Goal: Task Accomplishment & Management: Use online tool/utility

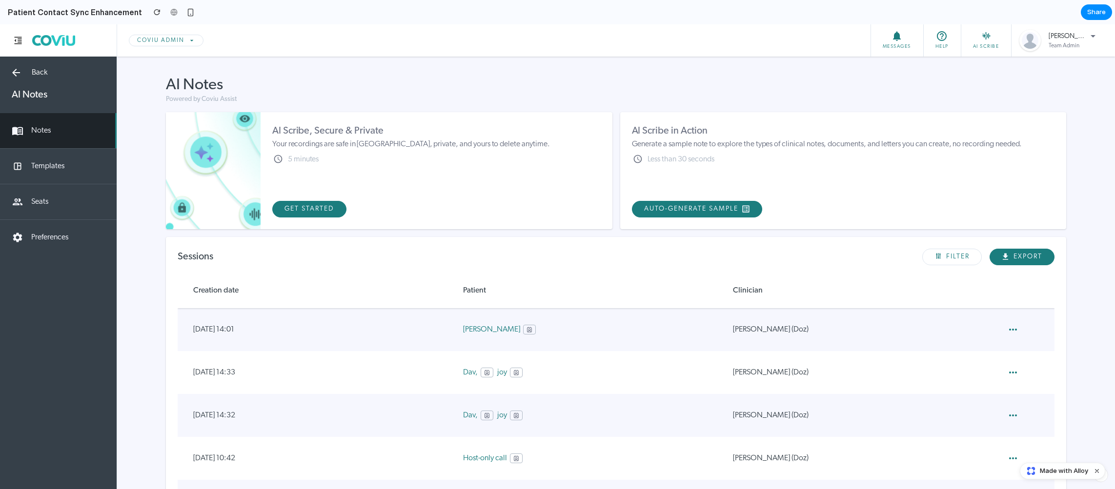
click at [523, 329] on button at bounding box center [529, 330] width 13 height 10
click at [482, 331] on div "Add new contact Veronica Smith David Joy Russell Long Avi Patel Patricia Chen" at bounding box center [557, 256] width 1115 height 465
click at [477, 331] on link "Veronica" at bounding box center [491, 330] width 57 height 12
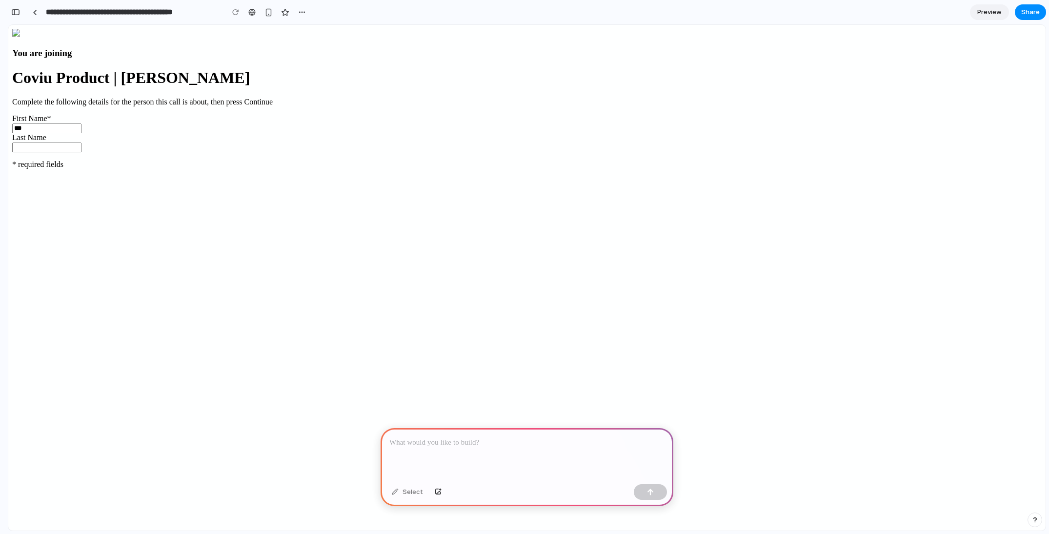
scroll to position [16, 0]
click at [547, 451] on div at bounding box center [527, 454] width 293 height 52
click at [550, 445] on div at bounding box center [527, 454] width 293 height 52
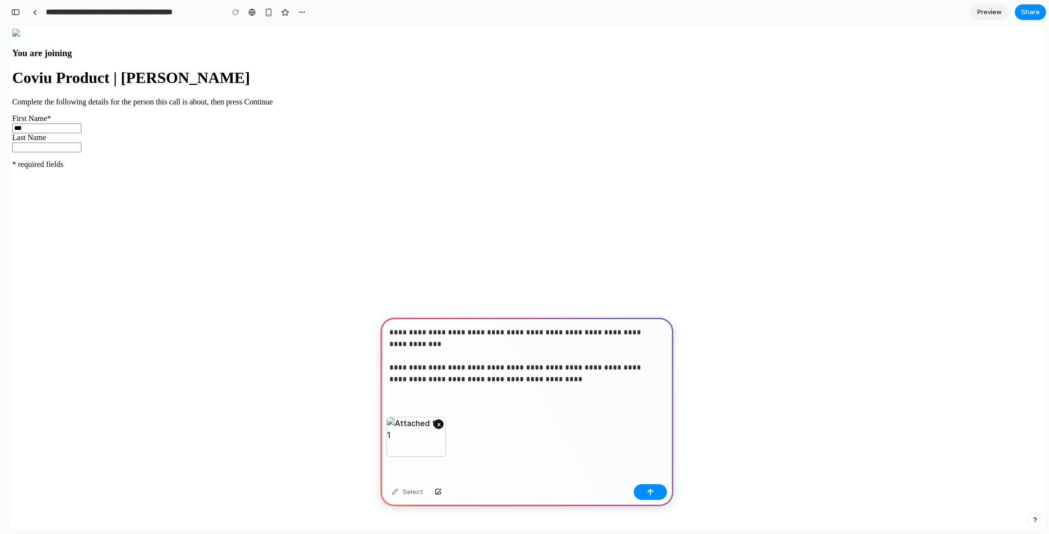
click at [441, 422] on button "×" at bounding box center [439, 424] width 10 height 10
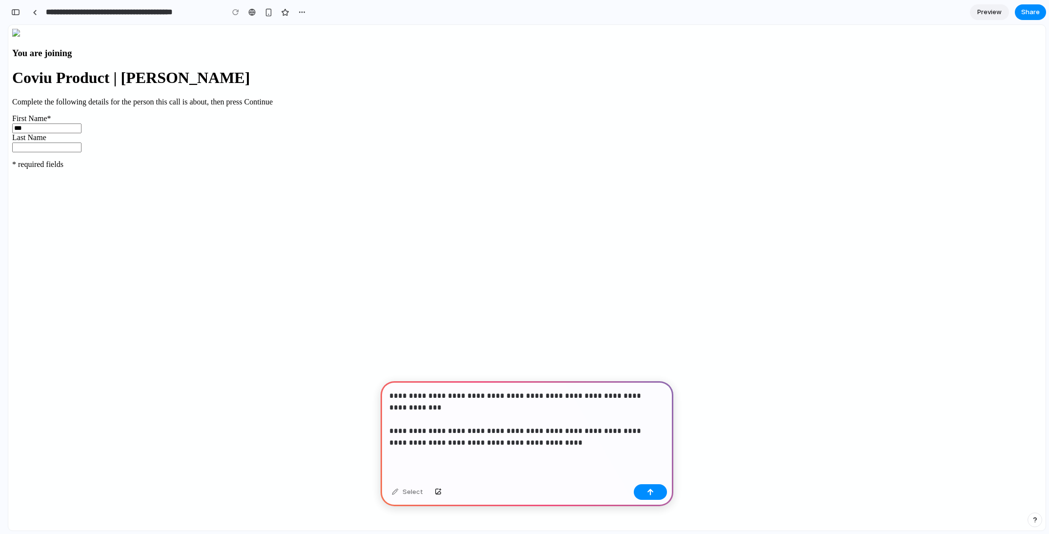
click at [603, 459] on div "**********" at bounding box center [527, 430] width 293 height 99
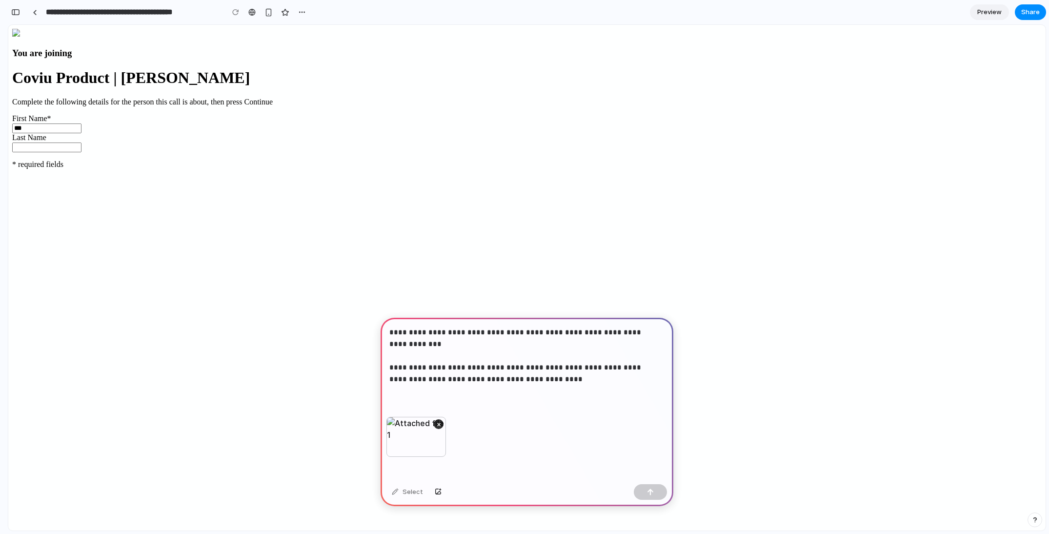
click at [562, 375] on p "**********" at bounding box center [524, 355] width 271 height 59
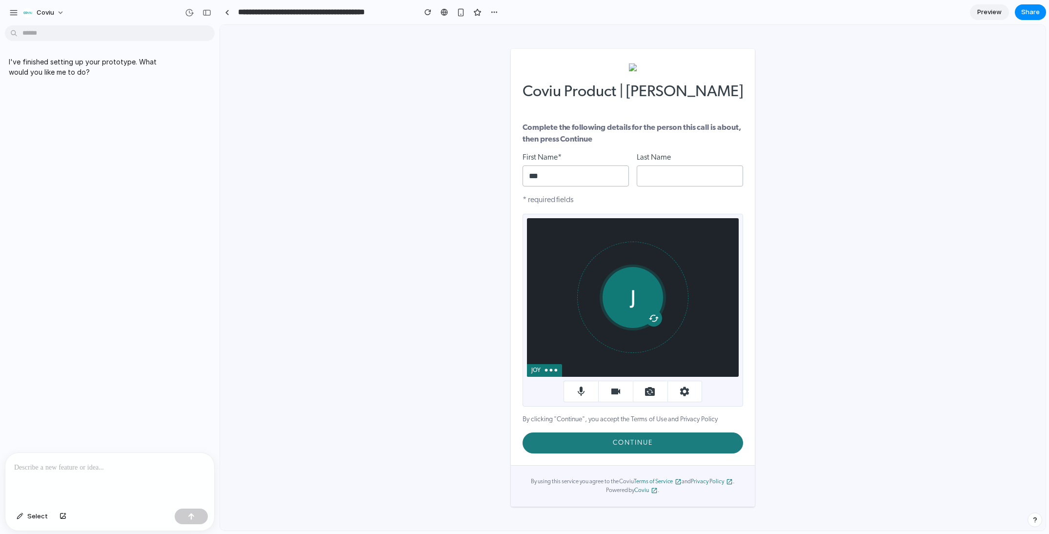
scroll to position [0, 0]
click at [162, 454] on div at bounding box center [109, 479] width 209 height 52
click at [146, 475] on div at bounding box center [109, 479] width 209 height 52
click at [147, 472] on div at bounding box center [109, 479] width 209 height 52
click at [146, 470] on div at bounding box center [109, 479] width 209 height 52
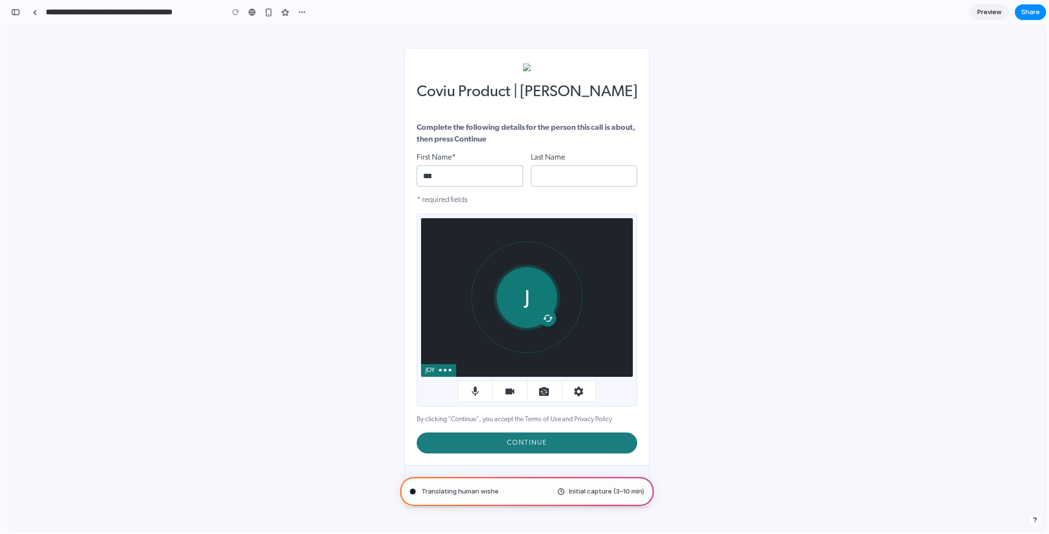
type input "**********"
click at [19, 13] on div "button" at bounding box center [15, 12] width 9 height 7
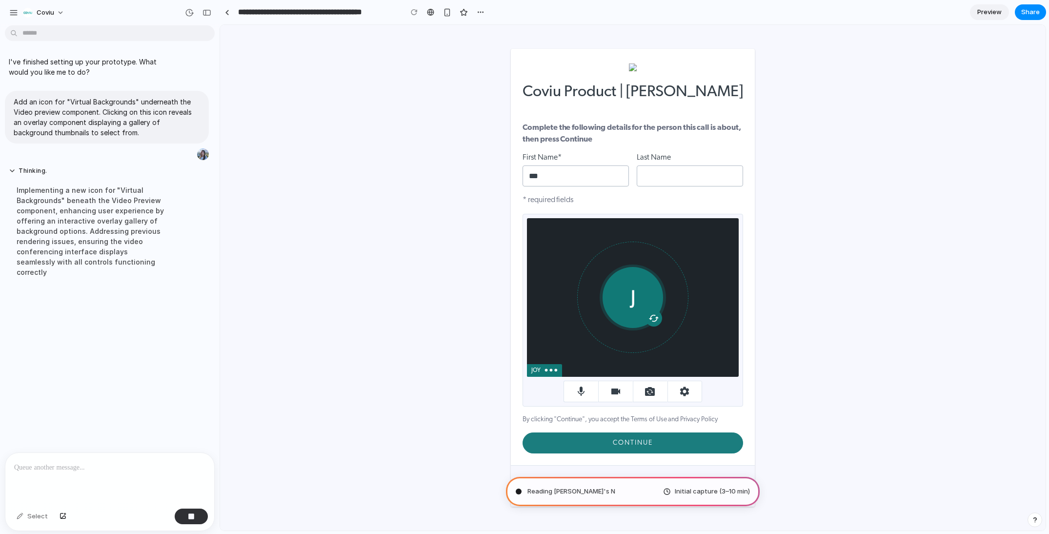
scroll to position [0, 0]
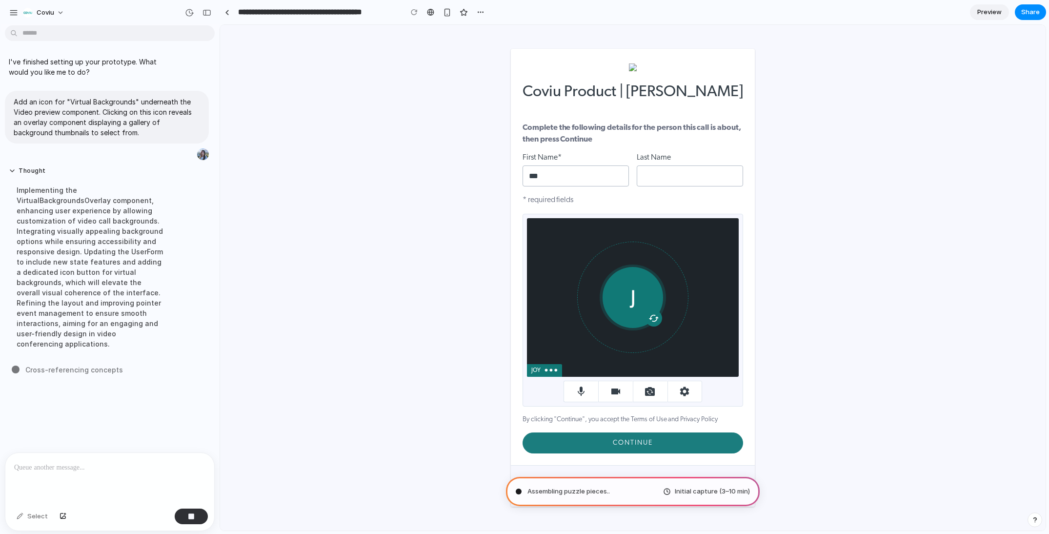
click at [489, 17] on section "**********" at bounding box center [633, 12] width 826 height 24
click at [466, 9] on div "button" at bounding box center [464, 12] width 8 height 8
click at [485, 12] on button "button" at bounding box center [480, 12] width 15 height 15
click at [485, 12] on div "Duplicate Delete" at bounding box center [524, 267] width 1049 height 534
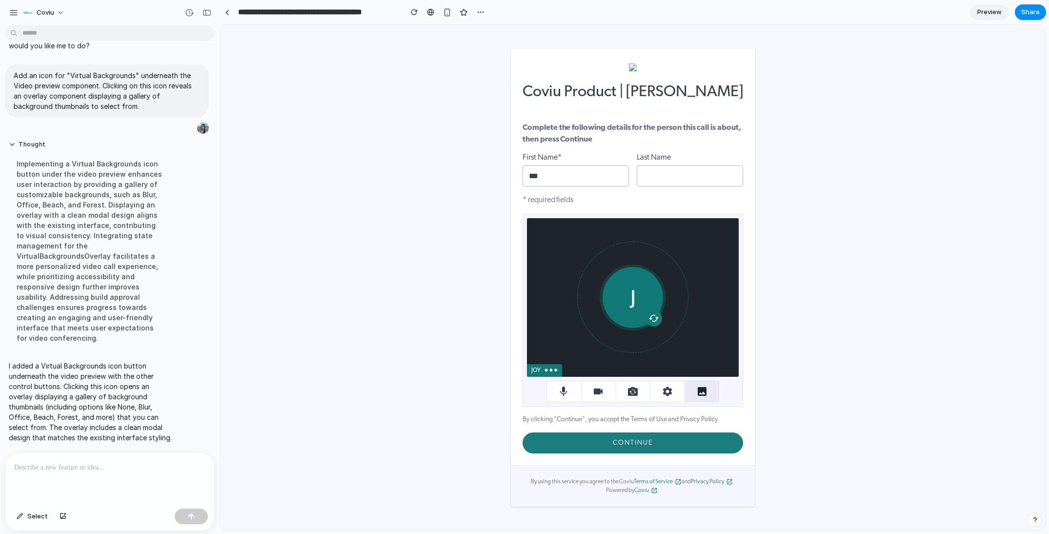
click at [701, 395] on icon "button" at bounding box center [702, 391] width 9 height 9
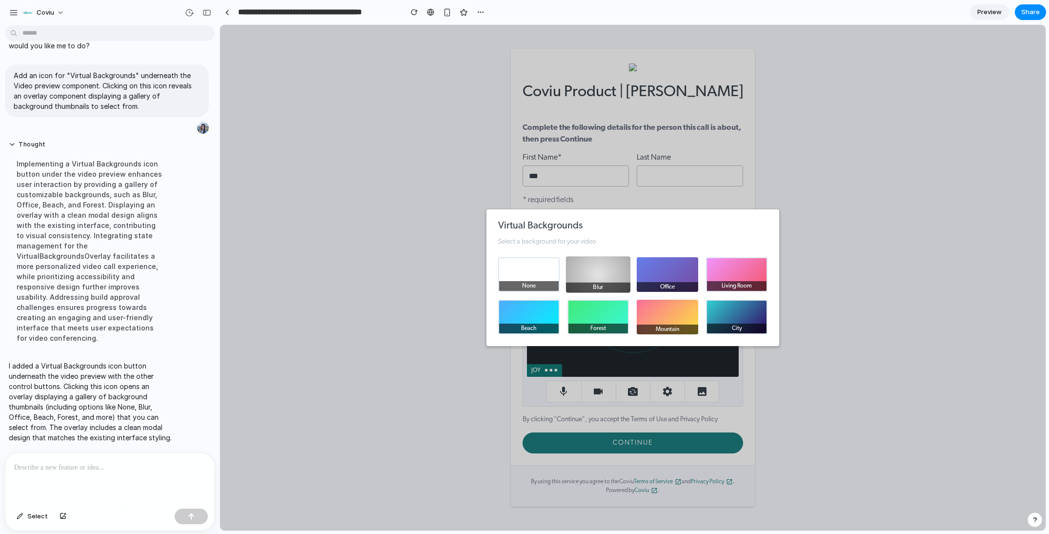
click at [576, 282] on div "Blur" at bounding box center [598, 287] width 64 height 10
click at [678, 283] on div "Office" at bounding box center [667, 287] width 64 height 10
click at [734, 283] on div "Living Room" at bounding box center [736, 287] width 64 height 10
click at [734, 314] on button "City" at bounding box center [736, 317] width 64 height 36
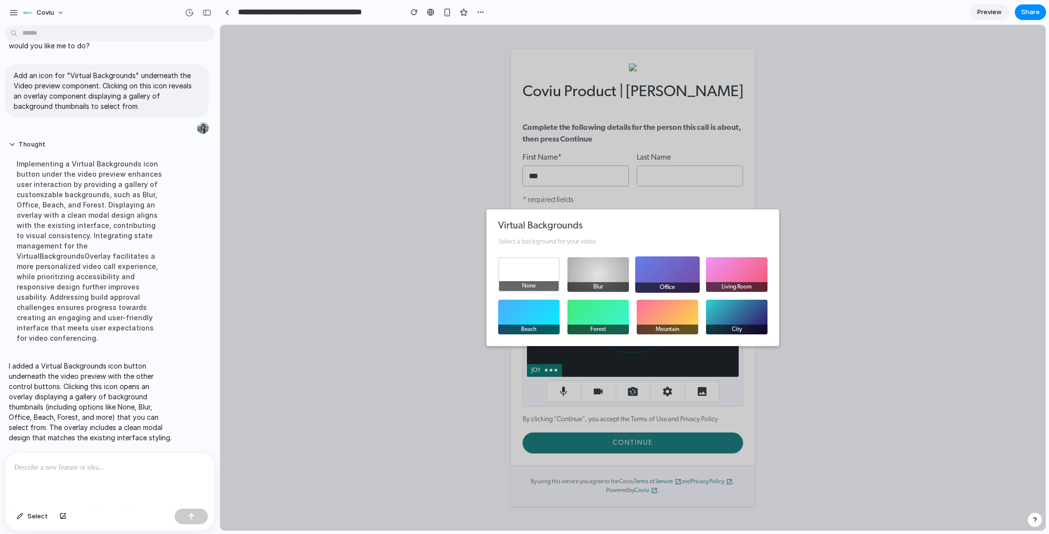
click at [650, 277] on button "Office" at bounding box center [667, 274] width 64 height 36
click at [767, 226] on div "Virtual Backgrounds Select a background for your video None Blur Office Living …" at bounding box center [632, 277] width 293 height 137
click at [103, 471] on div at bounding box center [109, 479] width 209 height 52
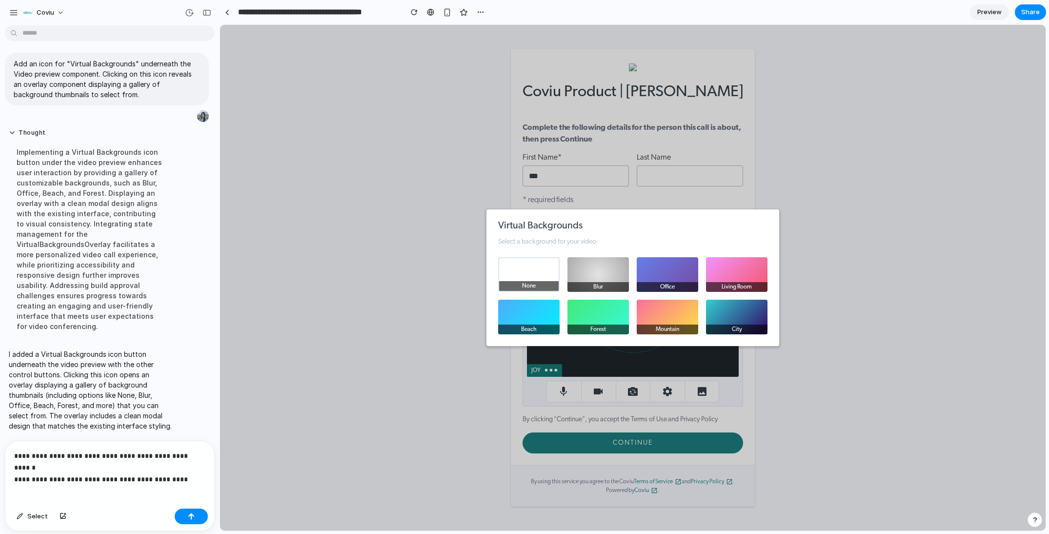
click at [17, 455] on p "**********" at bounding box center [107, 461] width 187 height 23
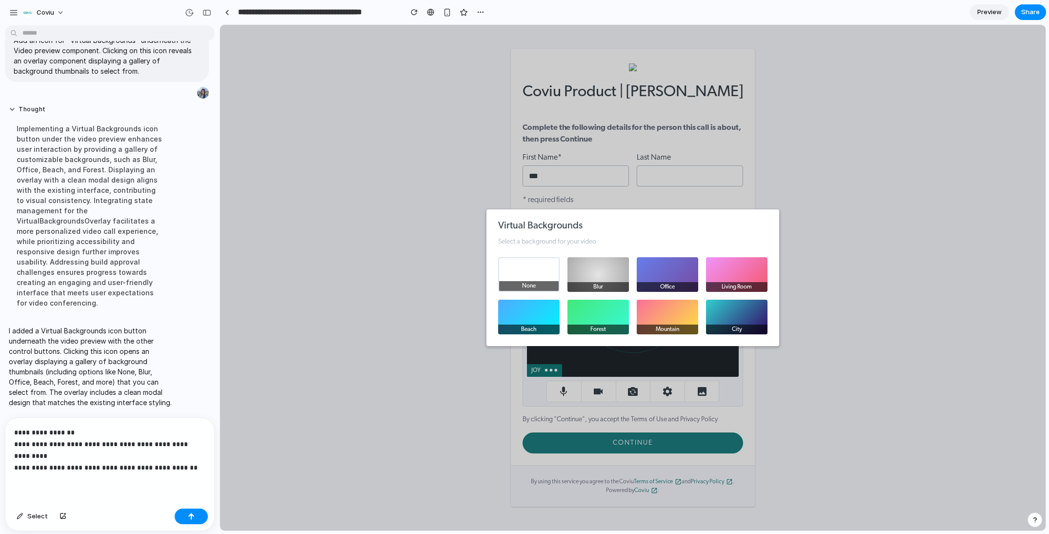
click at [206, 470] on div "**********" at bounding box center [109, 461] width 209 height 87
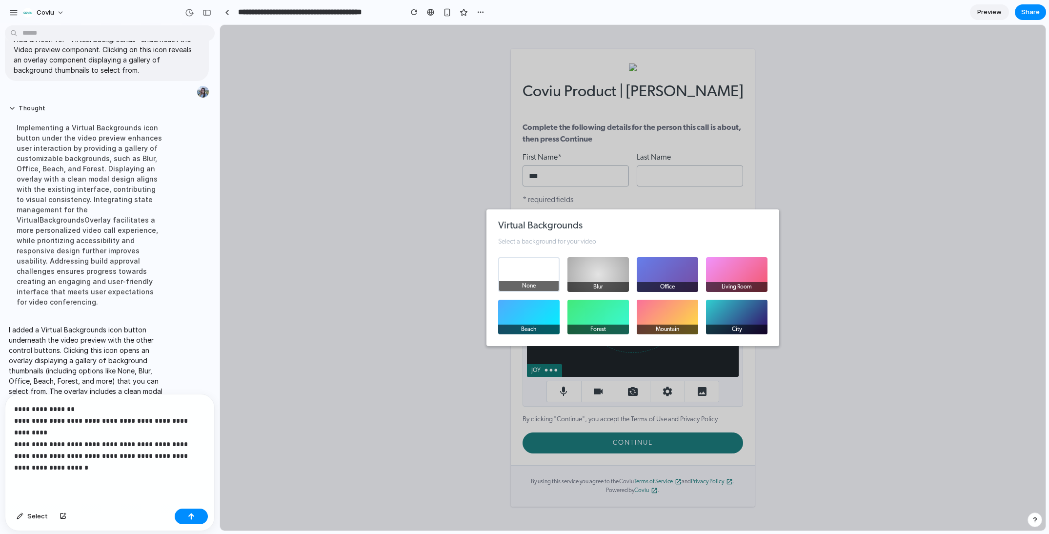
click at [24, 468] on p "**********" at bounding box center [107, 438] width 187 height 70
click at [106, 470] on div "**********" at bounding box center [109, 449] width 209 height 110
click at [162, 453] on p "**********" at bounding box center [107, 438] width 187 height 70
click at [198, 516] on button "button" at bounding box center [191, 516] width 33 height 16
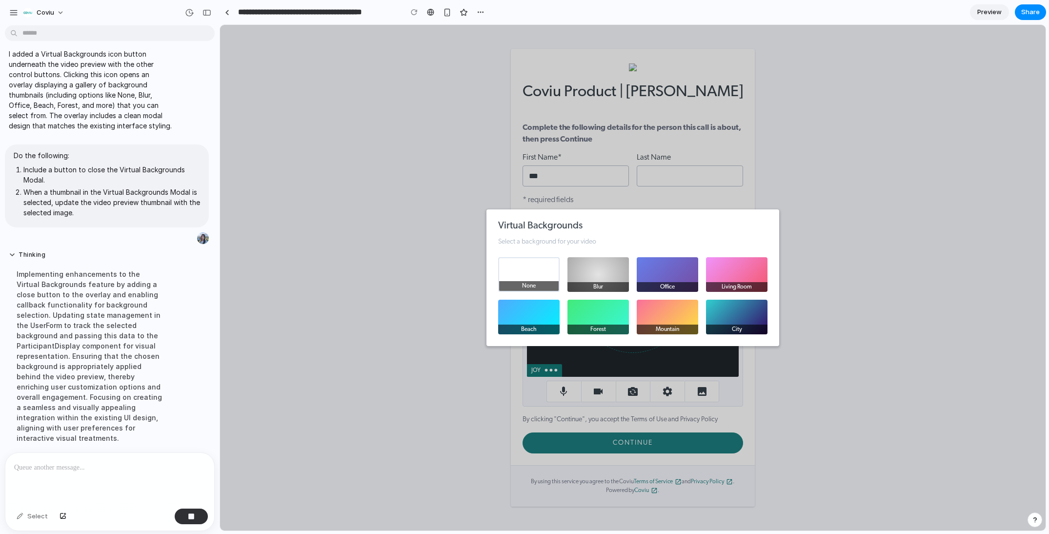
scroll to position [181, 0]
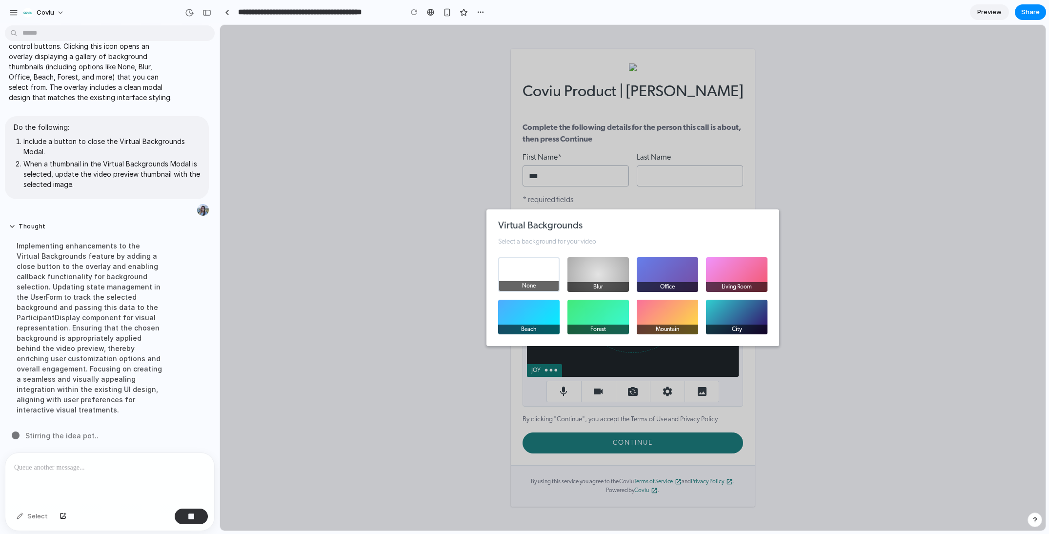
click at [641, 239] on p "Select a background for your video" at bounding box center [632, 242] width 269 height 7
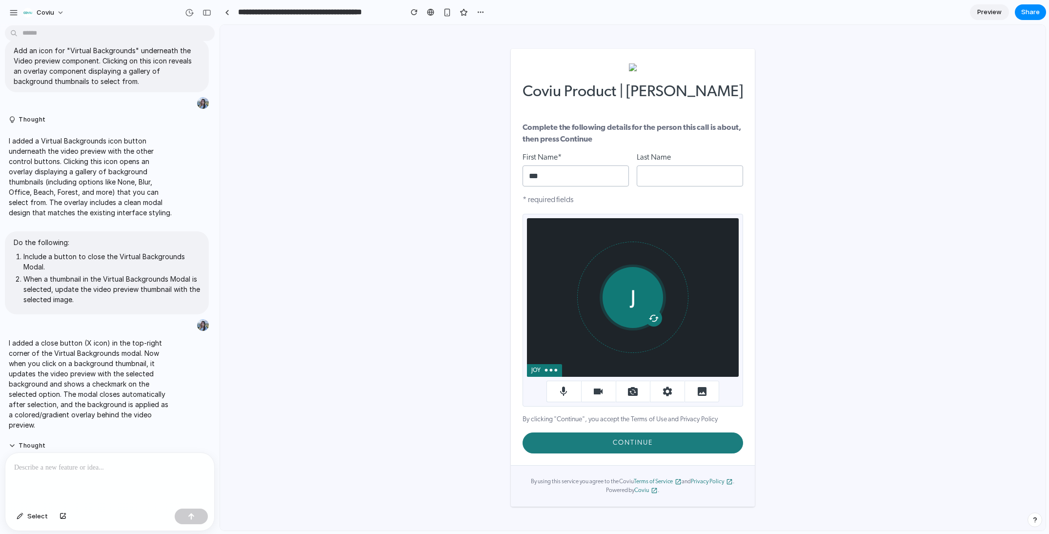
scroll to position [273, 0]
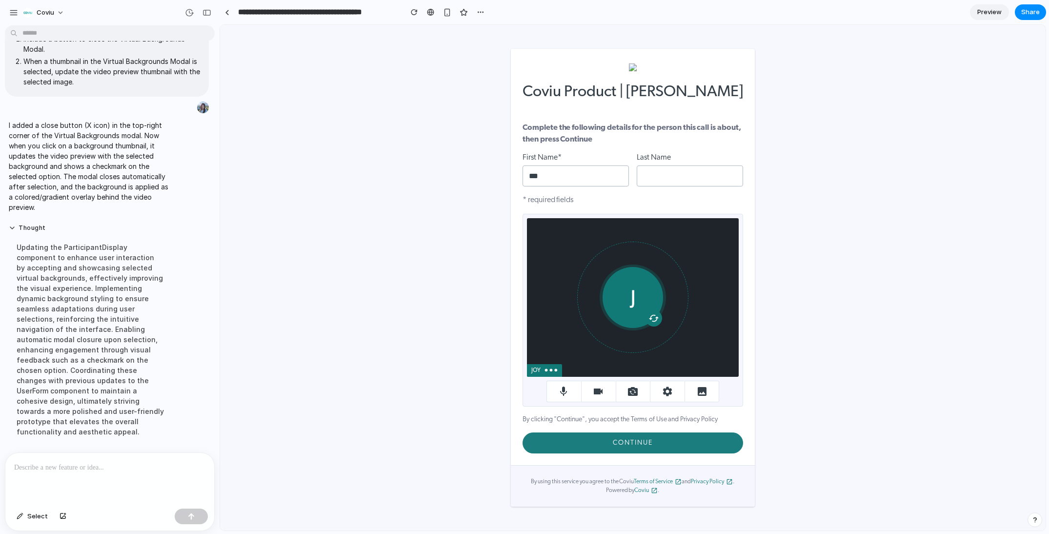
drag, startPoint x: 926, startPoint y: 426, endPoint x: 1041, endPoint y: 459, distance: 119.3
click at [926, 426] on div "Coviu Product | Dr Amy Kim Complete the following details for the person this c…" at bounding box center [633, 277] width 794 height 474
click at [712, 395] on button "button" at bounding box center [701, 391] width 35 height 21
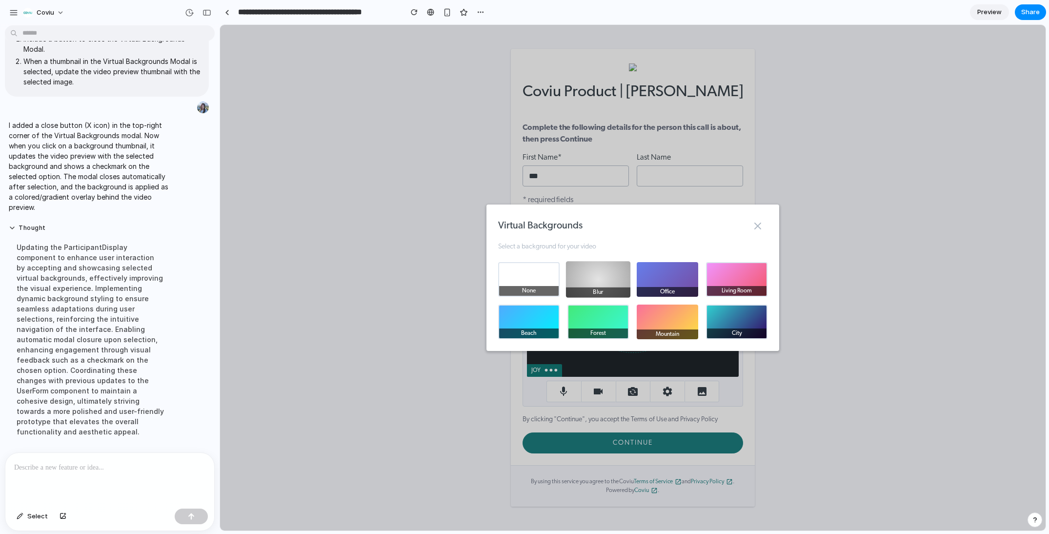
click at [597, 285] on button "Blur" at bounding box center [598, 279] width 64 height 36
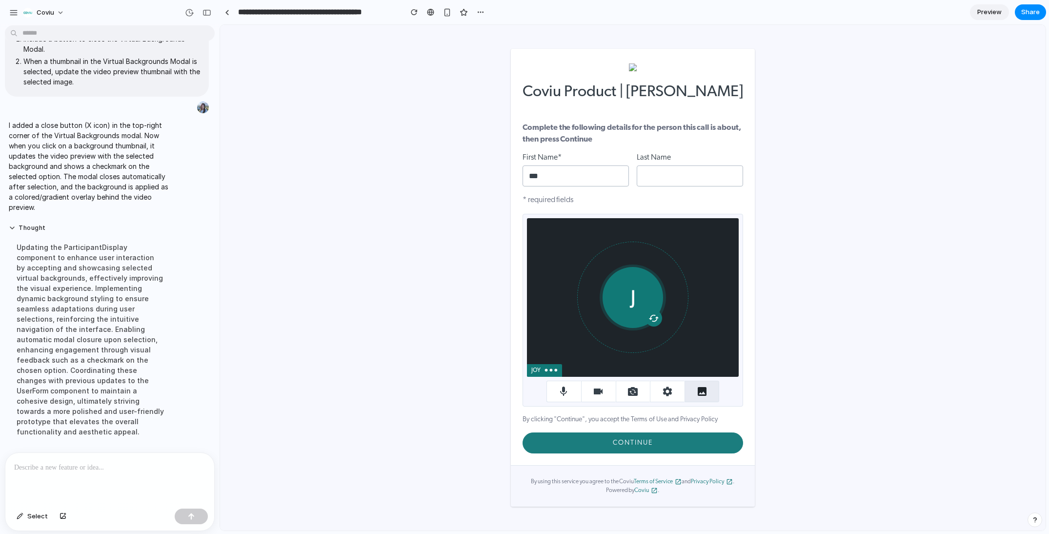
click at [701, 390] on icon "button" at bounding box center [702, 391] width 9 height 9
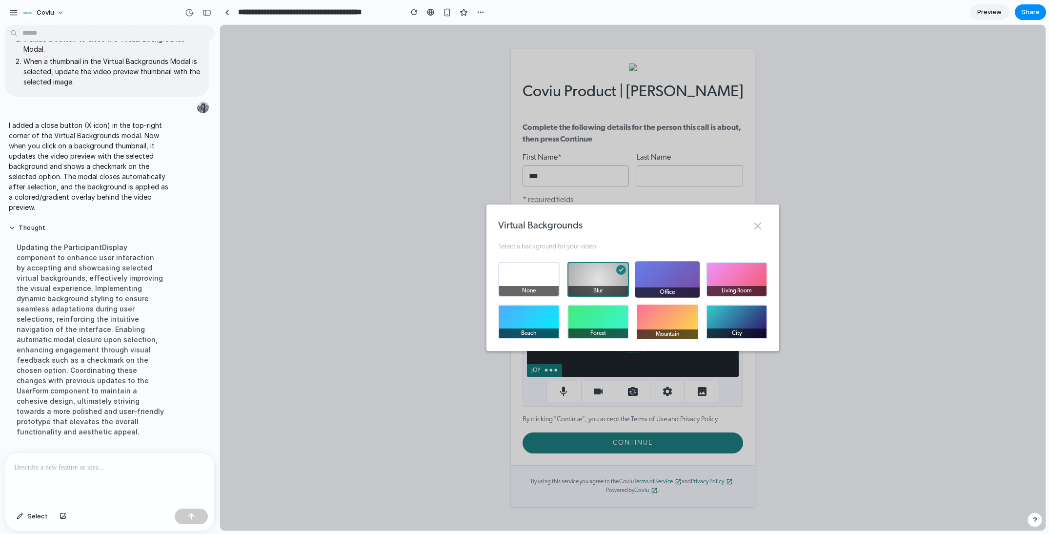
click at [683, 279] on button "Office" at bounding box center [667, 279] width 64 height 36
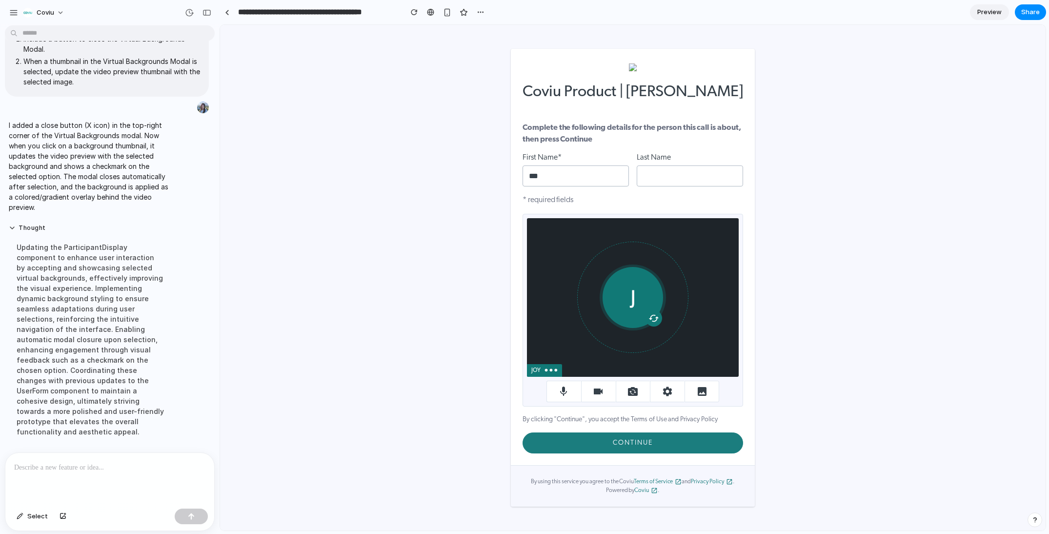
click at [668, 305] on video at bounding box center [633, 297] width 212 height 159
click at [183, 478] on div at bounding box center [109, 479] width 209 height 52
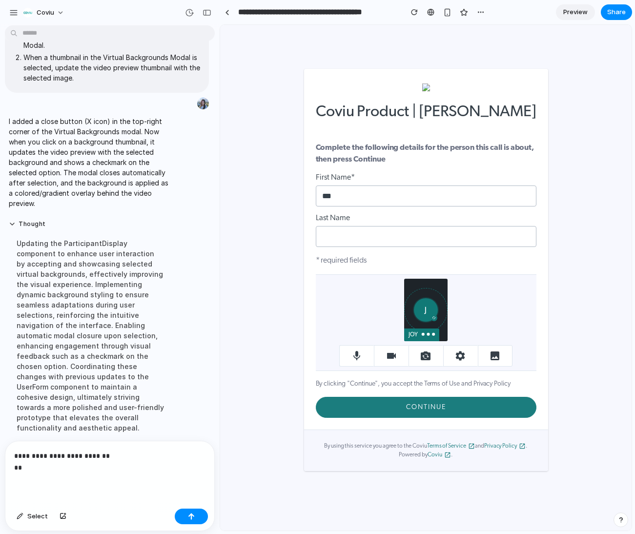
click at [124, 471] on div "**********" at bounding box center [109, 472] width 209 height 63
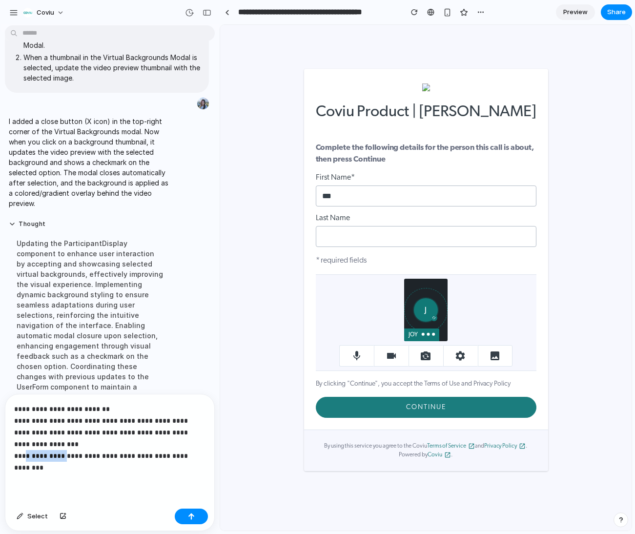
drag, startPoint x: 63, startPoint y: 453, endPoint x: 24, endPoint y: 453, distance: 39.0
click at [24, 453] on p "**********" at bounding box center [107, 438] width 187 height 70
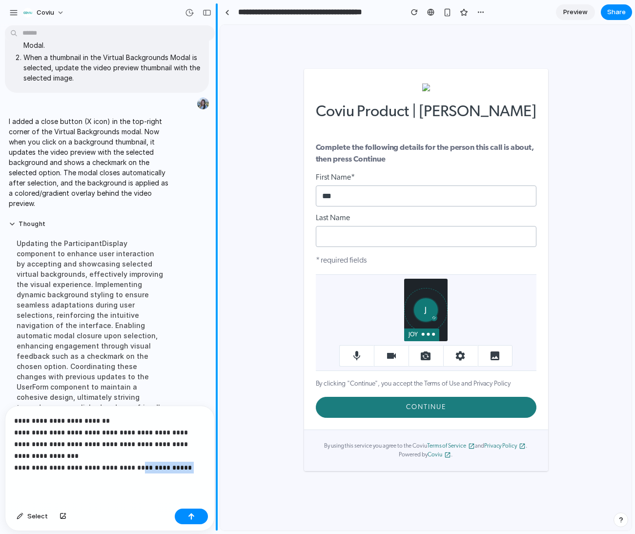
drag, startPoint x: 136, startPoint y: 465, endPoint x: 216, endPoint y: 462, distance: 80.1
click at [216, 462] on div "**********" at bounding box center [110, 267] width 220 height 534
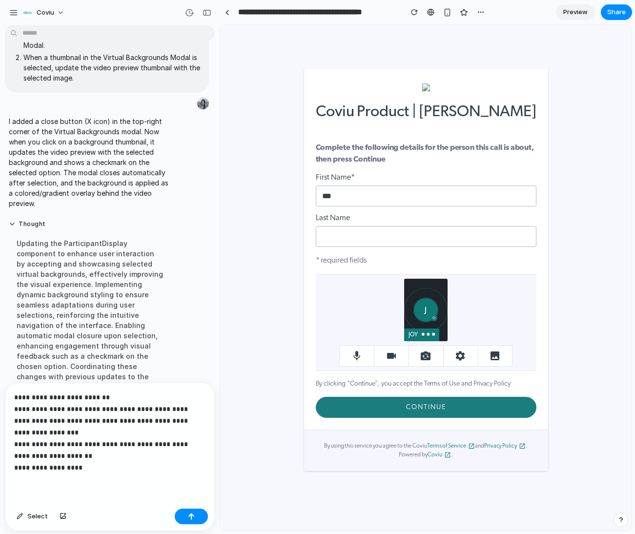
drag, startPoint x: 38, startPoint y: 466, endPoint x: 80, endPoint y: 479, distance: 43.8
click at [38, 466] on p "**********" at bounding box center [107, 432] width 187 height 82
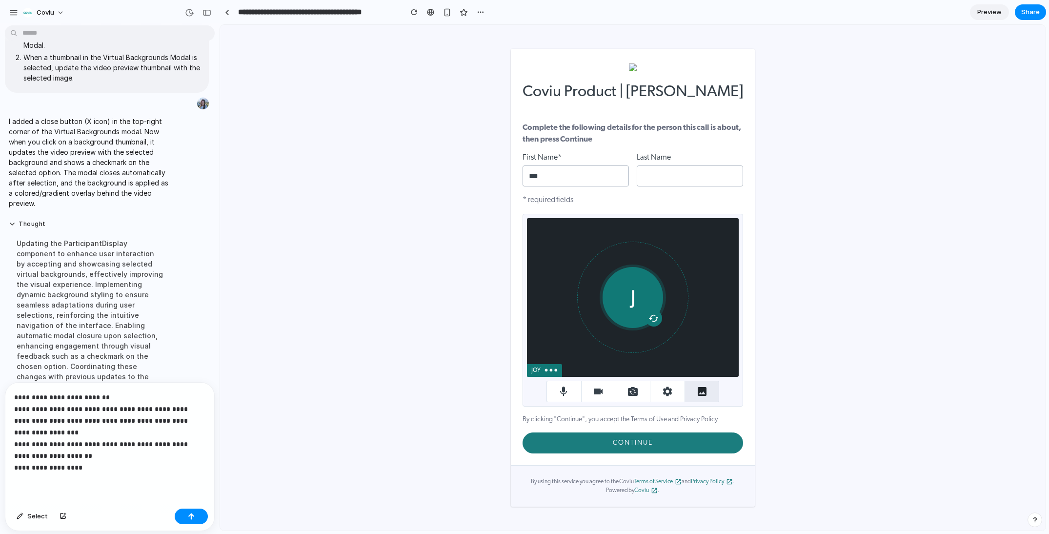
click at [689, 397] on button "button" at bounding box center [701, 391] width 35 height 21
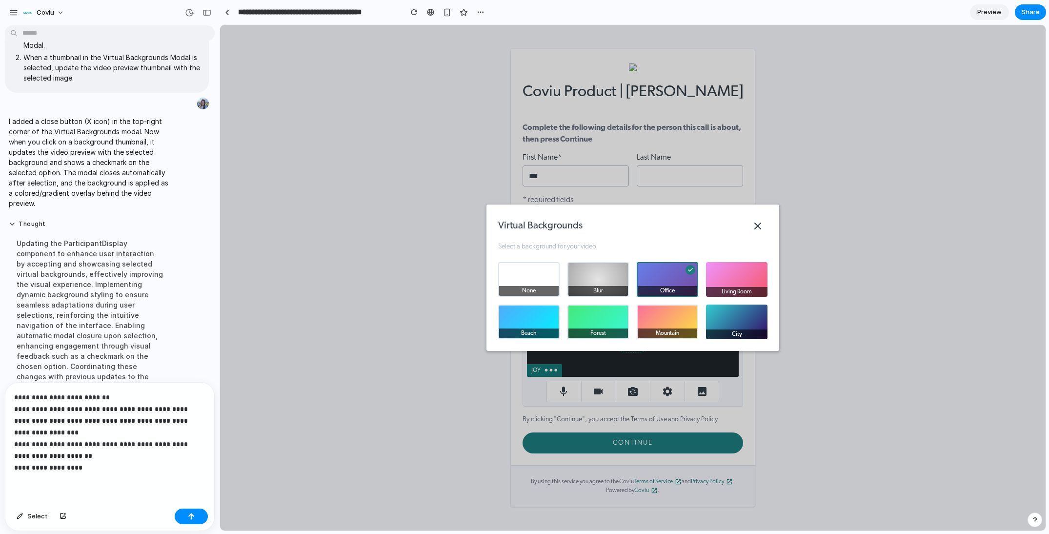
click at [758, 233] on button "Close" at bounding box center [758, 226] width 20 height 20
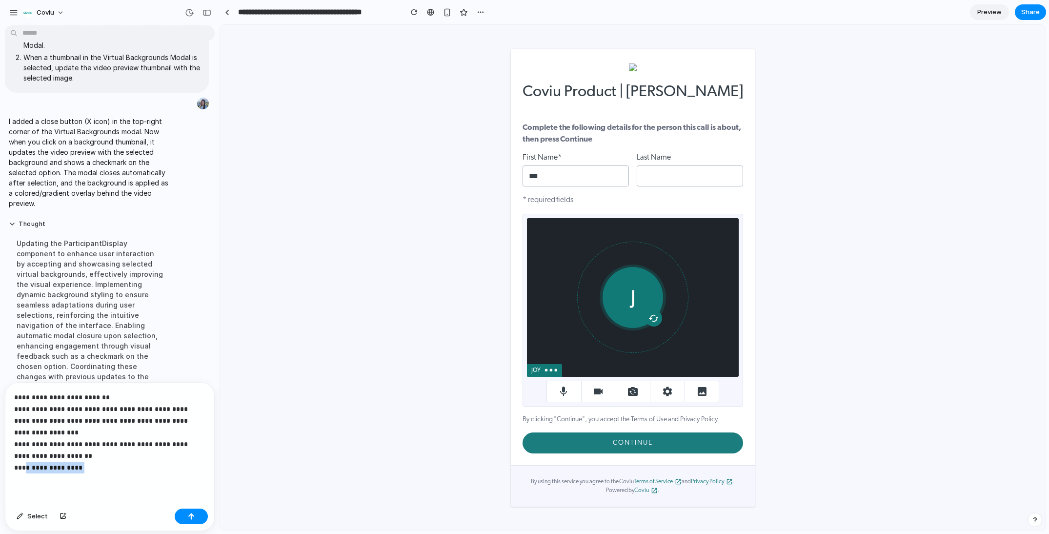
drag, startPoint x: 91, startPoint y: 464, endPoint x: 23, endPoint y: 465, distance: 67.8
click at [23, 465] on p "**********" at bounding box center [107, 432] width 187 height 82
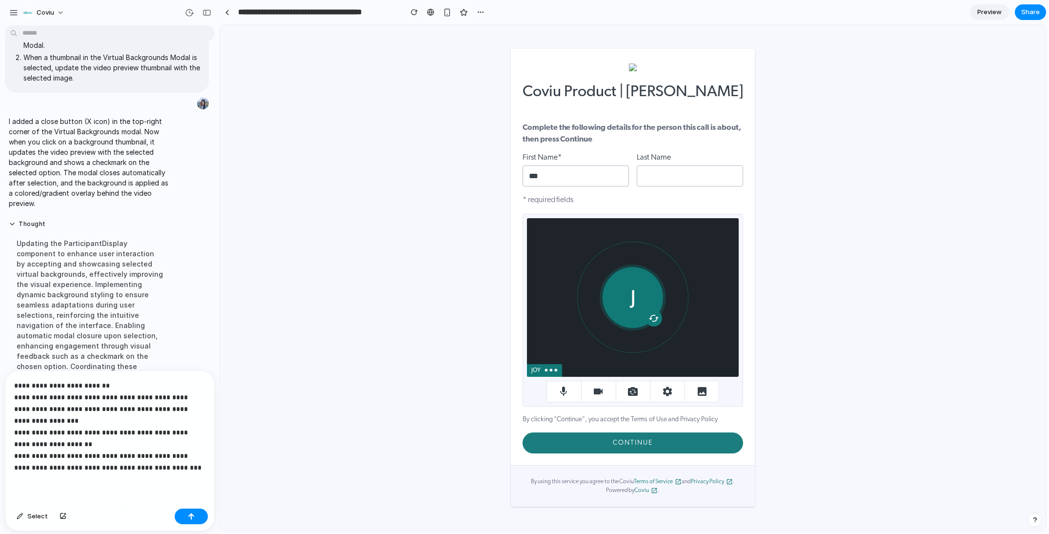
drag, startPoint x: 159, startPoint y: 462, endPoint x: 8, endPoint y: 484, distance: 152.3
click at [159, 462] on p "**********" at bounding box center [107, 427] width 187 height 94
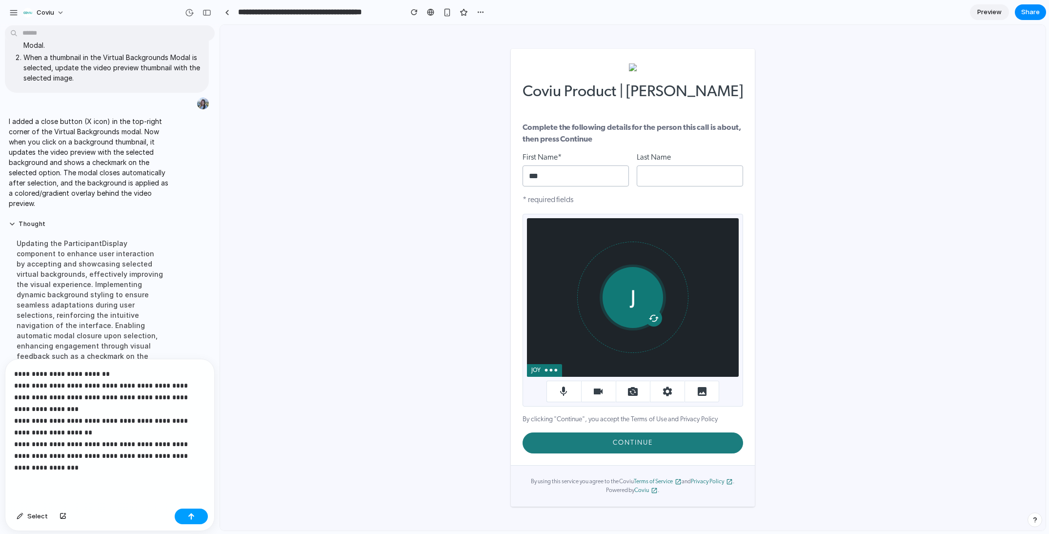
click at [198, 521] on button "button" at bounding box center [191, 516] width 33 height 16
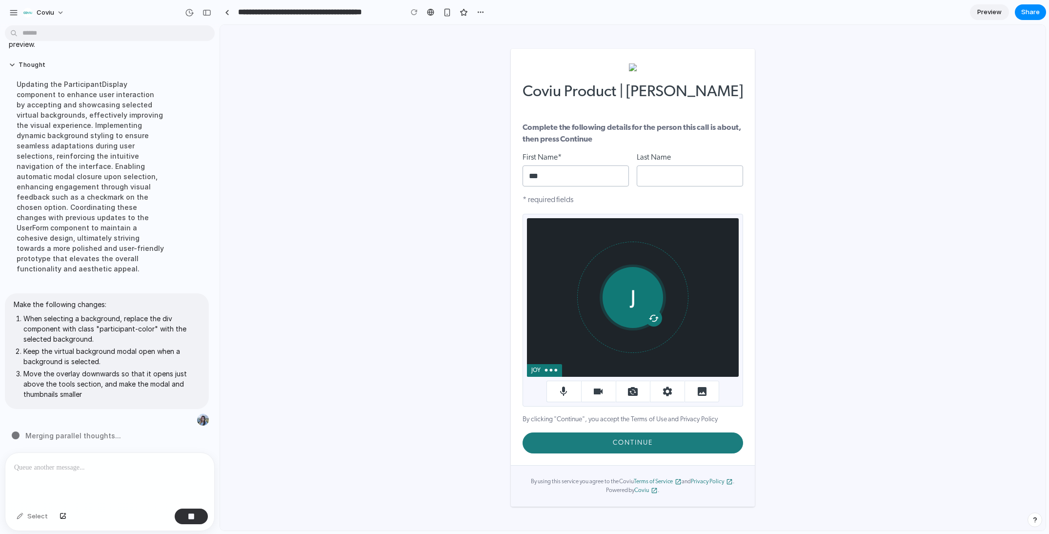
click at [363, 433] on div "Coviu Product | Dr Amy Kim Complete the following details for the person this c…" at bounding box center [633, 277] width 794 height 474
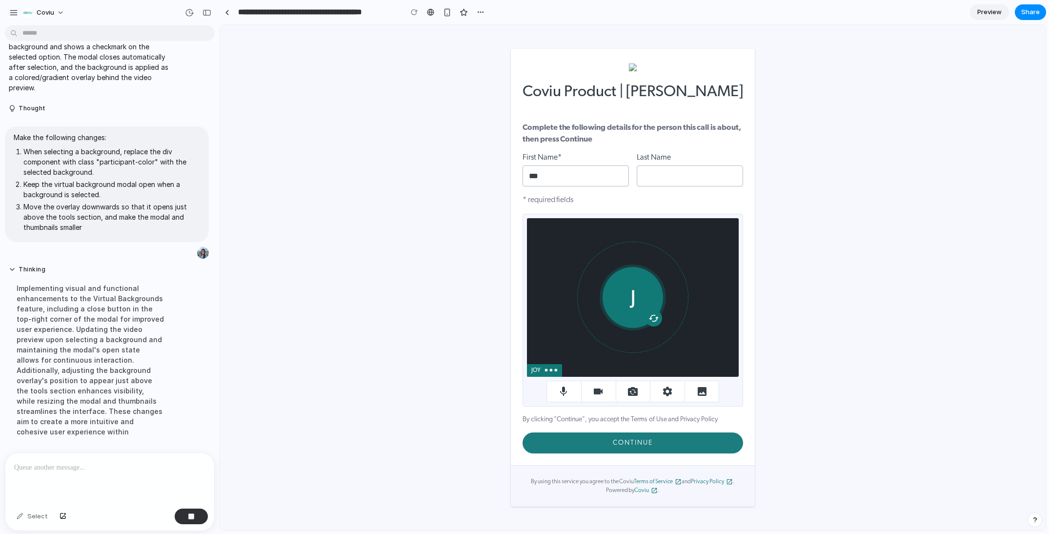
click at [355, 433] on div "Coviu Product | Dr Amy Kim Complete the following details for the person this c…" at bounding box center [633, 277] width 794 height 474
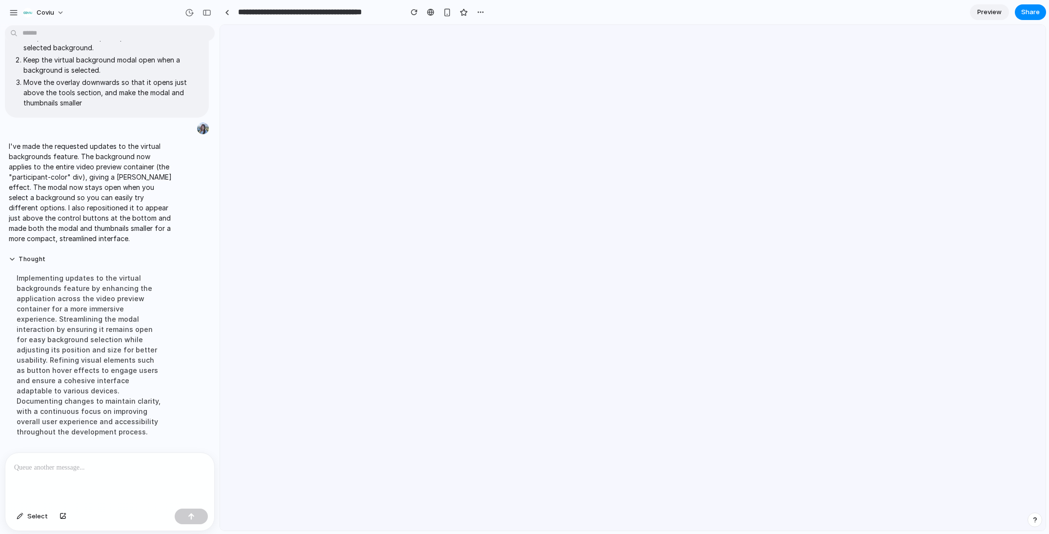
scroll to position [0, 0]
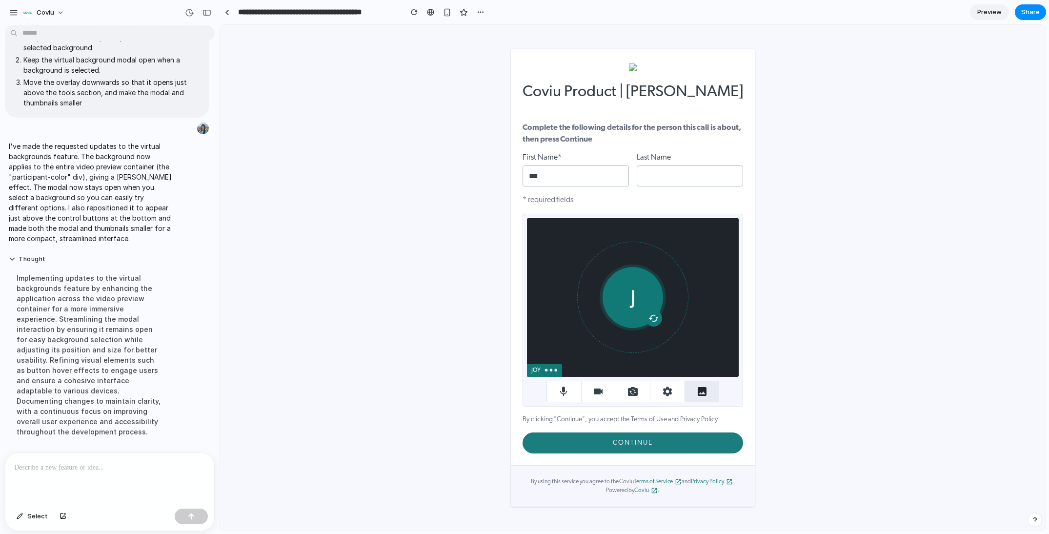
click at [698, 391] on icon "button" at bounding box center [702, 391] width 9 height 9
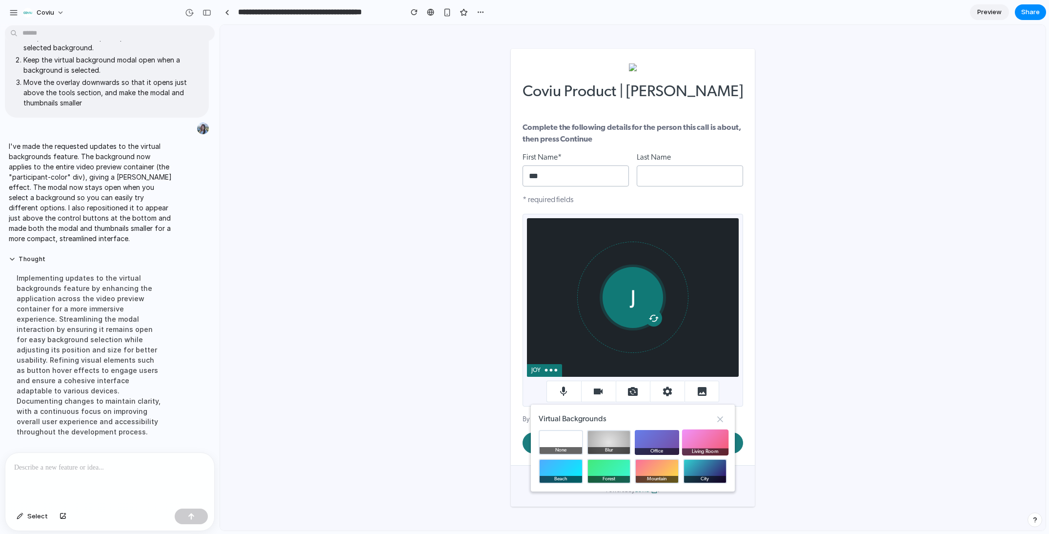
click at [720, 448] on div "Living Room" at bounding box center [705, 451] width 46 height 7
click at [656, 444] on button "Office" at bounding box center [657, 442] width 46 height 26
click at [656, 473] on button "Mountain" at bounding box center [657, 471] width 46 height 26
click at [696, 475] on button "City" at bounding box center [705, 471] width 46 height 26
click at [696, 442] on button "Living Room" at bounding box center [705, 442] width 46 height 26
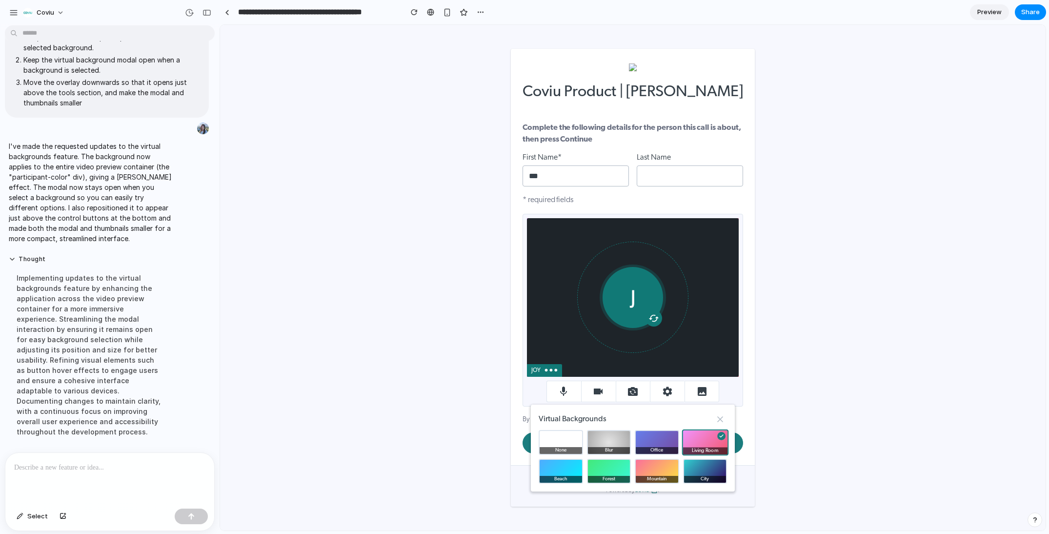
click at [635, 439] on button "Office" at bounding box center [657, 442] width 44 height 25
click at [603, 446] on button "Blur" at bounding box center [608, 442] width 46 height 26
click at [604, 478] on div "Forest" at bounding box center [608, 480] width 46 height 7
click at [161, 469] on div at bounding box center [109, 479] width 209 height 52
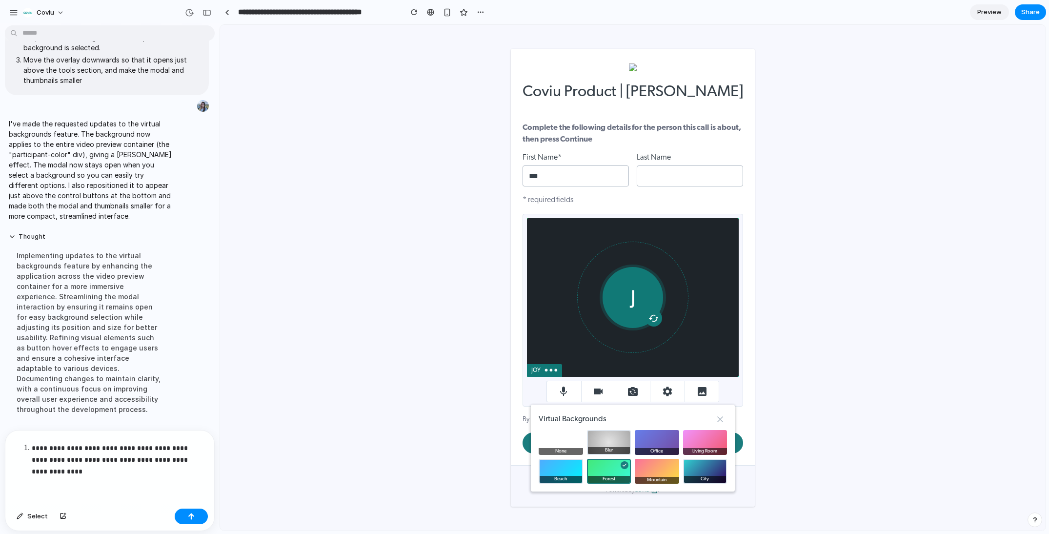
scroll to position [549, 0]
click at [34, 448] on p "**********" at bounding box center [117, 459] width 170 height 35
click at [207, 461] on div "**********" at bounding box center [109, 466] width 209 height 75
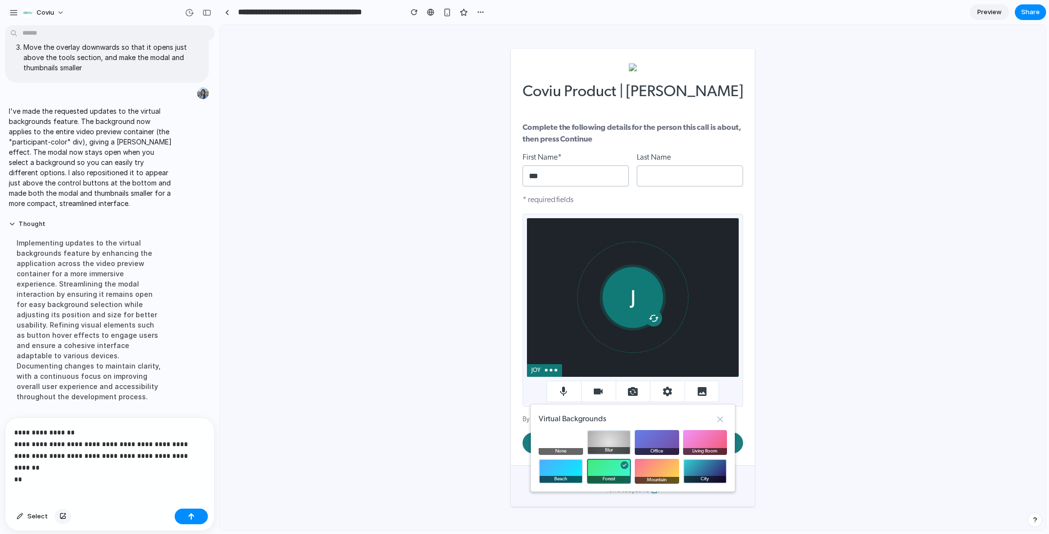
click at [62, 518] on div "button" at bounding box center [63, 516] width 7 height 6
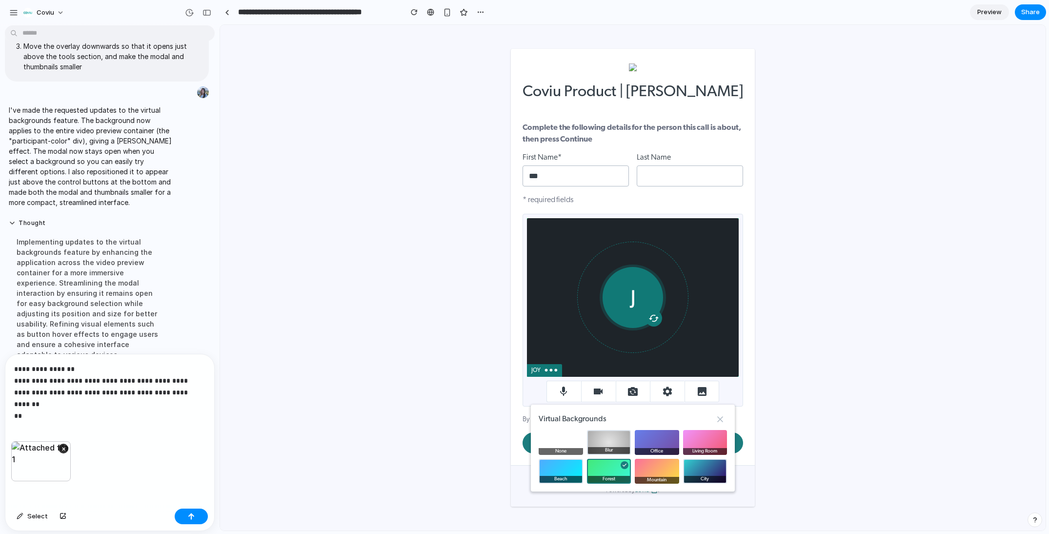
click at [111, 409] on div "**********" at bounding box center [109, 397] width 209 height 87
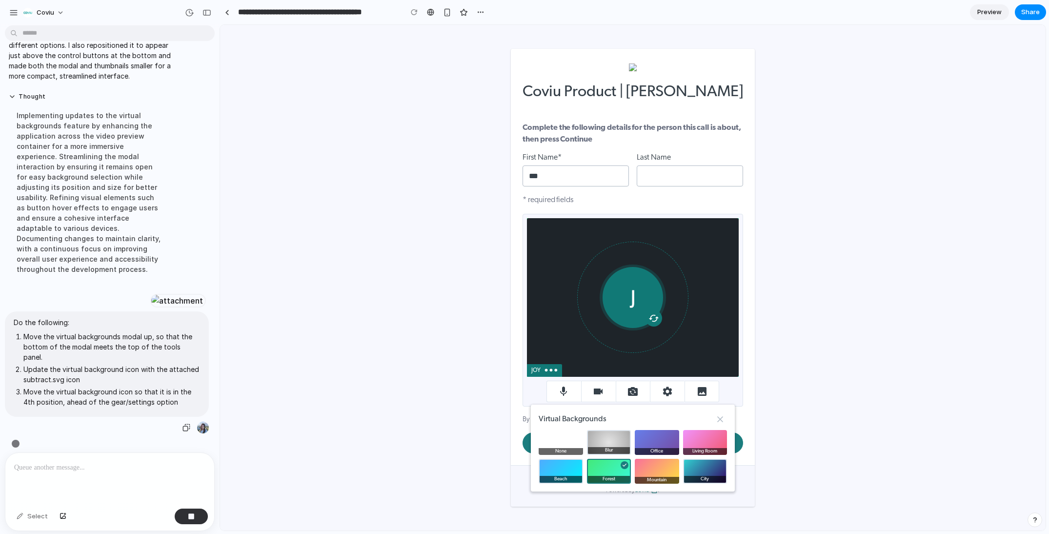
scroll to position [686, 0]
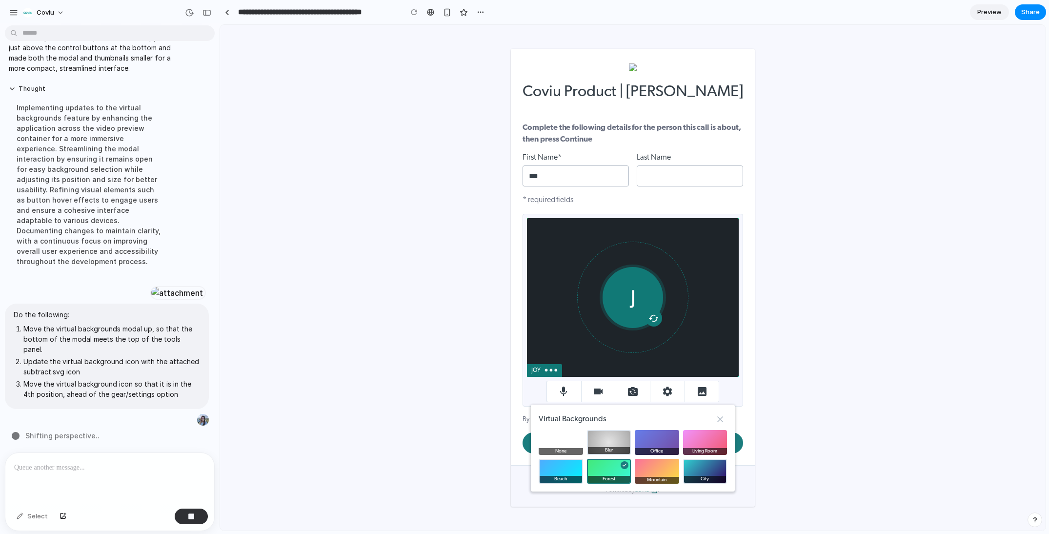
click at [964, 277] on div "Coviu Product | Dr Amy Kim Complete the following details for the person this c…" at bounding box center [633, 277] width 794 height 474
click at [398, 409] on div "Coviu Product | Dr Amy Kim Complete the following details for the person this c…" at bounding box center [633, 277] width 794 height 474
click at [328, 366] on div "Coviu Product | Dr Amy Kim Complete the following details for the person this c…" at bounding box center [633, 277] width 794 height 474
click at [783, 414] on div "Coviu Product | Dr Amy Kim Complete the following details for the person this c…" at bounding box center [633, 277] width 794 height 474
click at [884, 84] on div "Coviu Product | Dr Amy Kim Complete the following details for the person this c…" at bounding box center [633, 277] width 794 height 474
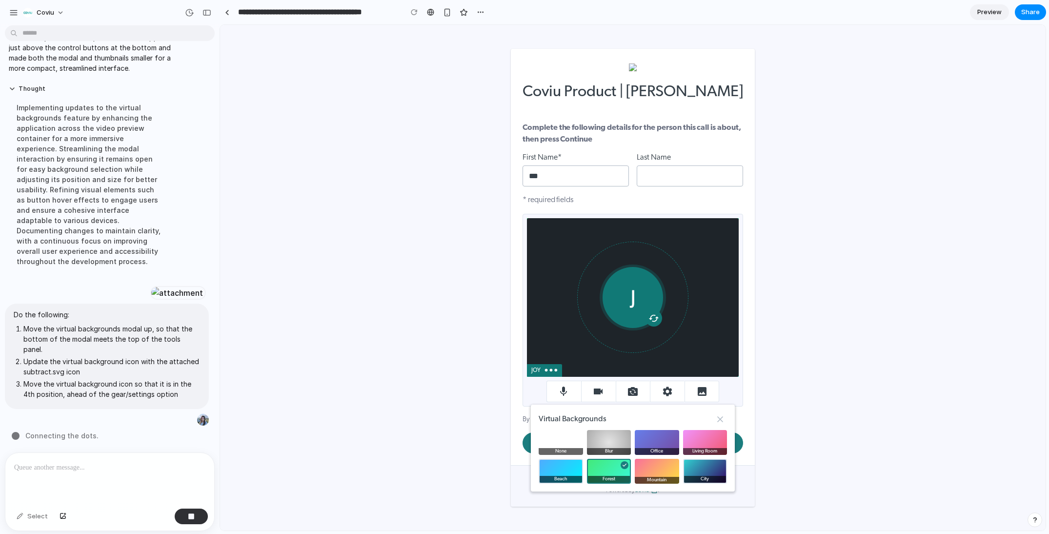
click at [998, 65] on div "Coviu Product | Dr Amy Kim Complete the following details for the person this c…" at bounding box center [633, 277] width 794 height 474
click at [67, 410] on div "Do the following: Move the virtual backgrounds modal up, so that the bottom of …" at bounding box center [107, 364] width 204 height 123
click at [74, 443] on div "I've finished setting up your prototype. What would you like me to do? Add an i…" at bounding box center [107, 240] width 214 height 423
click at [199, 508] on button "button" at bounding box center [191, 516] width 33 height 16
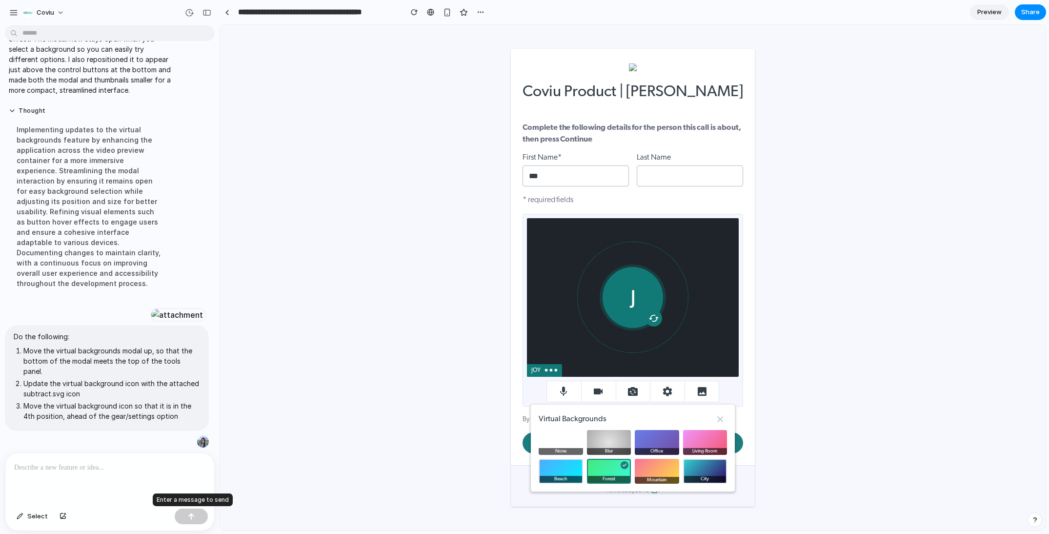
click at [198, 510] on div at bounding box center [191, 516] width 33 height 16
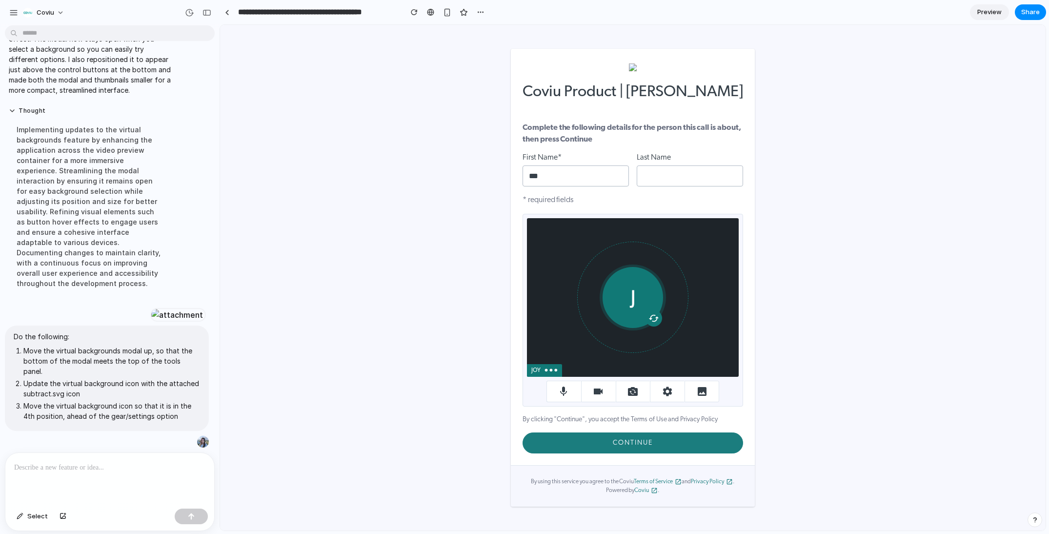
scroll to position [0, 0]
click at [135, 403] on li "Move the virtual background icon so that it is in the 4th position, ahead of th…" at bounding box center [111, 411] width 177 height 20
click at [704, 388] on icon "button" at bounding box center [702, 391] width 9 height 9
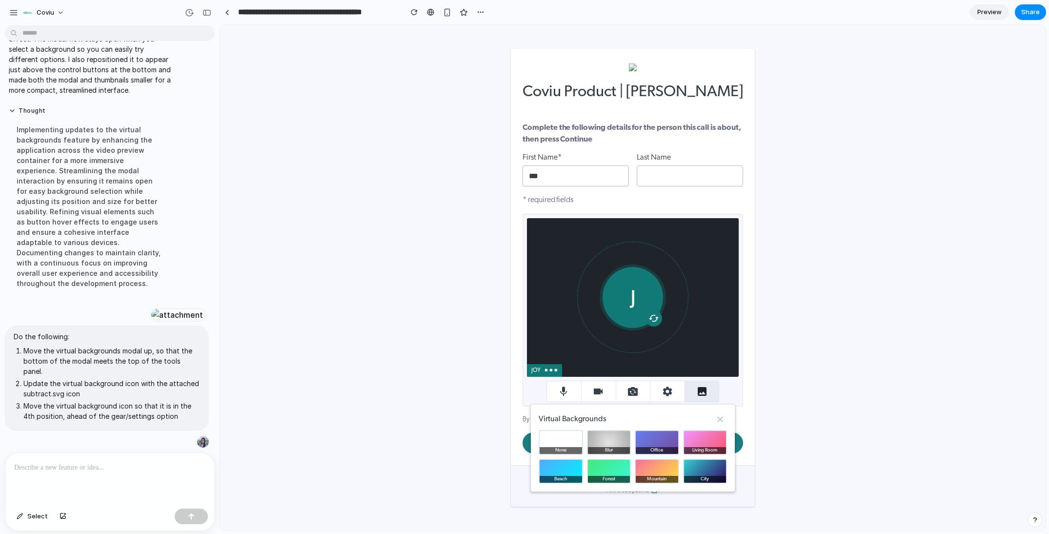
click at [704, 388] on icon "button" at bounding box center [702, 391] width 9 height 9
click at [711, 442] on button "Living Room" at bounding box center [705, 442] width 44 height 25
click at [708, 474] on button "City" at bounding box center [705, 471] width 46 height 26
click at [721, 421] on line "Close" at bounding box center [720, 419] width 5 height 5
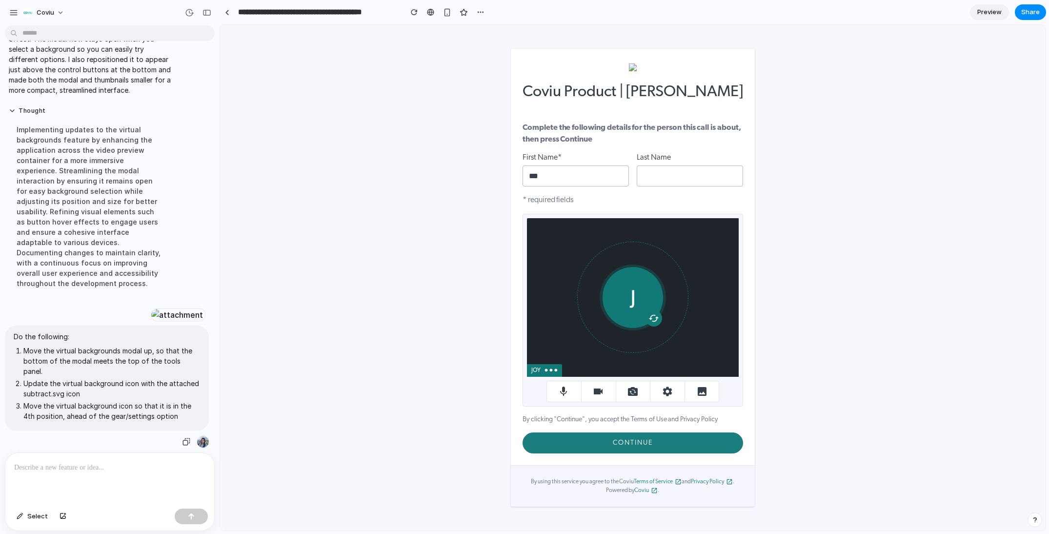
click at [132, 365] on li "Move the virtual backgrounds modal up, so that the bottom of the modal meets th…" at bounding box center [111, 360] width 177 height 31
click at [104, 462] on p at bounding box center [107, 468] width 187 height 12
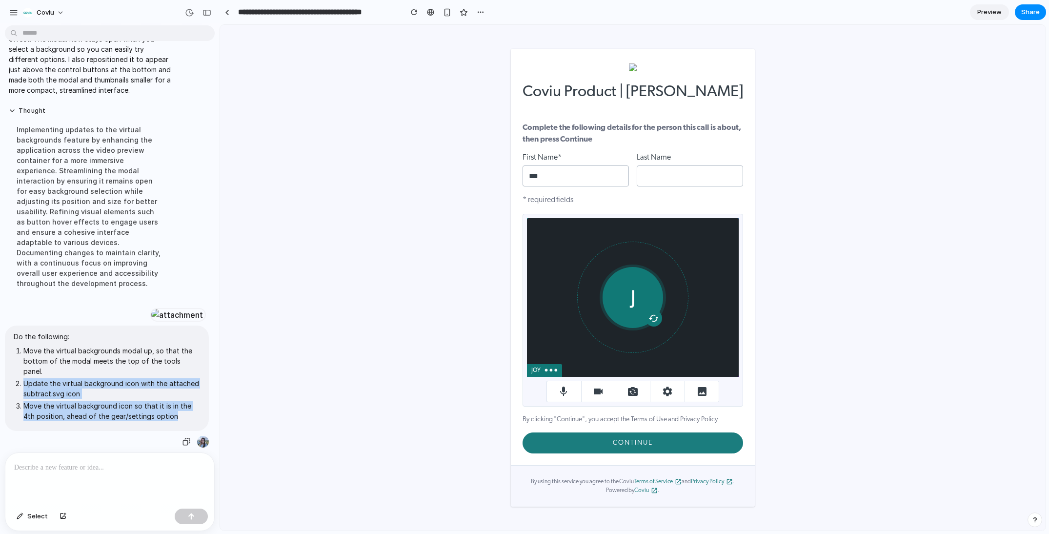
drag, startPoint x: 181, startPoint y: 416, endPoint x: 22, endPoint y: 384, distance: 162.7
click at [22, 384] on ol "Move the virtual backgrounds modal up, so that the bottom of the modal meets th…" at bounding box center [107, 383] width 186 height 76
click at [23, 401] on li "Move the virtual background icon so that it is in the 4th position, ahead of th…" at bounding box center [111, 411] width 177 height 20
drag, startPoint x: 21, startPoint y: 401, endPoint x: 181, endPoint y: 417, distance: 160.3
click at [181, 417] on span "Do the following: Move the virtual backgrounds modal up, so that the bottom of …" at bounding box center [107, 378] width 186 height 94
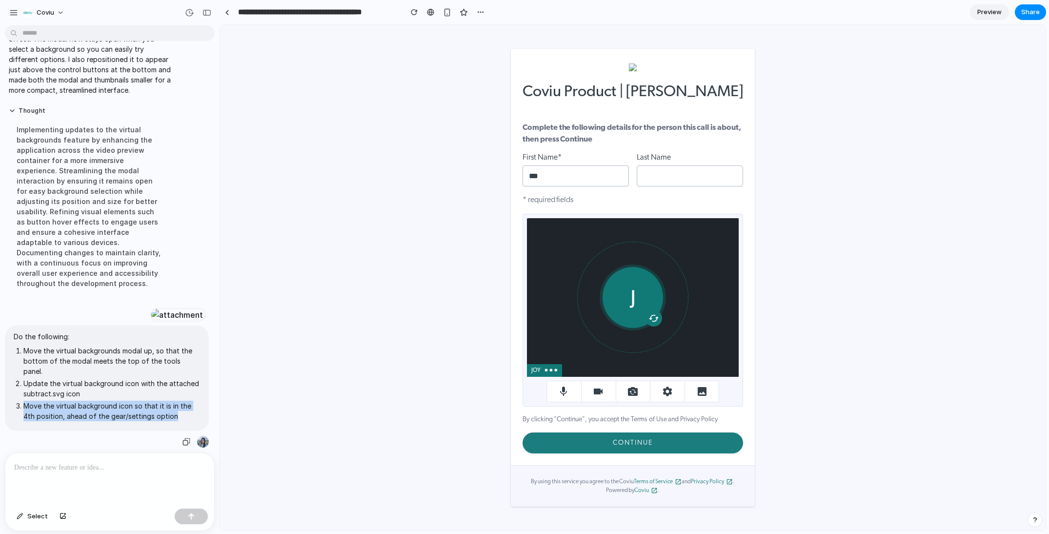
copy li "Move the virtual background icon so that it is in the 4th position, ahead of th…"
click at [134, 482] on div at bounding box center [109, 479] width 209 height 52
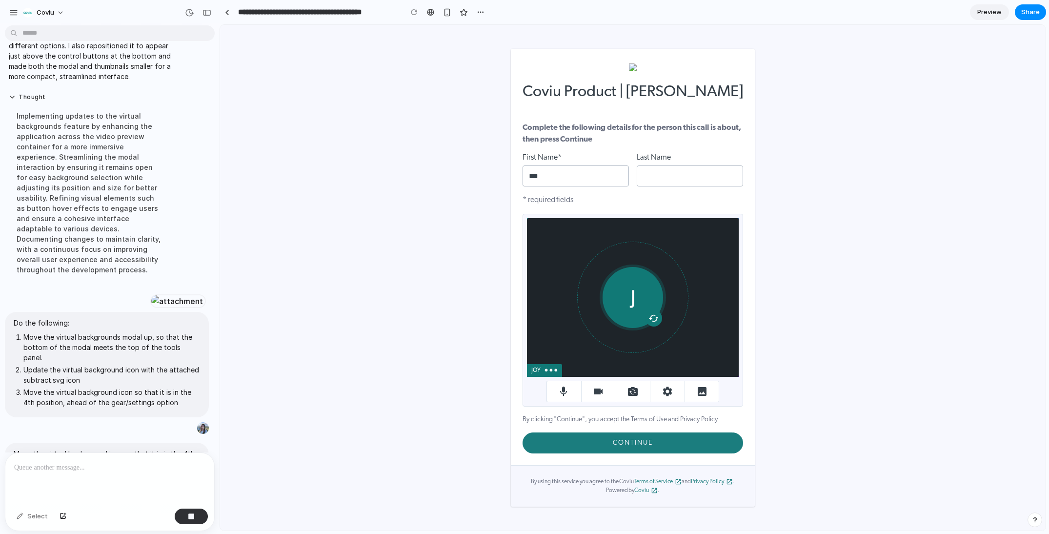
scroll to position [743, 0]
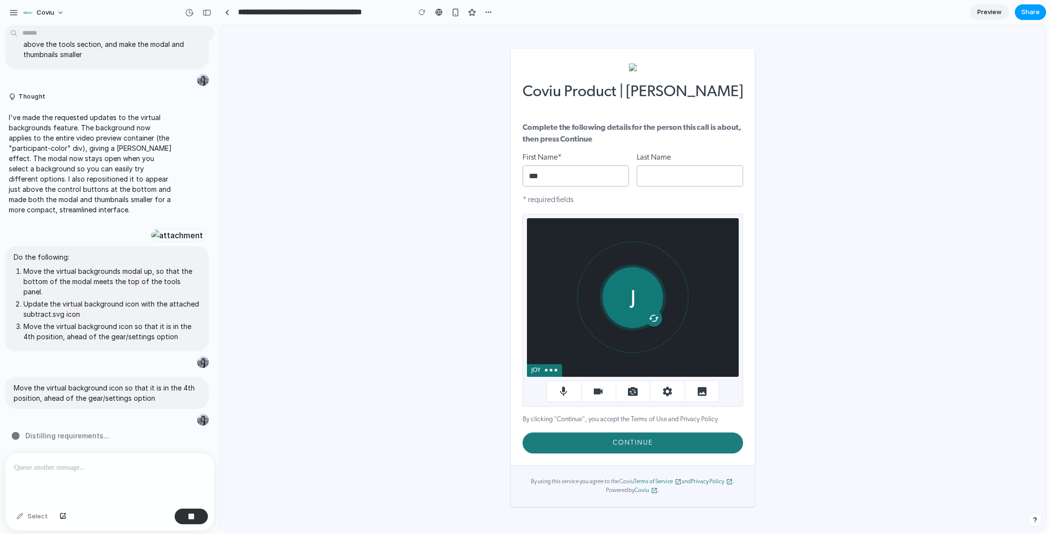
click at [1023, 13] on span "Share" at bounding box center [1030, 12] width 19 height 10
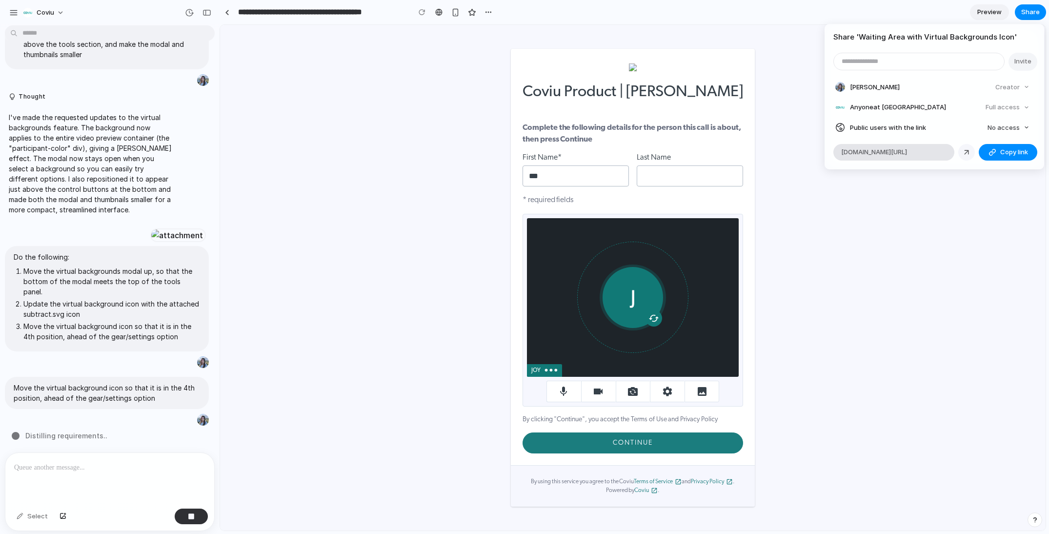
click at [968, 158] on link at bounding box center [966, 152] width 17 height 17
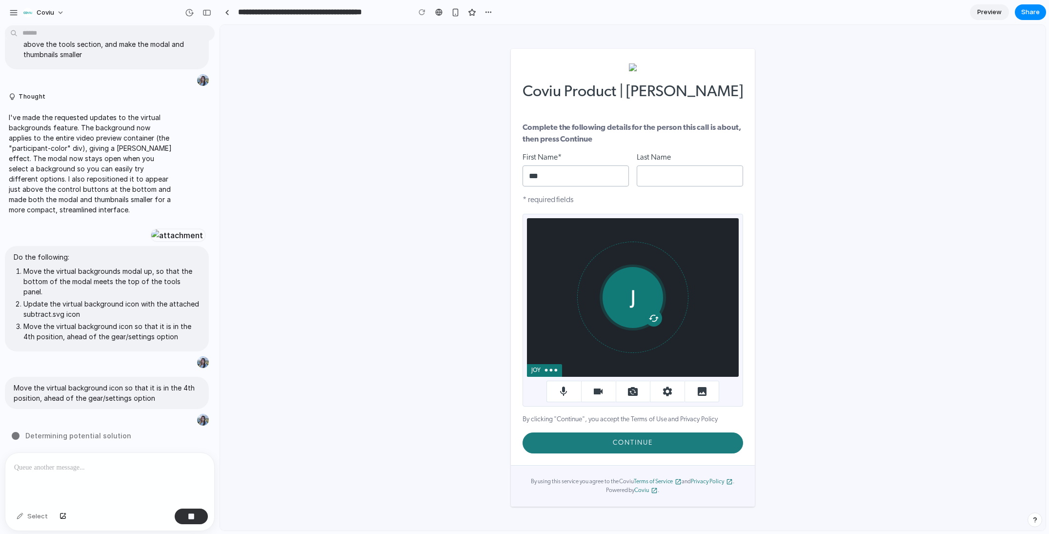
click at [186, 522] on div "Share ' Waiting Area with Virtual Backgrounds Icon ' Invite Joy Zhang Creator A…" at bounding box center [524, 267] width 1049 height 534
click at [196, 517] on button "button" at bounding box center [191, 516] width 33 height 16
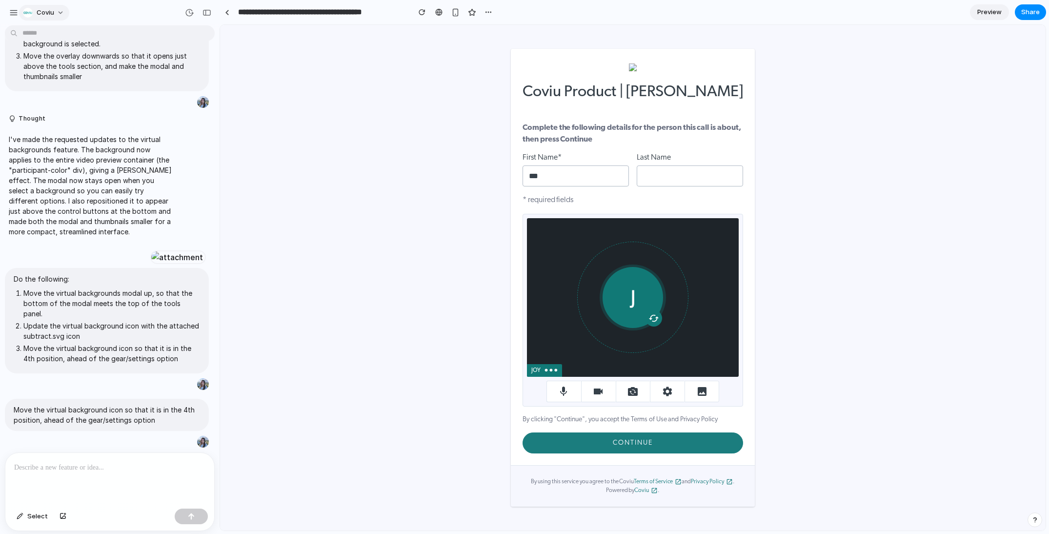
click at [31, 13] on div "button" at bounding box center [28, 13] width 10 height 10
click at [6, 3] on div "Settings Invite members Change theme Sign out" at bounding box center [524, 267] width 1049 height 534
click at [9, 9] on button "button" at bounding box center [13, 12] width 15 height 15
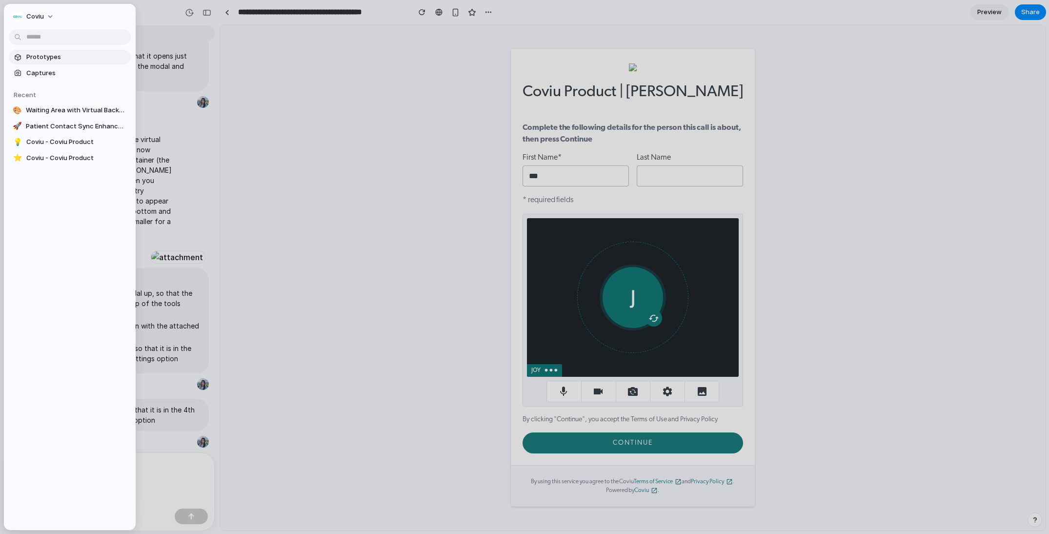
click at [48, 61] on span "Prototypes" at bounding box center [76, 57] width 100 height 10
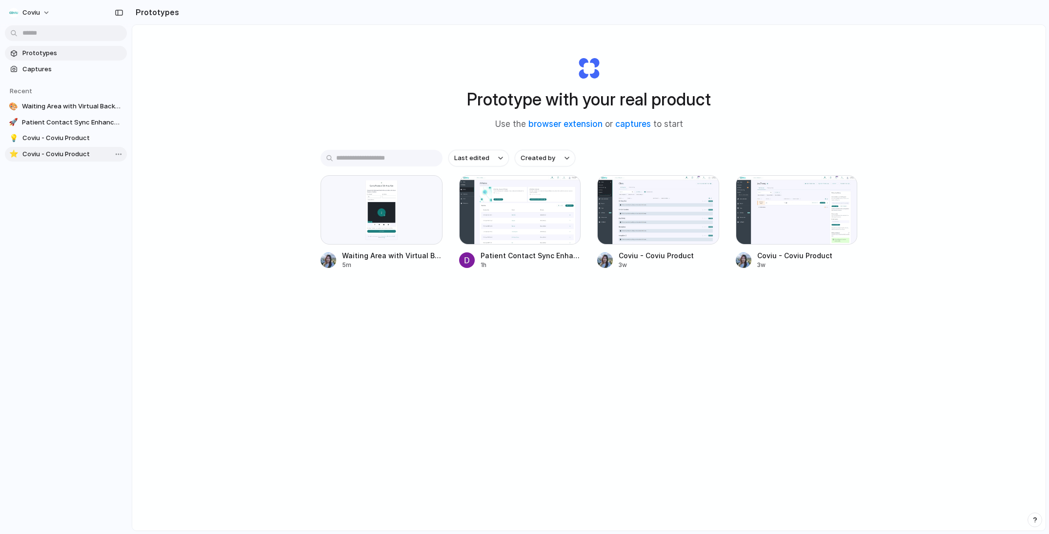
click at [81, 155] on span "Coviu - Coviu Product" at bounding box center [72, 154] width 100 height 10
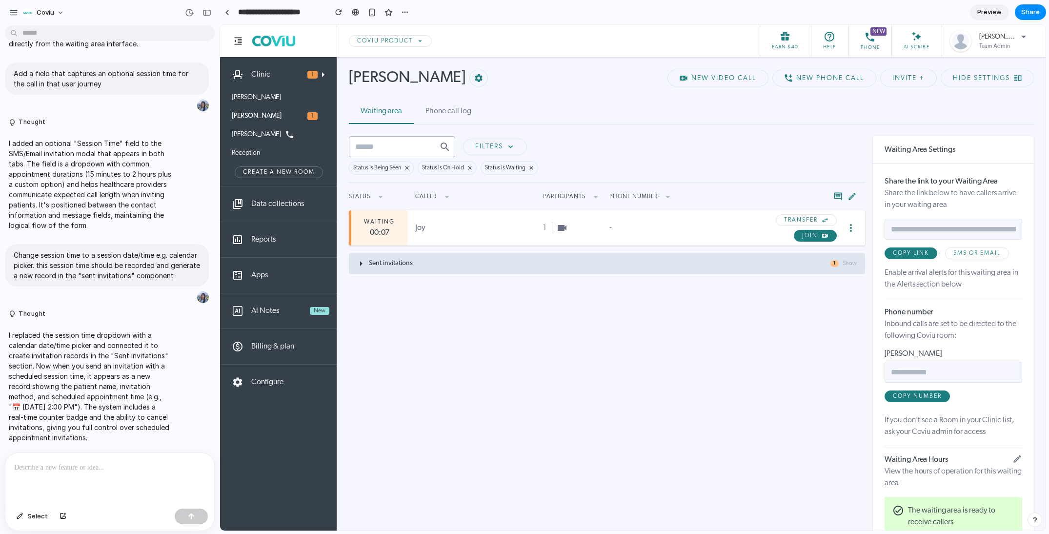
click at [369, 270] on div "Sent invitations 1 Show" at bounding box center [607, 263] width 516 height 20
click at [368, 270] on div "Sent invitations 1 Hide" at bounding box center [607, 263] width 516 height 20
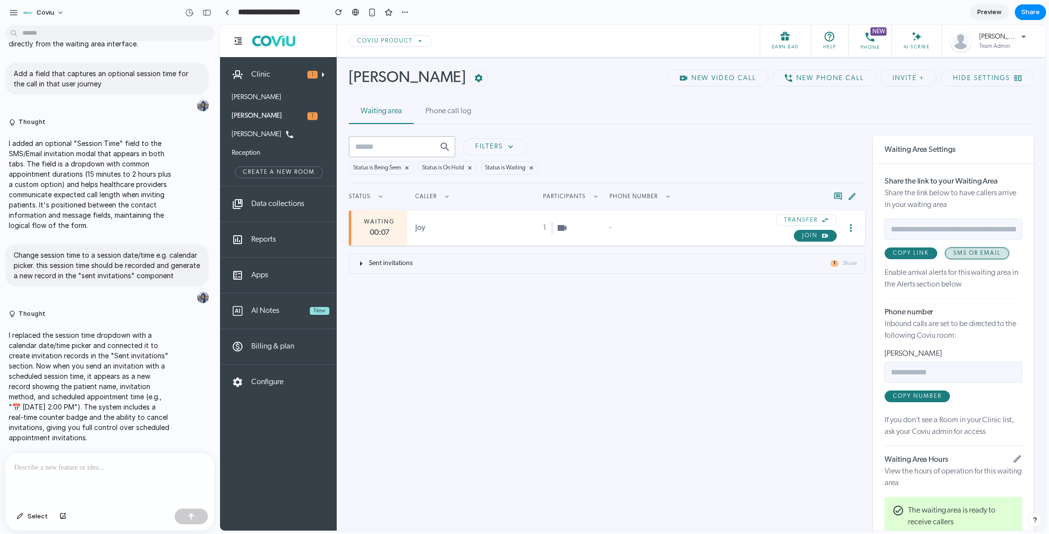
click at [953, 254] on span "SMS or Email" at bounding box center [976, 253] width 47 height 6
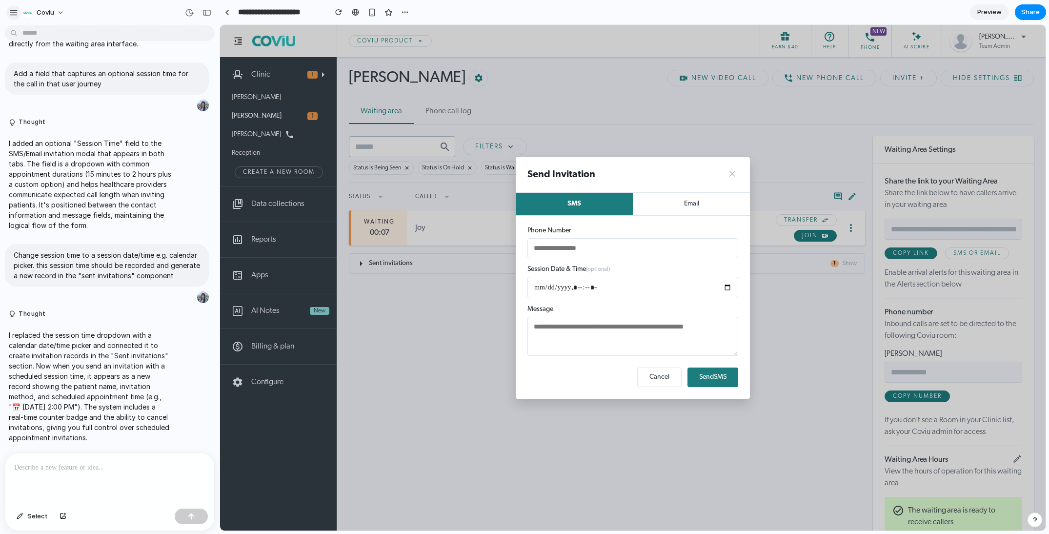
click at [15, 11] on div "button" at bounding box center [13, 12] width 9 height 9
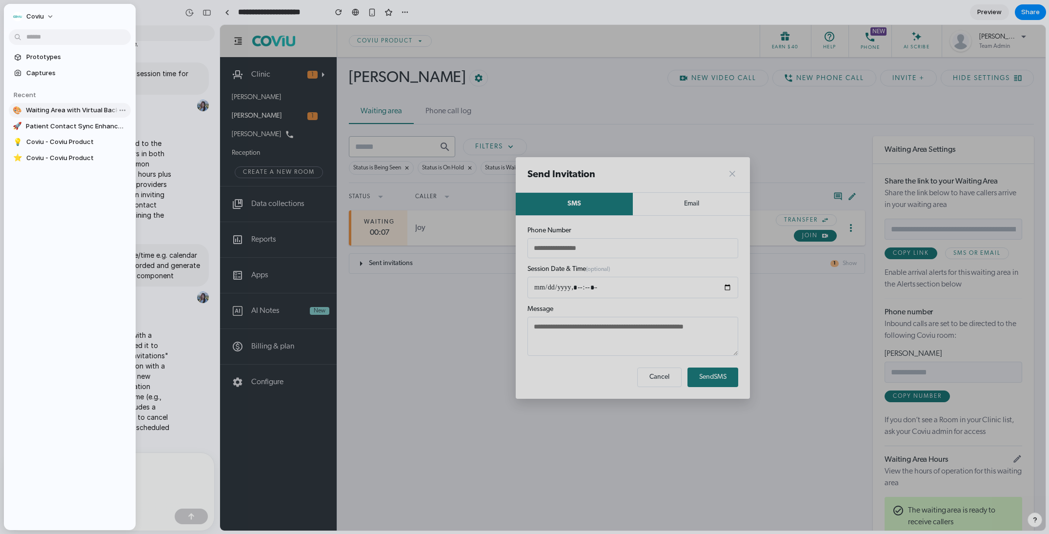
click at [81, 113] on span "Waiting Area with Virtual Backgrounds Icon" at bounding box center [76, 110] width 101 height 10
type input "**********"
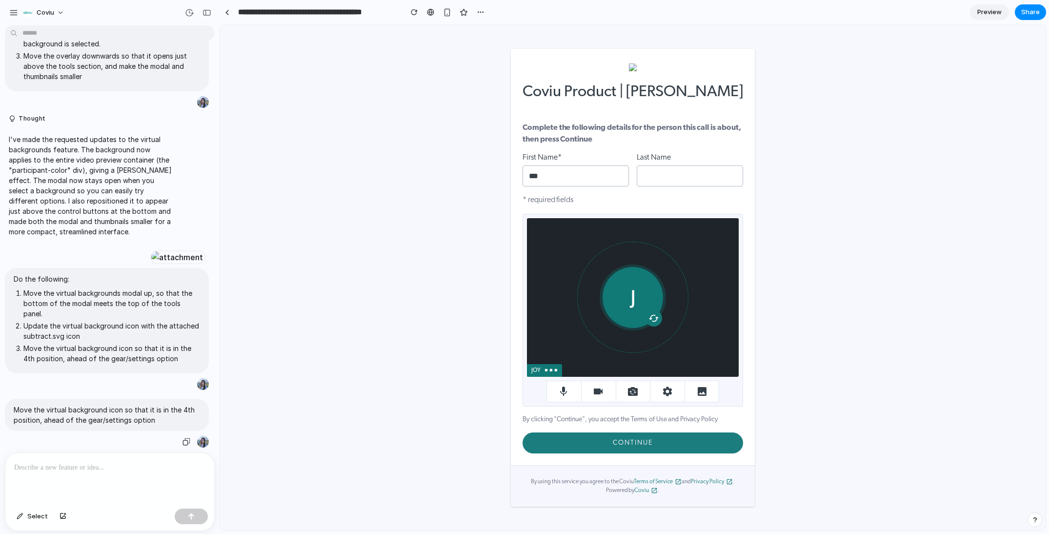
click at [165, 423] on div "Move the virtual background icon so that it is in the 4th position, ahead of th…" at bounding box center [107, 415] width 204 height 32
drag, startPoint x: 167, startPoint y: 421, endPoint x: 149, endPoint y: 419, distance: 17.6
click at [149, 419] on p "Move the virtual background icon so that it is in the 4th position, ahead of th…" at bounding box center [107, 414] width 186 height 20
click at [182, 438] on div "button" at bounding box center [186, 442] width 8 height 8
click at [190, 467] on p at bounding box center [109, 468] width 191 height 12
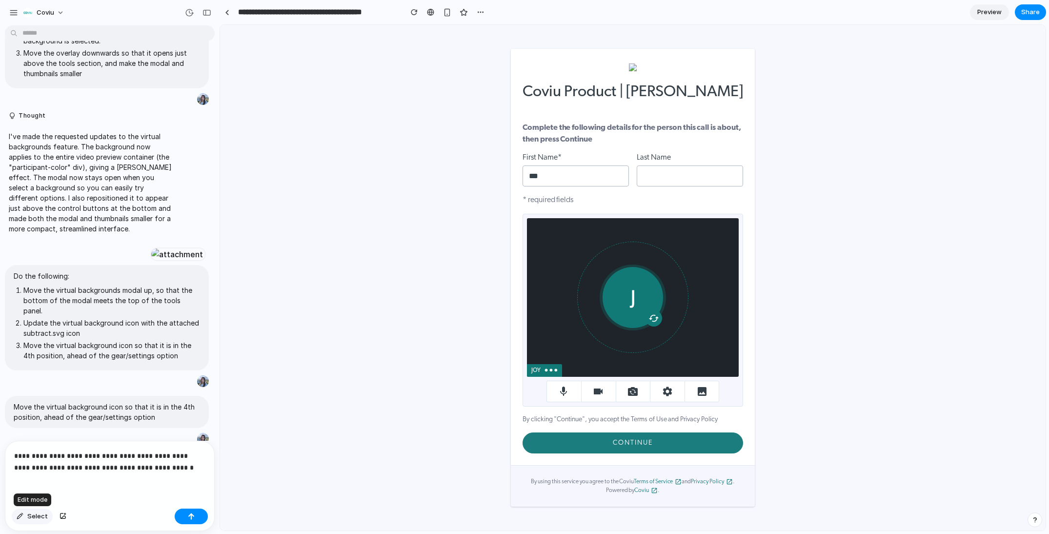
click at [22, 512] on button "Select" at bounding box center [32, 516] width 41 height 16
click at [689, 391] on div at bounding box center [632, 277] width 825 height 505
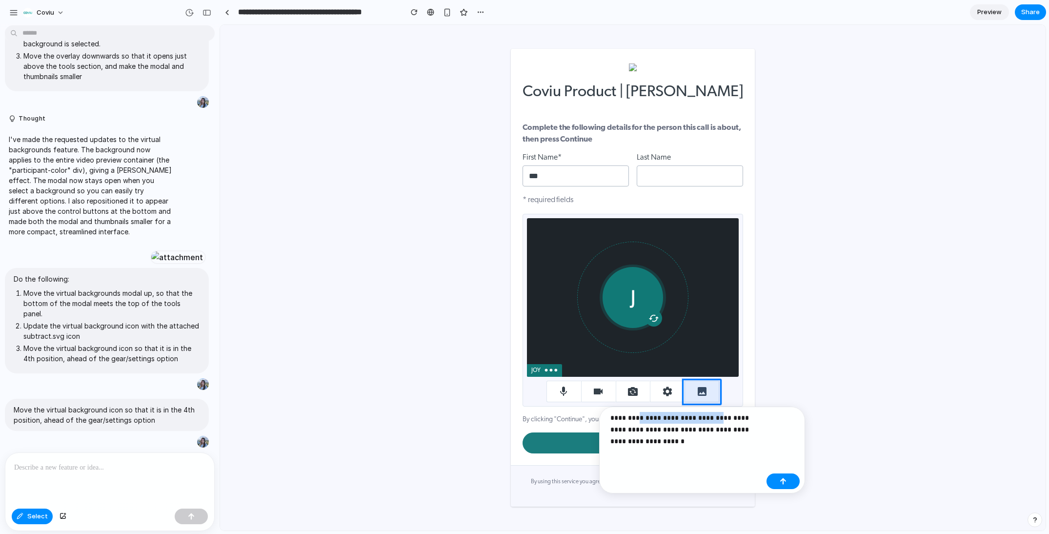
drag, startPoint x: 639, startPoint y: 419, endPoint x: 719, endPoint y: 417, distance: 80.5
click at [719, 417] on p "**********" at bounding box center [686, 429] width 152 height 35
click at [740, 429] on p "**********" at bounding box center [686, 423] width 152 height 23
click at [735, 424] on p "**********" at bounding box center [686, 423] width 152 height 23
click at [705, 420] on p "**********" at bounding box center [686, 423] width 152 height 23
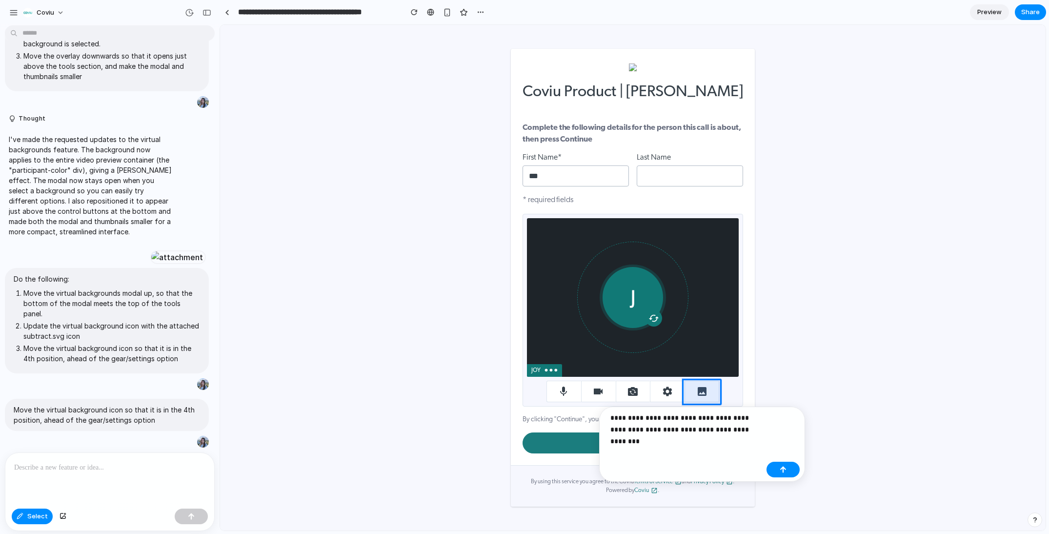
click at [684, 419] on p "**********" at bounding box center [686, 423] width 152 height 23
click at [653, 420] on p "**********" at bounding box center [686, 423] width 152 height 23
click at [670, 428] on p "**********" at bounding box center [686, 423] width 152 height 23
drag, startPoint x: 751, startPoint y: 425, endPoint x: 709, endPoint y: 428, distance: 42.1
click at [709, 428] on p "**********" at bounding box center [686, 423] width 152 height 23
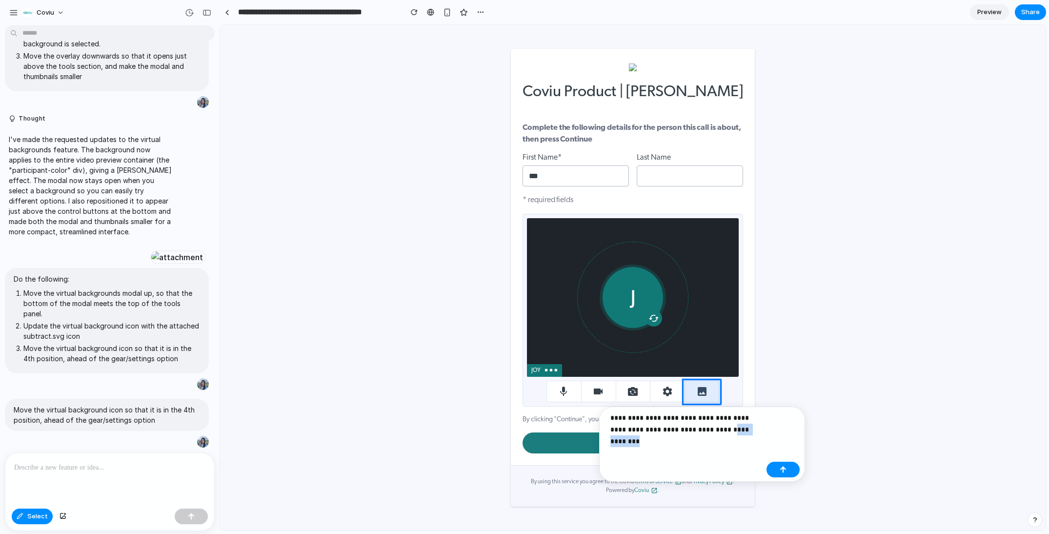
click at [706, 432] on p "**********" at bounding box center [686, 423] width 152 height 23
click at [776, 475] on button "button" at bounding box center [782, 470] width 33 height 16
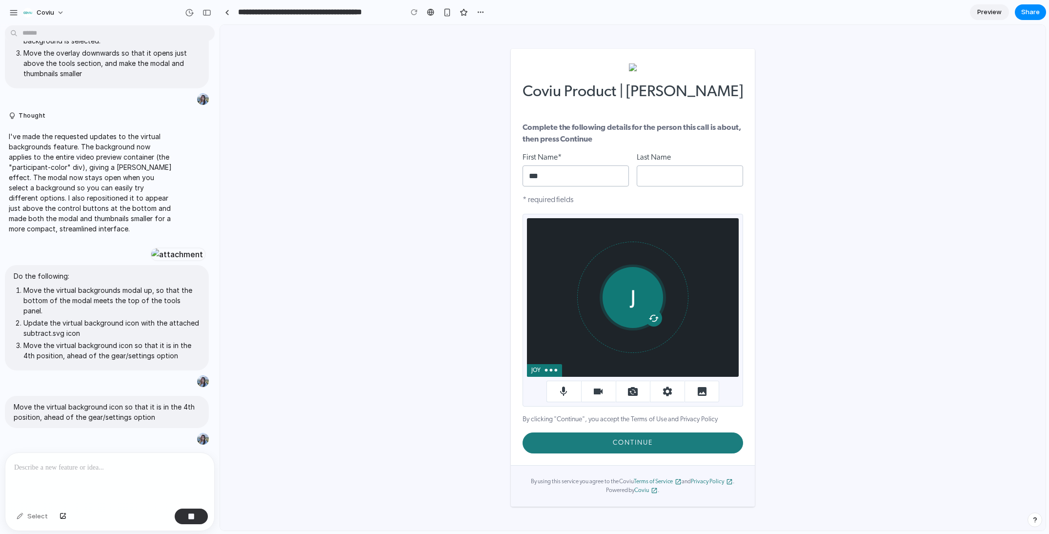
scroll to position [622, 0]
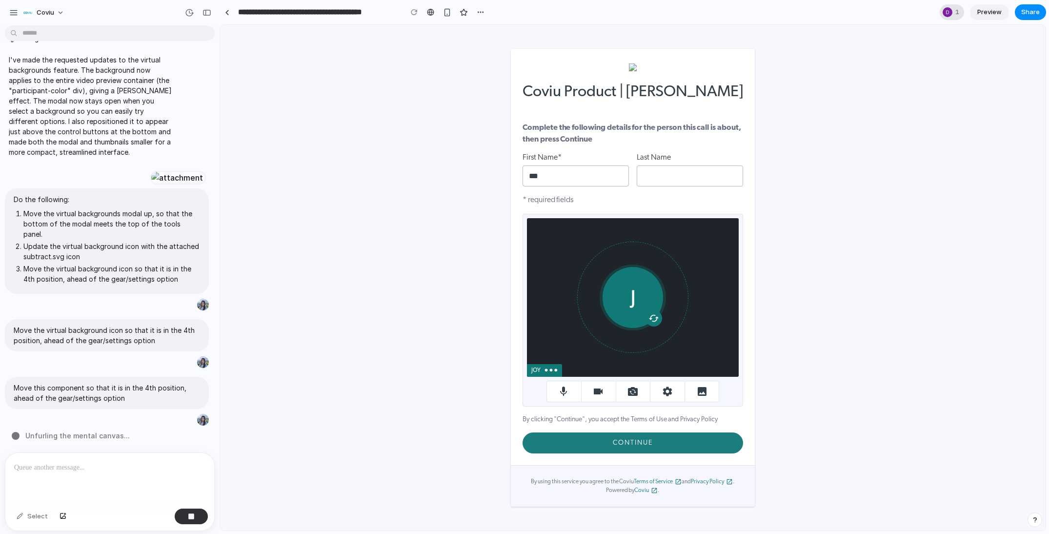
click at [952, 11] on div at bounding box center [948, 12] width 12 height 12
click at [950, 11] on div "Seen by Doreen Nguyen" at bounding box center [524, 267] width 1049 height 534
click at [701, 388] on icon "button" at bounding box center [702, 391] width 9 height 9
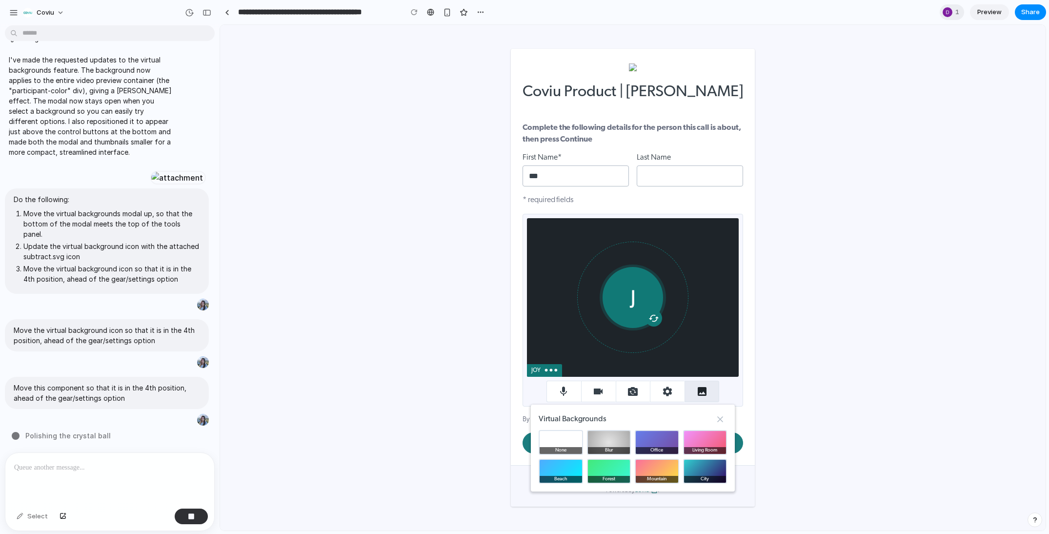
click at [701, 389] on icon "button" at bounding box center [702, 391] width 9 height 9
click at [725, 422] on button "Close" at bounding box center [720, 419] width 14 height 14
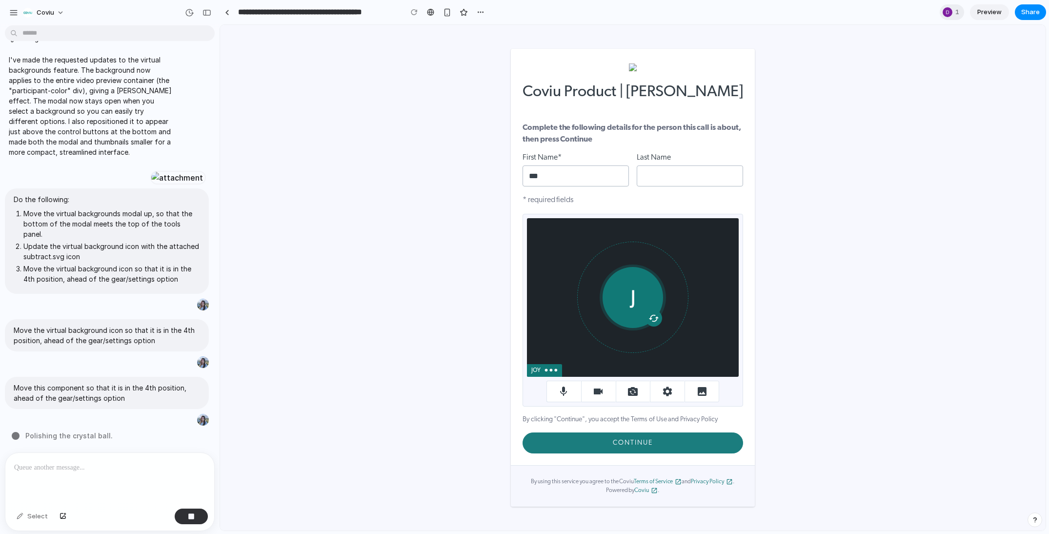
click at [802, 416] on div "Coviu Product | Dr Amy Kim Complete the following details for the person this c…" at bounding box center [633, 277] width 794 height 474
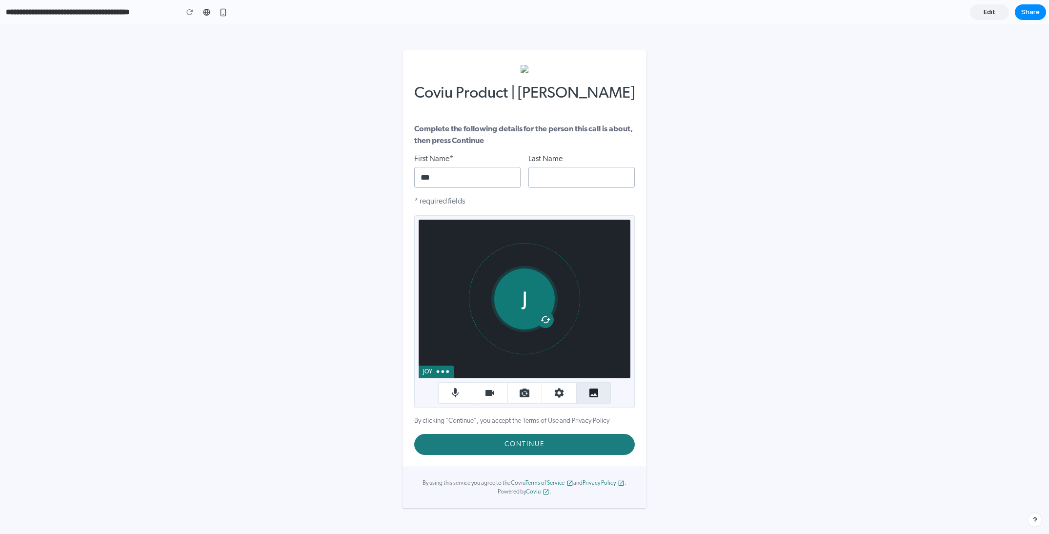
click at [598, 391] on icon "button" at bounding box center [594, 393] width 12 height 12
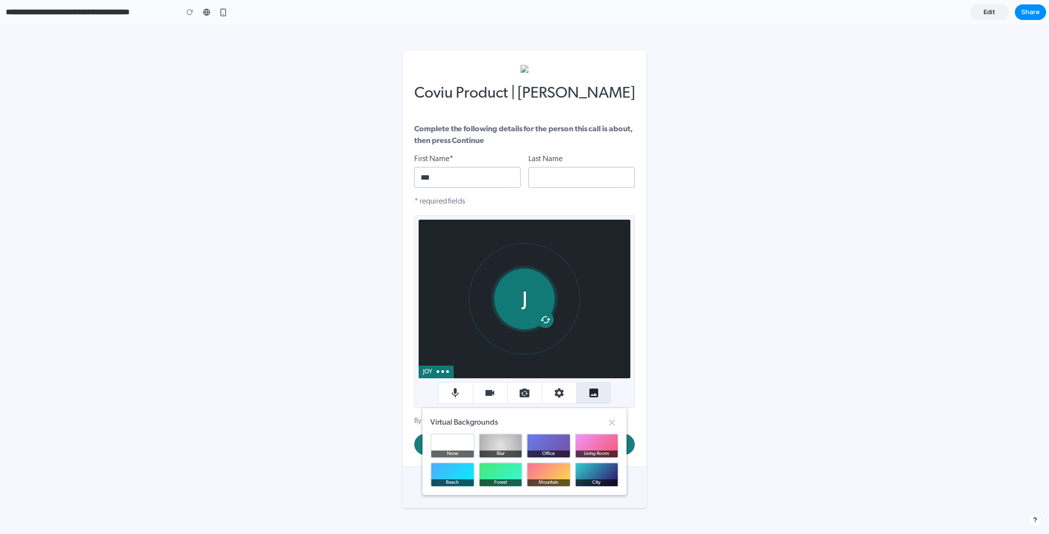
click at [598, 391] on icon "button" at bounding box center [594, 393] width 12 height 12
click at [612, 427] on icon "Close" at bounding box center [612, 423] width 10 height 10
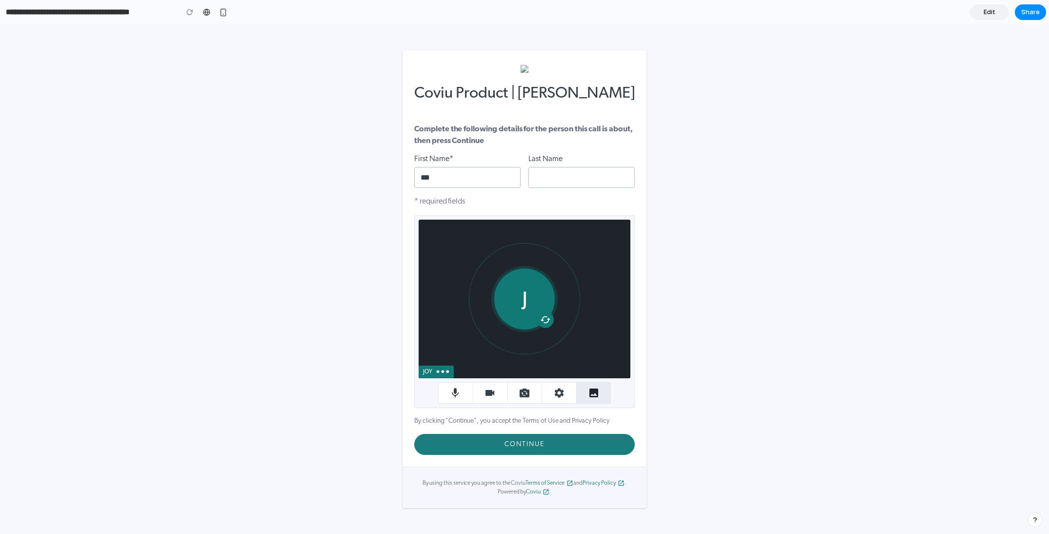
click at [582, 392] on button "button" at bounding box center [593, 392] width 35 height 21
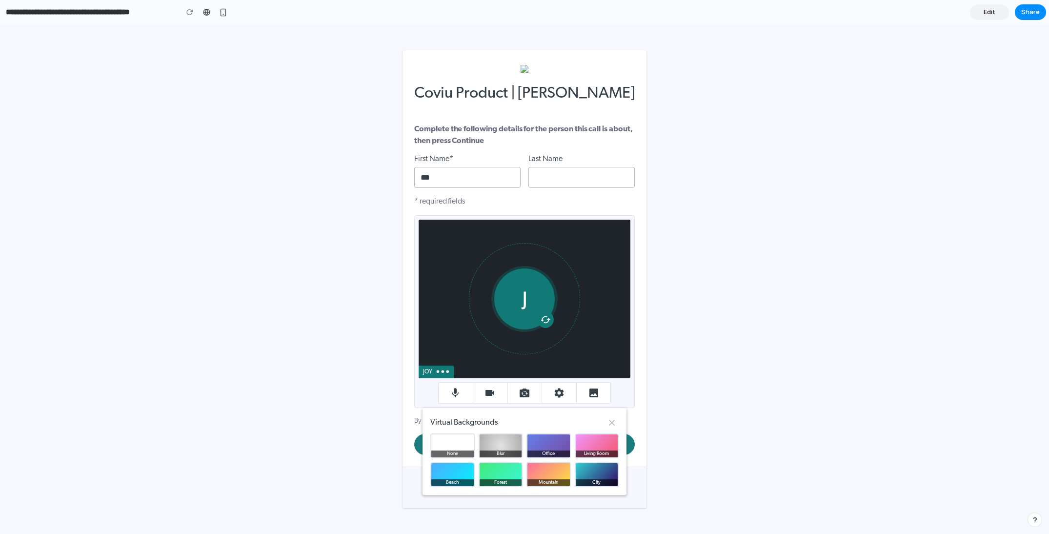
click at [553, 444] on button "Office" at bounding box center [548, 445] width 44 height 25
click at [597, 447] on button "Living Room" at bounding box center [596, 446] width 46 height 26
click at [610, 423] on line "Close" at bounding box center [611, 422] width 5 height 5
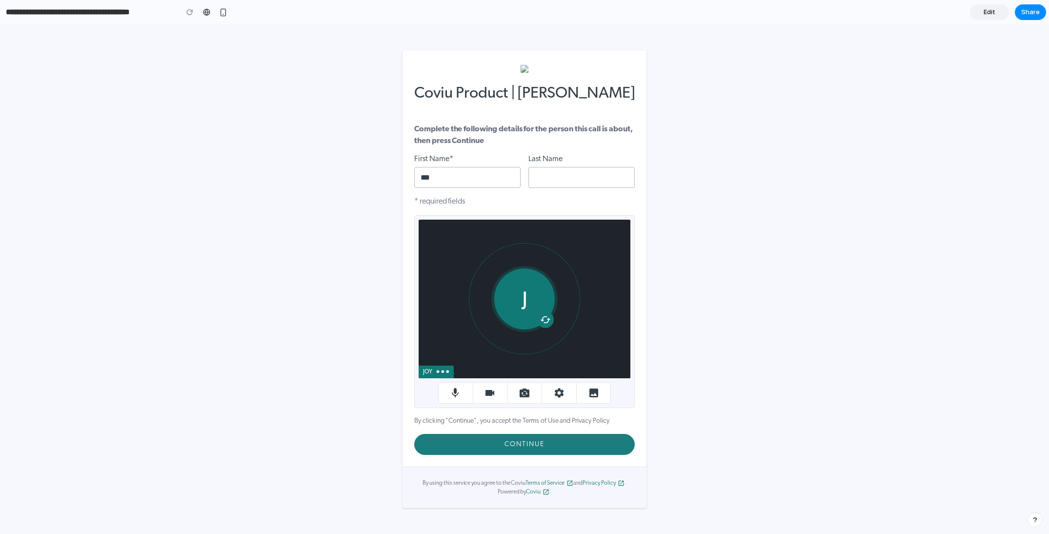
click at [626, 422] on p "By clicking "Continue", you accept the Terms of Use and Privacy Policy" at bounding box center [524, 421] width 221 height 10
click at [602, 400] on button "button" at bounding box center [593, 392] width 35 height 21
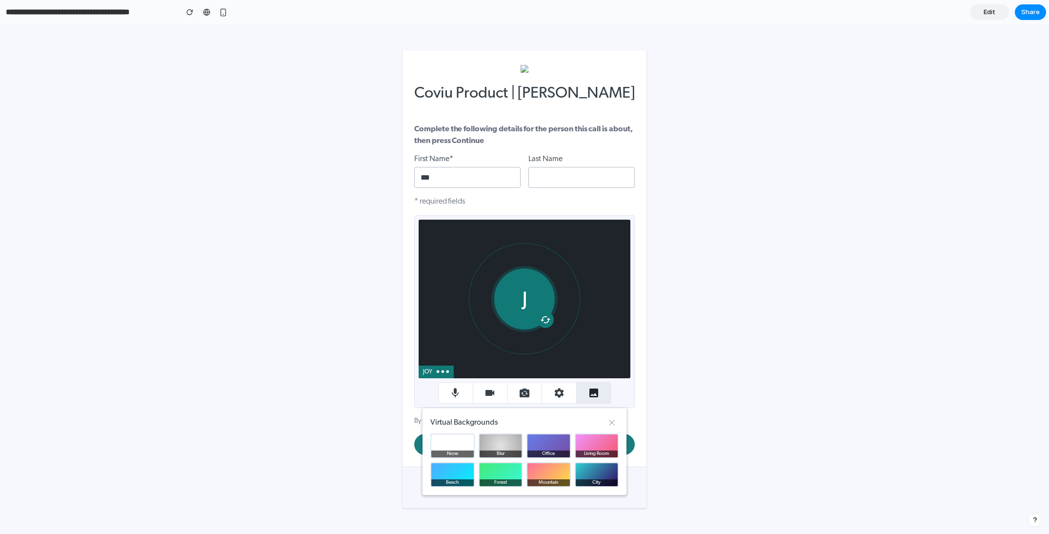
click at [602, 401] on button "button" at bounding box center [593, 392] width 35 height 21
click at [609, 417] on div "Virtual Backgrounds None Blur Office Living Room Beach Forest Mountain City" at bounding box center [524, 451] width 204 height 87
click at [609, 418] on icon "Close" at bounding box center [612, 423] width 10 height 10
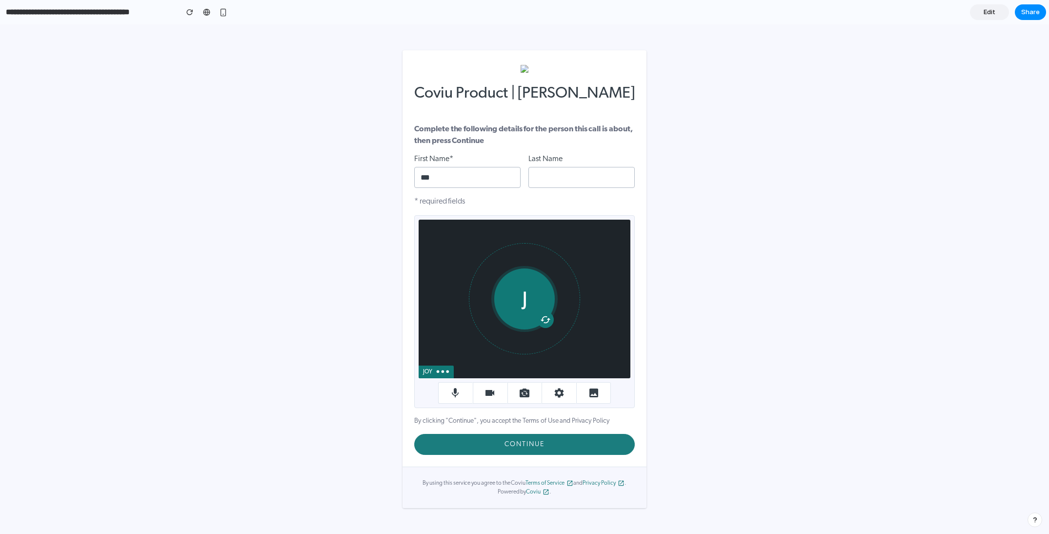
drag, startPoint x: 679, startPoint y: 379, endPoint x: 684, endPoint y: 340, distance: 38.9
click at [679, 379] on div "Coviu Product | Dr Amy Kim Complete the following details for the person this c…" at bounding box center [525, 279] width 1018 height 478
click at [620, 446] on button "Continue" at bounding box center [524, 444] width 221 height 21
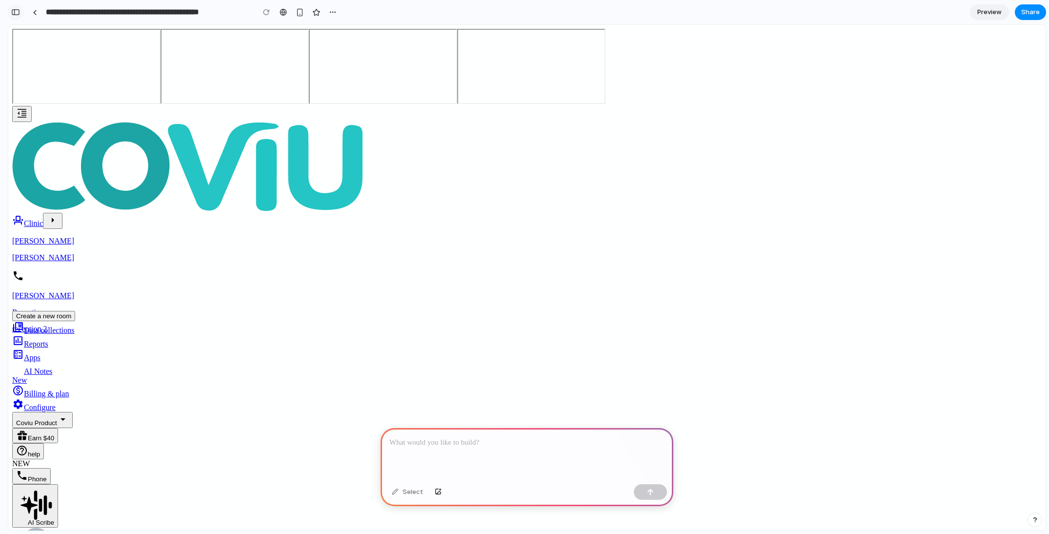
click at [18, 10] on div "button" at bounding box center [15, 12] width 9 height 7
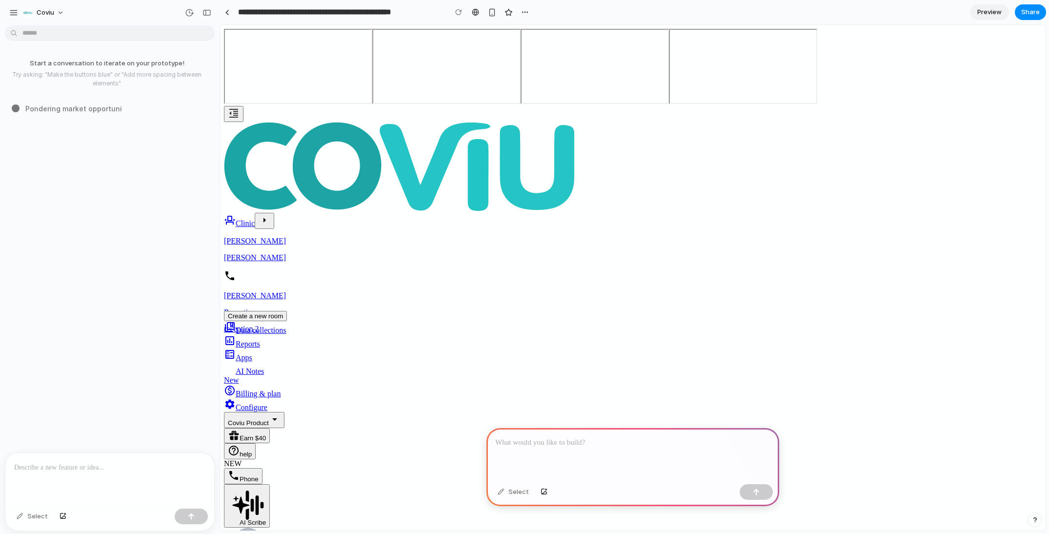
scroll to position [40, 0]
click at [1031, 14] on span "Share" at bounding box center [1030, 12] width 19 height 10
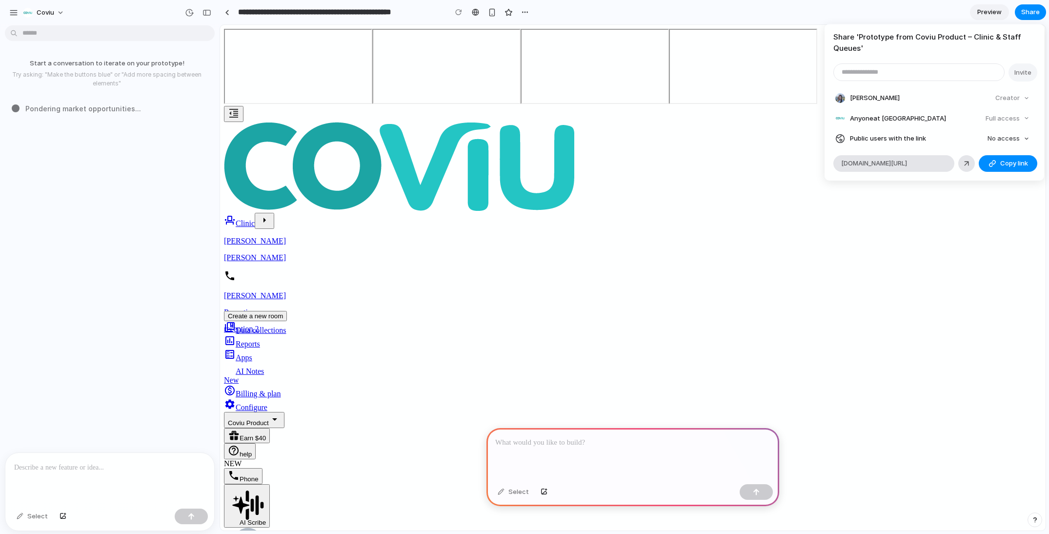
click at [984, 8] on div "Share ' Prototype from Coviu Product – Clinic & Staff Queues ' Invite [PERSON_N…" at bounding box center [524, 267] width 1049 height 534
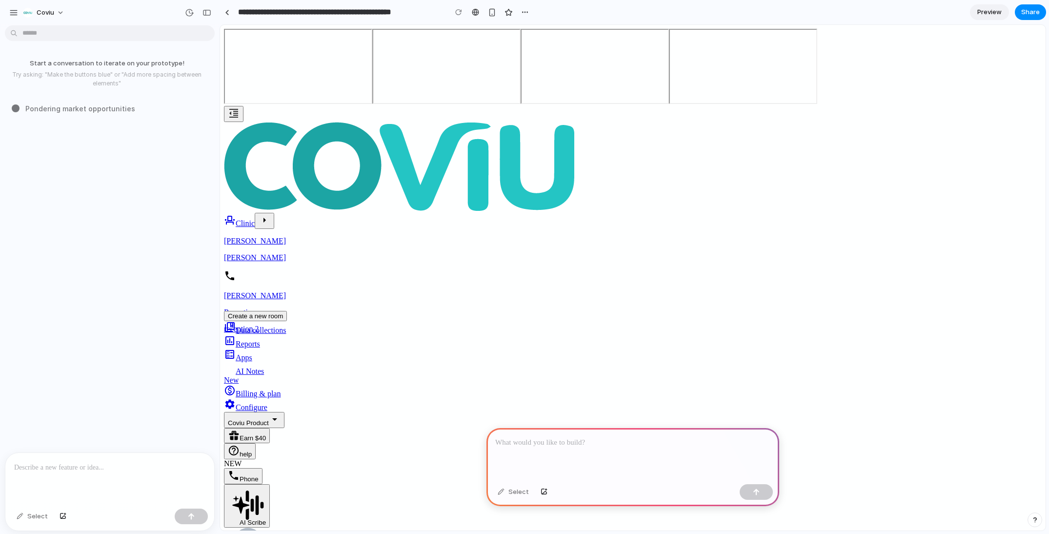
click at [985, 13] on span "Preview" at bounding box center [989, 12] width 24 height 10
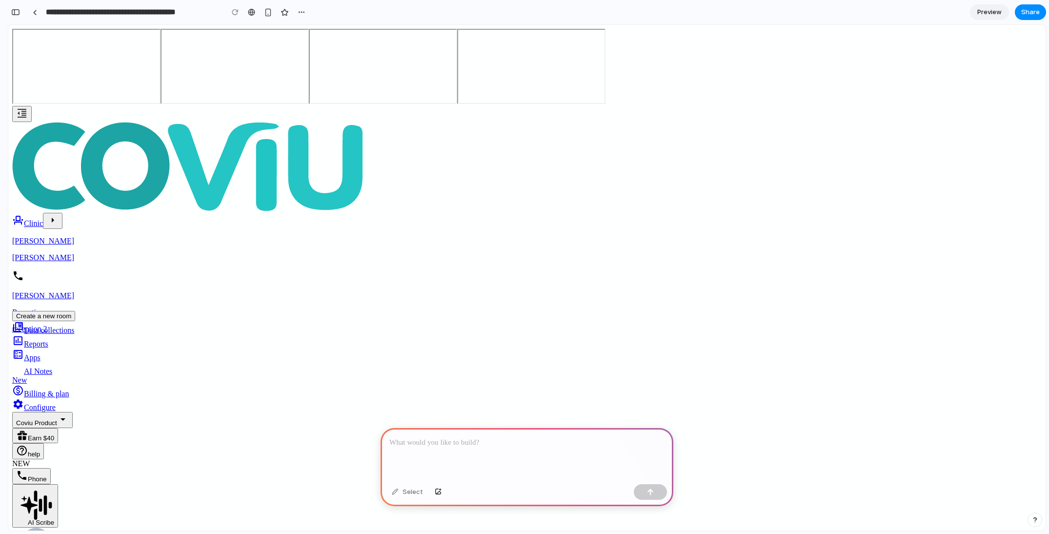
click at [1029, 3] on section "**********" at bounding box center [527, 12] width 1038 height 24
click at [1029, 12] on span "Share" at bounding box center [1030, 12] width 19 height 10
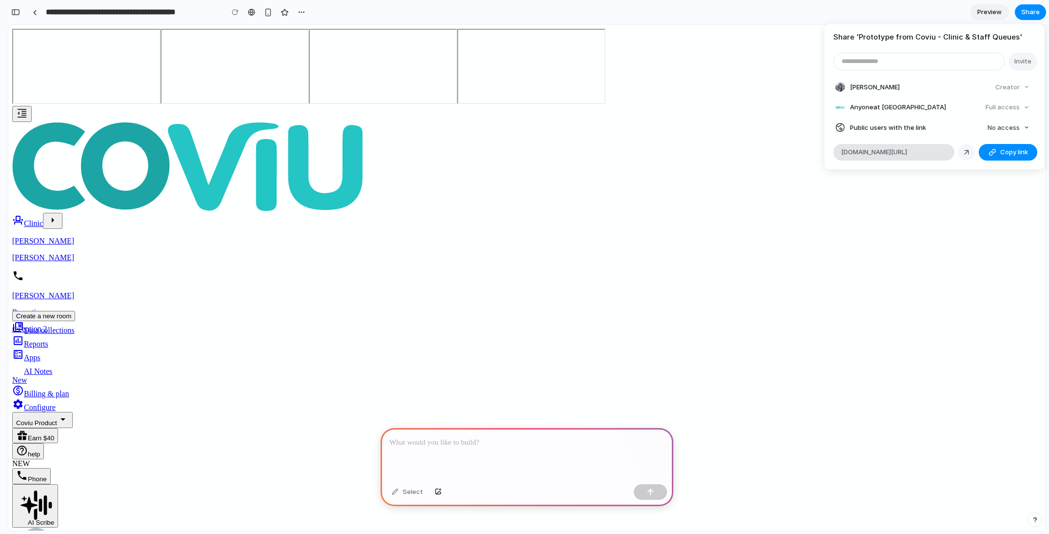
click at [964, 151] on div at bounding box center [966, 152] width 9 height 9
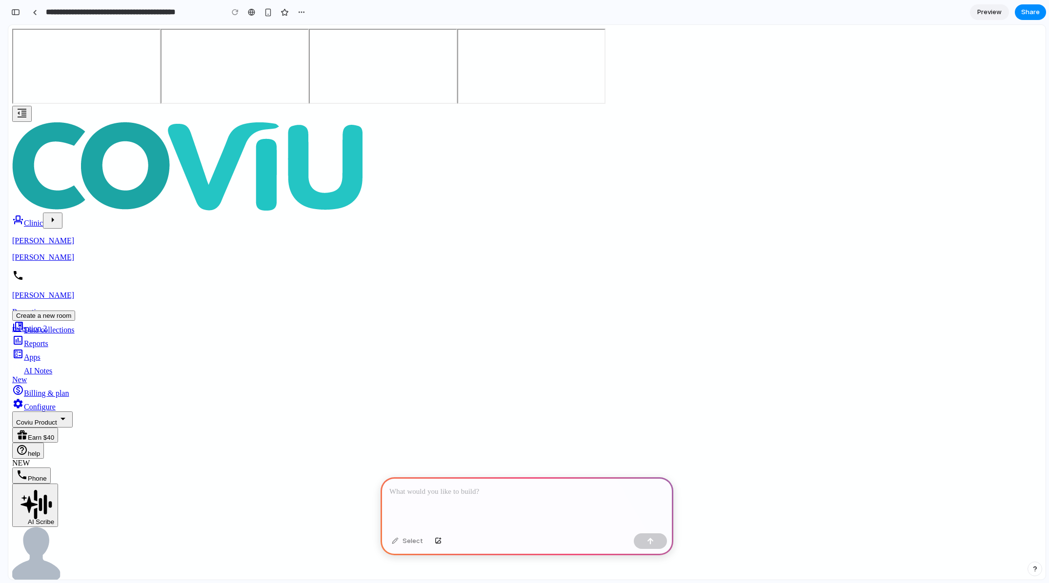
click at [11, 10] on div "Share ' Prototype from Coviu - Clinic & Staff Queues ' Invite [PERSON_NAME] Cre…" at bounding box center [524, 291] width 1049 height 583
click at [14, 10] on div "button" at bounding box center [15, 12] width 9 height 7
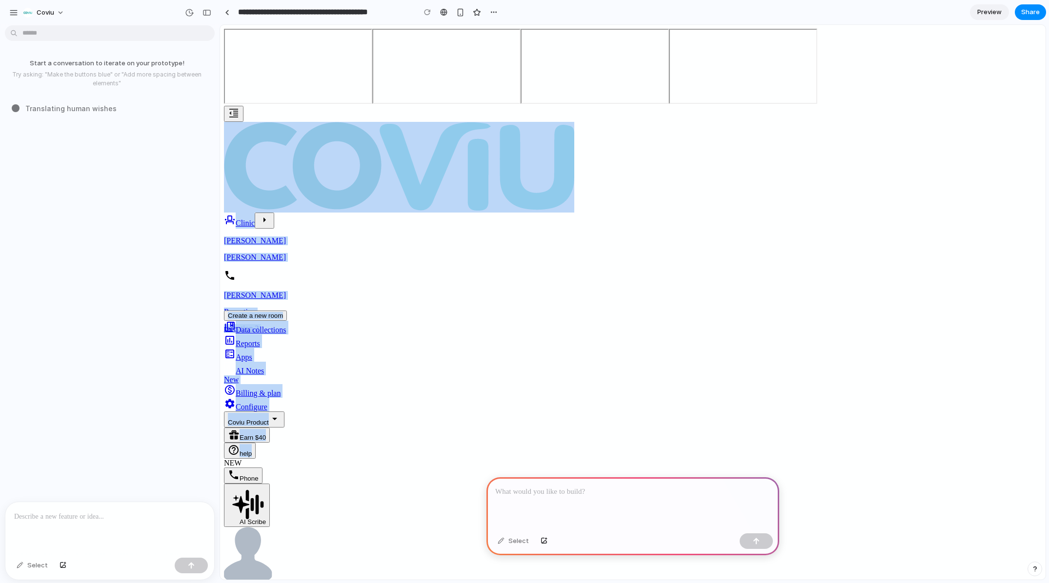
drag, startPoint x: 827, startPoint y: 62, endPoint x: 820, endPoint y: 102, distance: 40.6
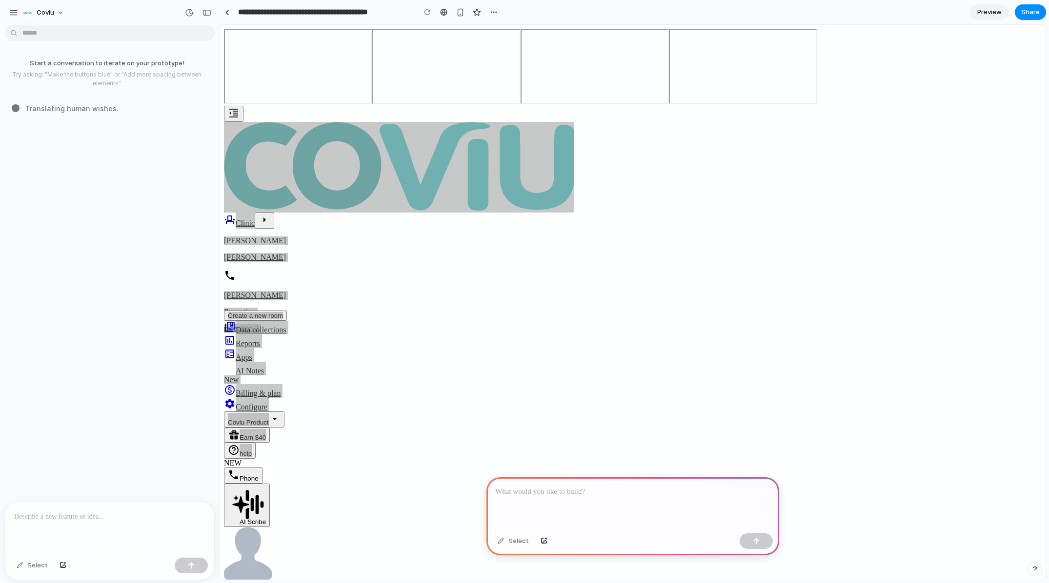
click at [36, 533] on div "Select" at bounding box center [109, 567] width 209 height 26
click at [38, 533] on div "Select" at bounding box center [32, 566] width 41 height 16
click at [52, 523] on div at bounding box center [109, 528] width 209 height 52
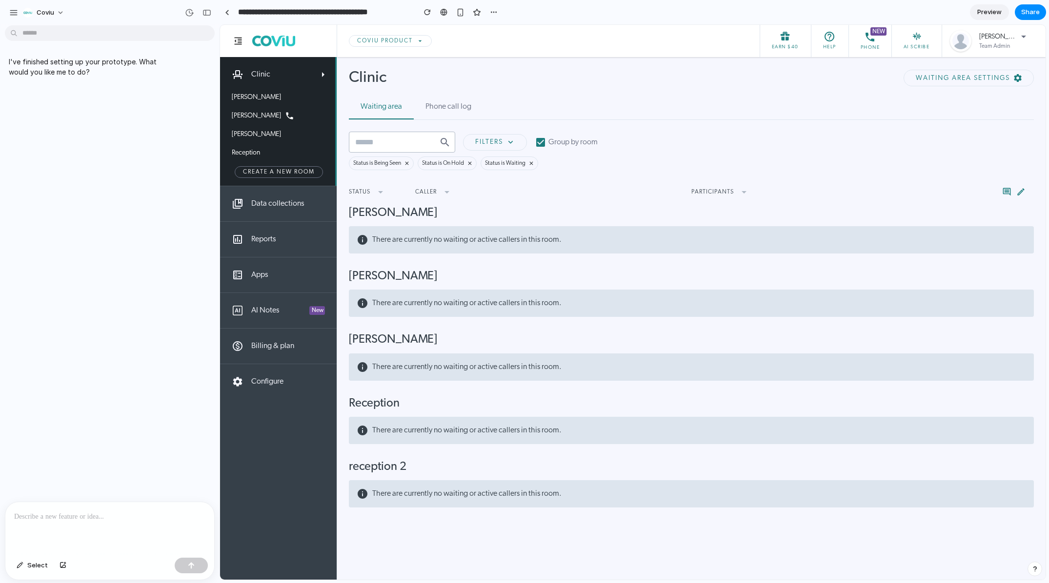
drag, startPoint x: 944, startPoint y: 237, endPoint x: 728, endPoint y: 236, distance: 216.1
click at [923, 238] on div "There are currently no waiting or active callers in this room." at bounding box center [691, 239] width 685 height 27
drag, startPoint x: 516, startPoint y: 221, endPoint x: 511, endPoint y: 221, distance: 4.9
click at [515, 221] on h2 "[PERSON_NAME]" at bounding box center [691, 213] width 685 height 15
drag, startPoint x: 344, startPoint y: 217, endPoint x: 432, endPoint y: 251, distance: 94.4
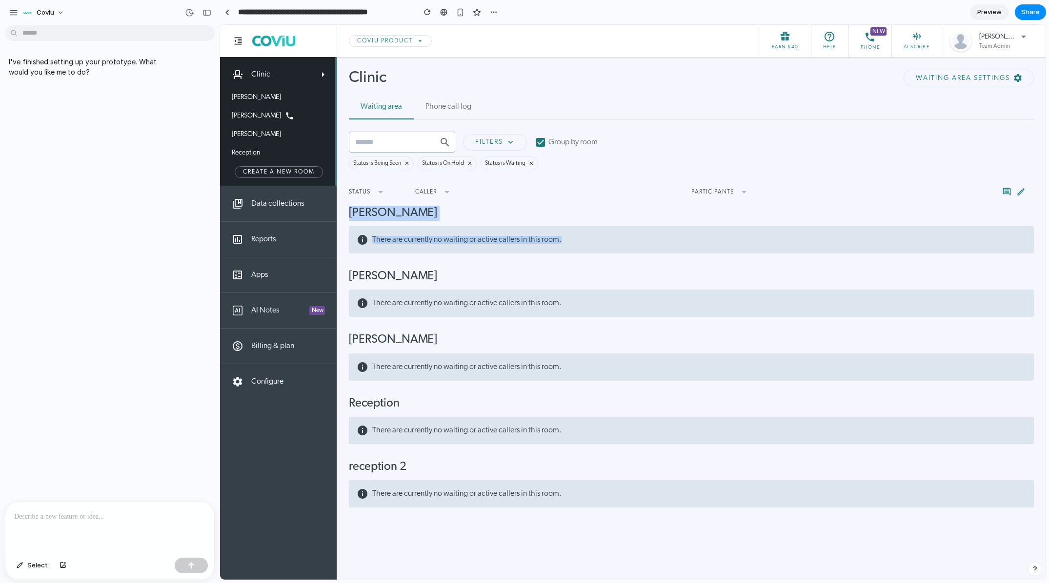
click at [432, 251] on div "Clinic Waiting area settings Waiting area Phone call log Filters Group by room …" at bounding box center [691, 296] width 708 height 542
click at [432, 251] on div "There are currently no waiting or active callers in this room." at bounding box center [691, 239] width 685 height 27
click at [25, 533] on button "Select" at bounding box center [32, 566] width 41 height 16
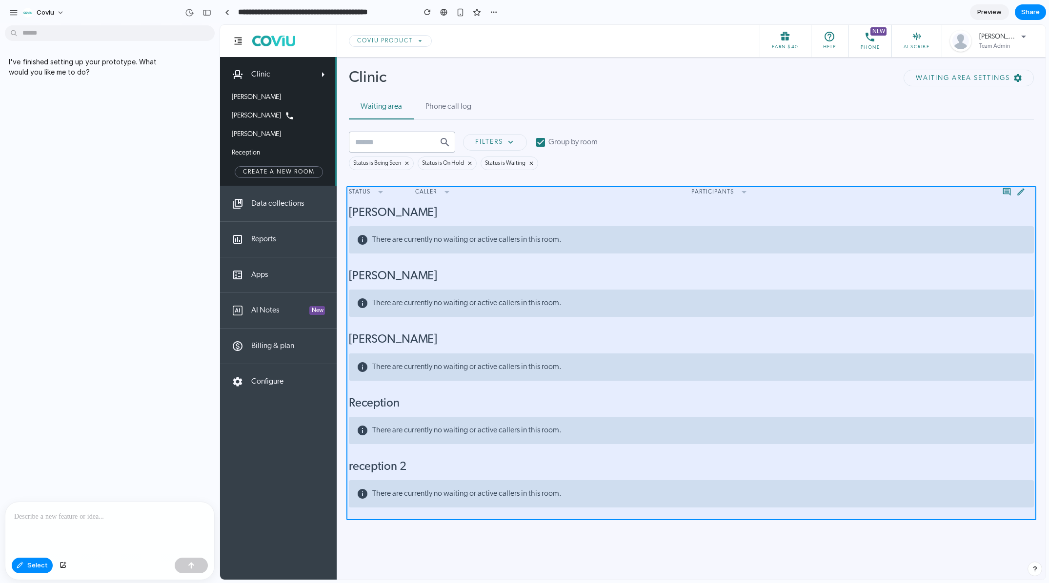
click at [373, 263] on div at bounding box center [632, 302] width 825 height 555
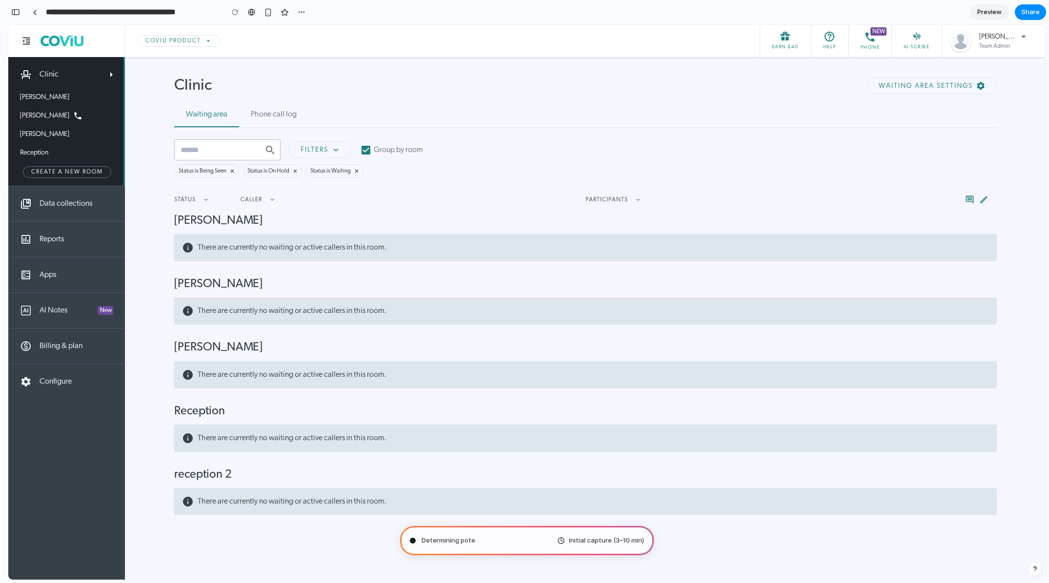
type input "**********"
click at [17, 13] on div "button" at bounding box center [15, 12] width 9 height 7
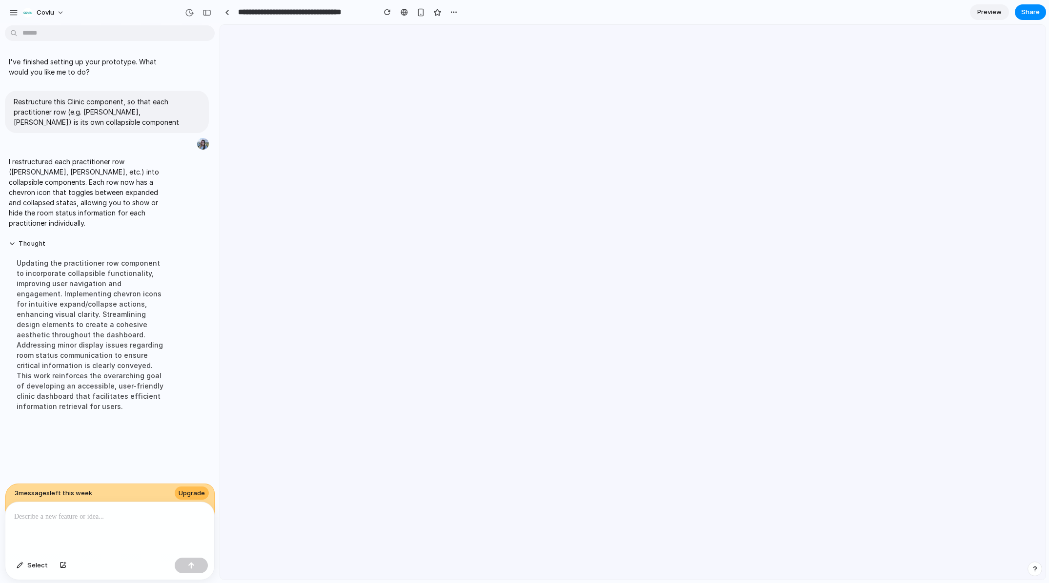
scroll to position [0, 0]
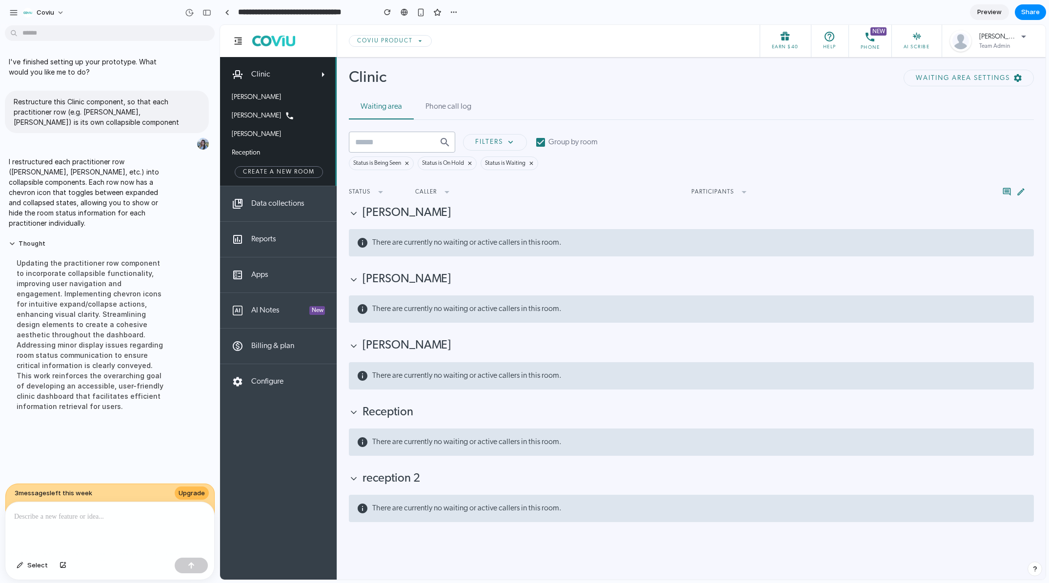
click at [350, 217] on icon at bounding box center [354, 214] width 10 height 10
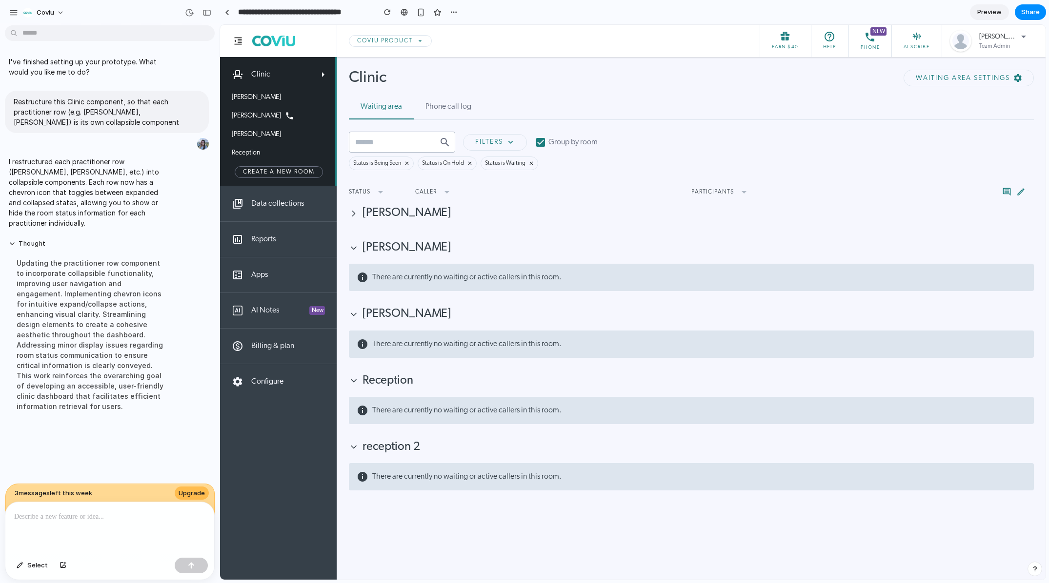
click at [350, 216] on icon at bounding box center [354, 214] width 10 height 10
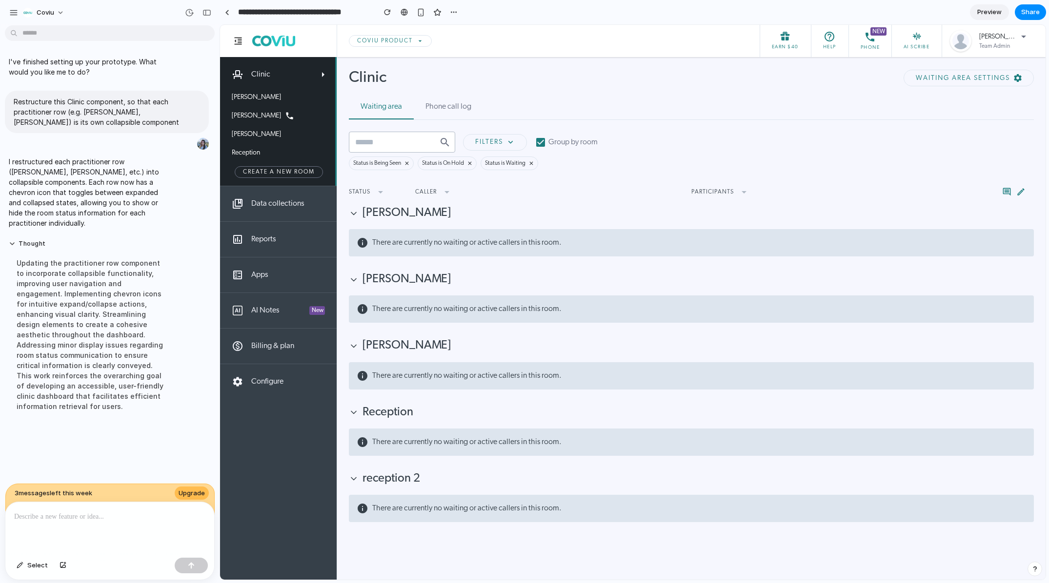
click at [351, 285] on icon at bounding box center [354, 280] width 10 height 10
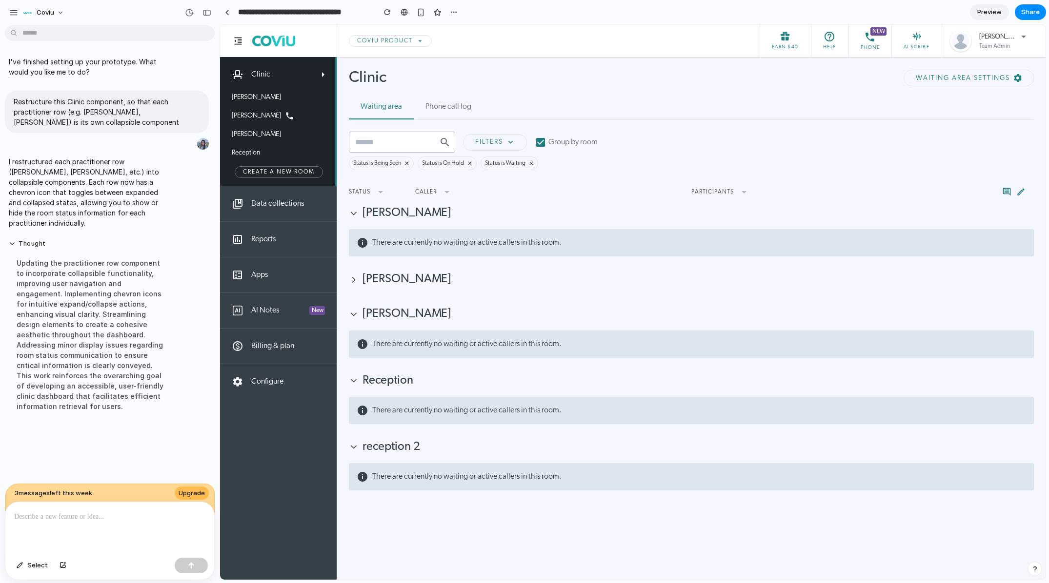
click at [351, 285] on icon at bounding box center [354, 280] width 10 height 10
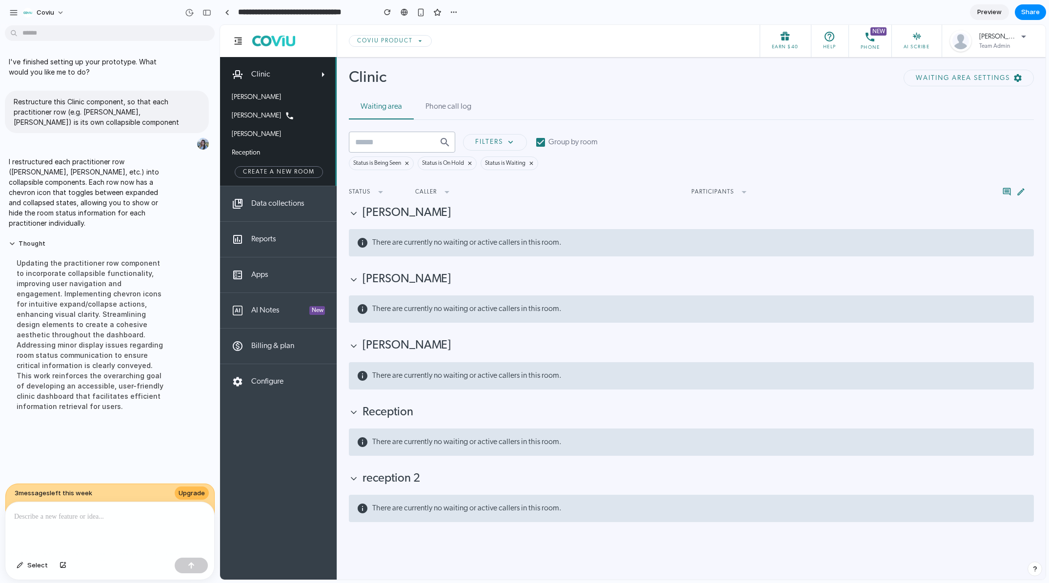
click at [164, 514] on p at bounding box center [109, 517] width 191 height 12
click at [132, 516] on p "**********" at bounding box center [107, 517] width 187 height 12
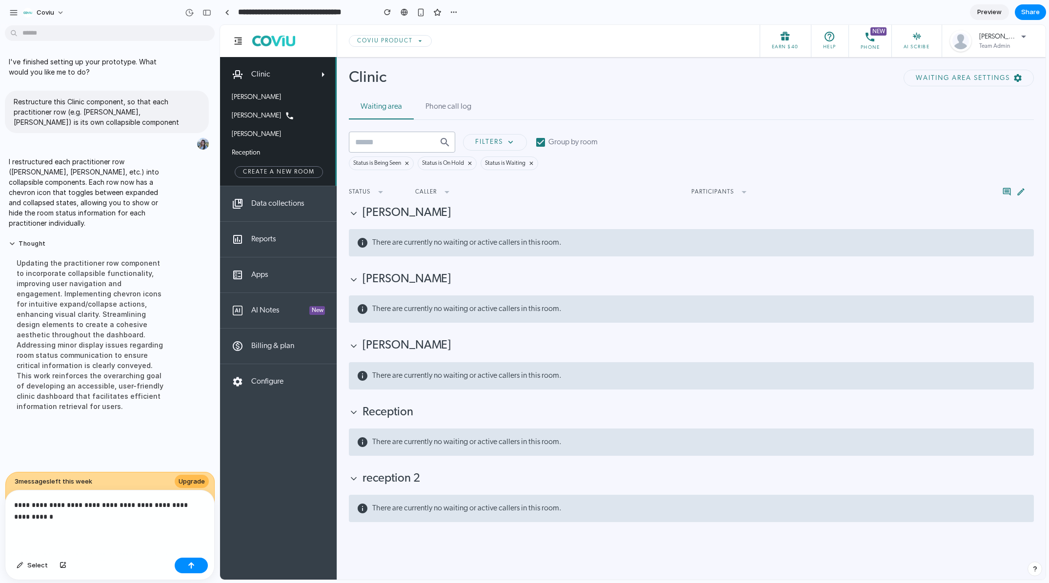
click at [77, 512] on p "**********" at bounding box center [107, 511] width 187 height 23
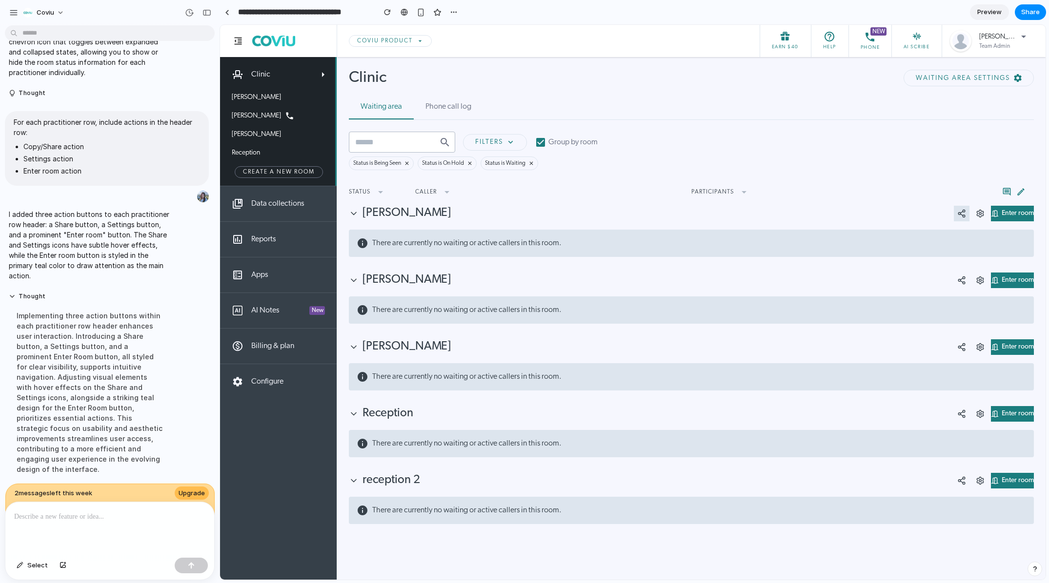
click at [958, 215] on circle at bounding box center [959, 214] width 2 height 2
click at [972, 221] on button at bounding box center [980, 214] width 16 height 16
click at [1009, 220] on button "Enter room" at bounding box center [1012, 214] width 43 height 16
click at [352, 217] on icon at bounding box center [354, 214] width 10 height 10
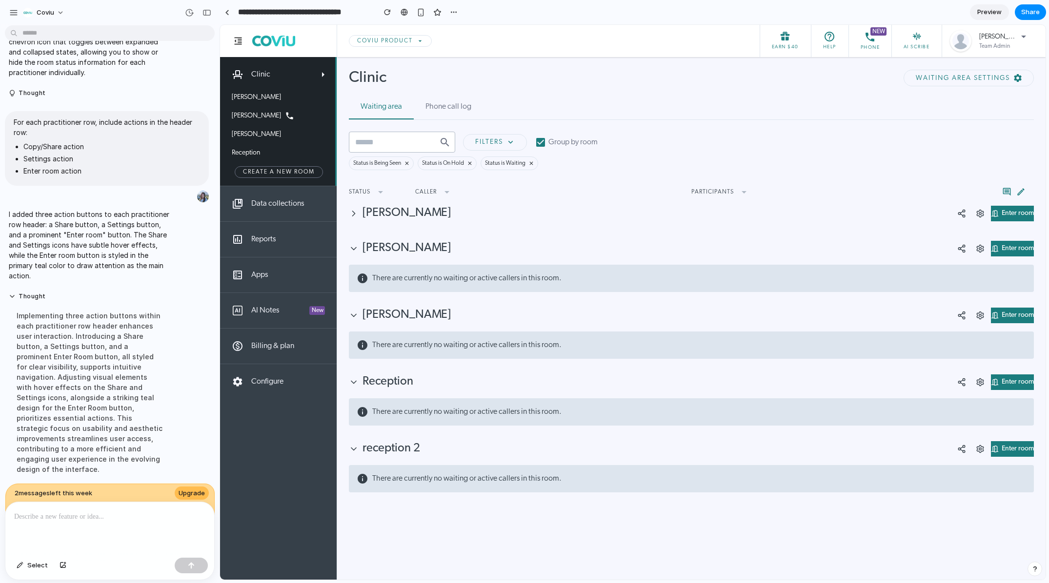
click at [352, 218] on icon at bounding box center [354, 214] width 10 height 10
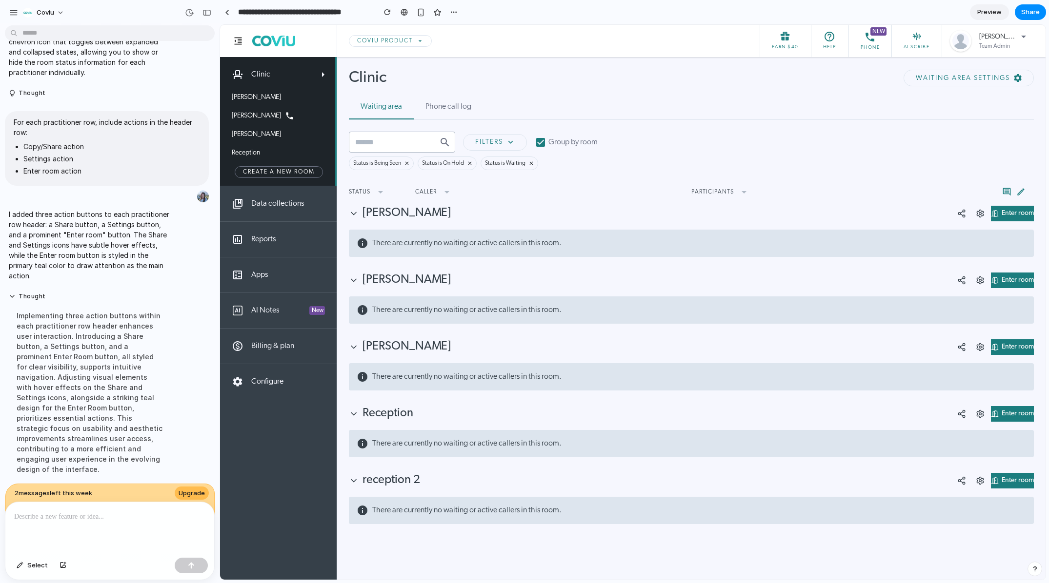
click at [164, 514] on p at bounding box center [107, 517] width 187 height 12
click at [57, 533] on button "button" at bounding box center [63, 566] width 17 height 16
click at [60, 533] on div "button" at bounding box center [63, 566] width 7 height 6
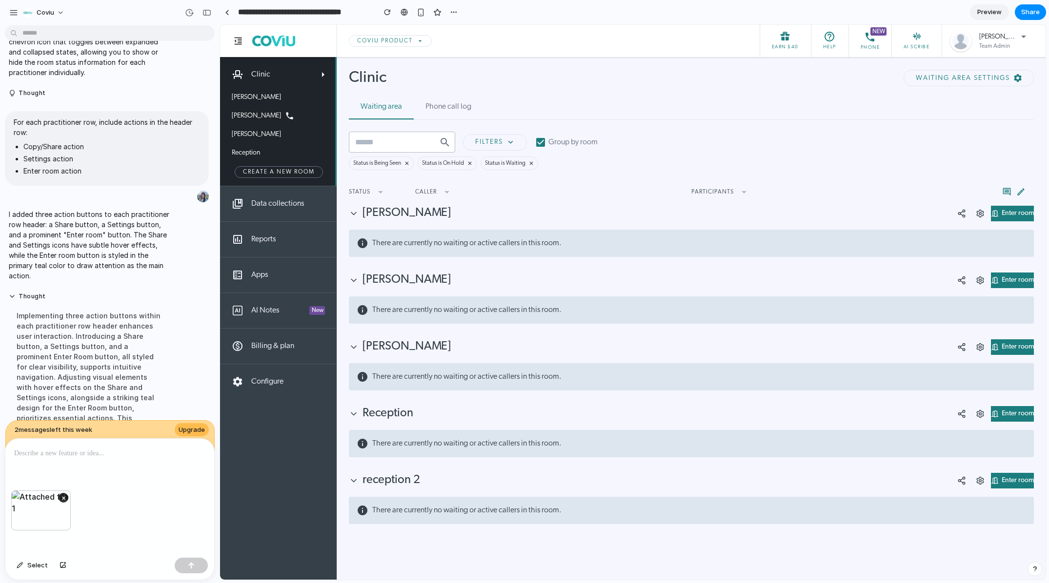
scroll to position [173, 0]
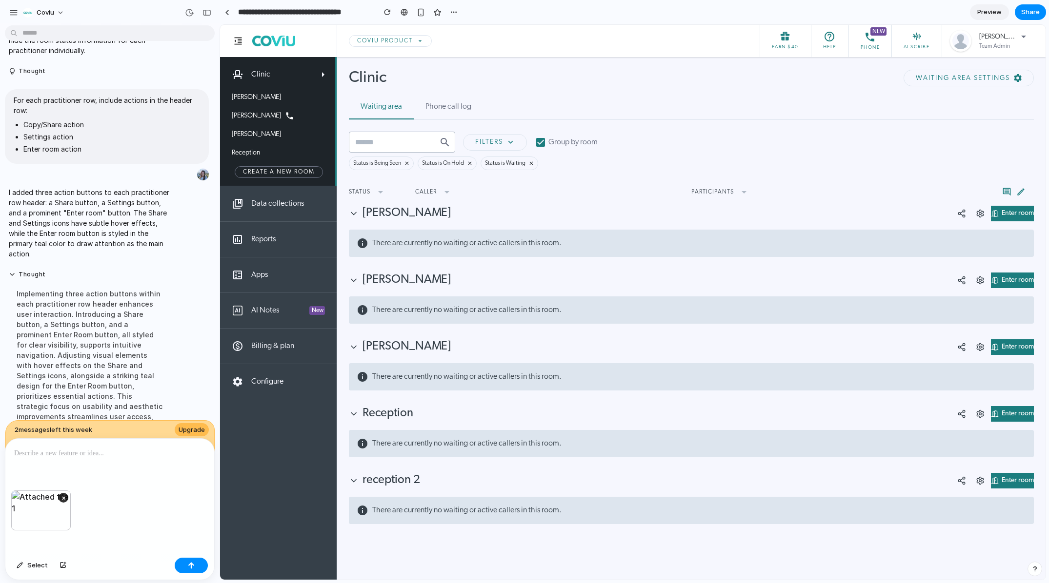
click at [105, 451] on p at bounding box center [107, 454] width 187 height 12
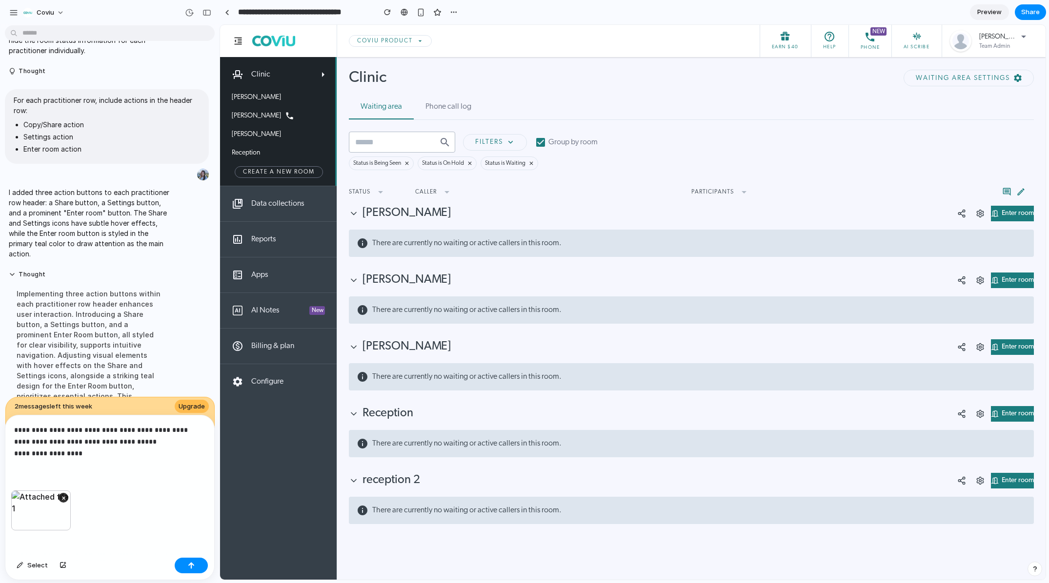
click at [99, 429] on p "**********" at bounding box center [107, 441] width 187 height 35
click at [102, 424] on p "**********" at bounding box center [107, 441] width 187 height 35
click at [86, 454] on p "**********" at bounding box center [107, 441] width 187 height 35
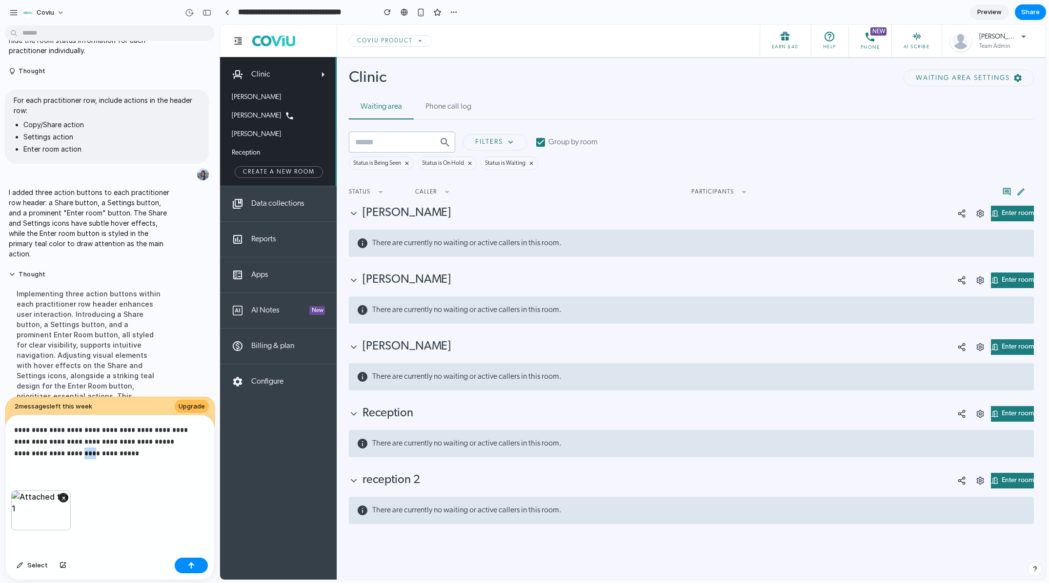
click at [86, 454] on p "**********" at bounding box center [107, 441] width 187 height 35
click at [153, 455] on p "**********" at bounding box center [107, 441] width 187 height 35
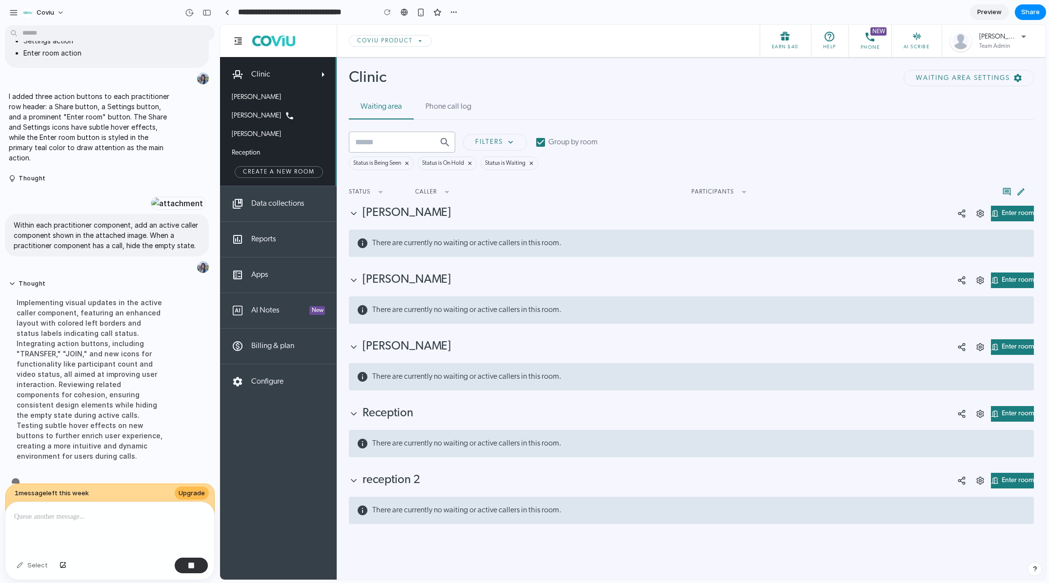
scroll to position [277, 0]
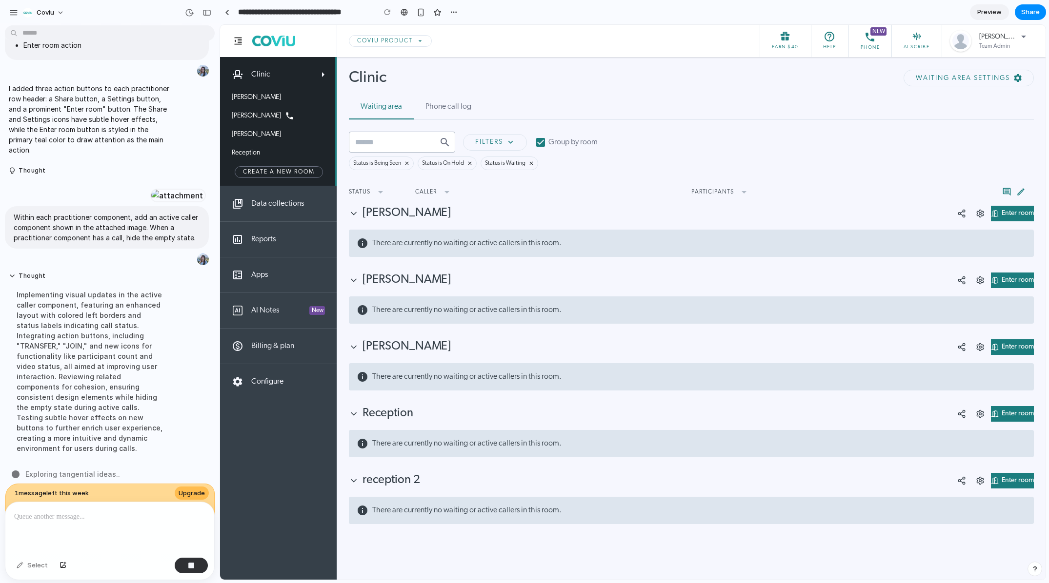
click at [544, 141] on icon at bounding box center [540, 142] width 9 height 9
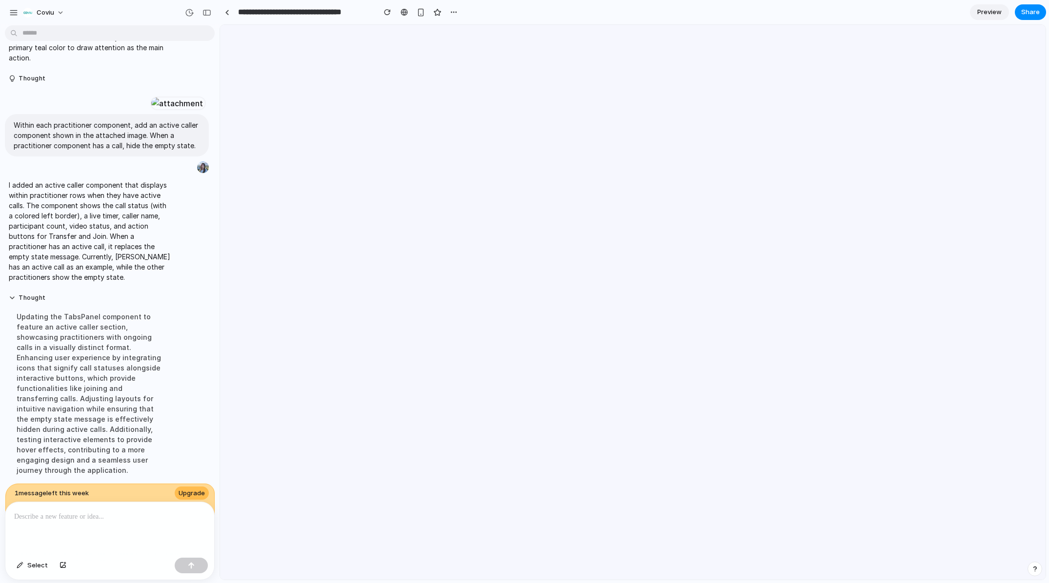
scroll to position [0, 0]
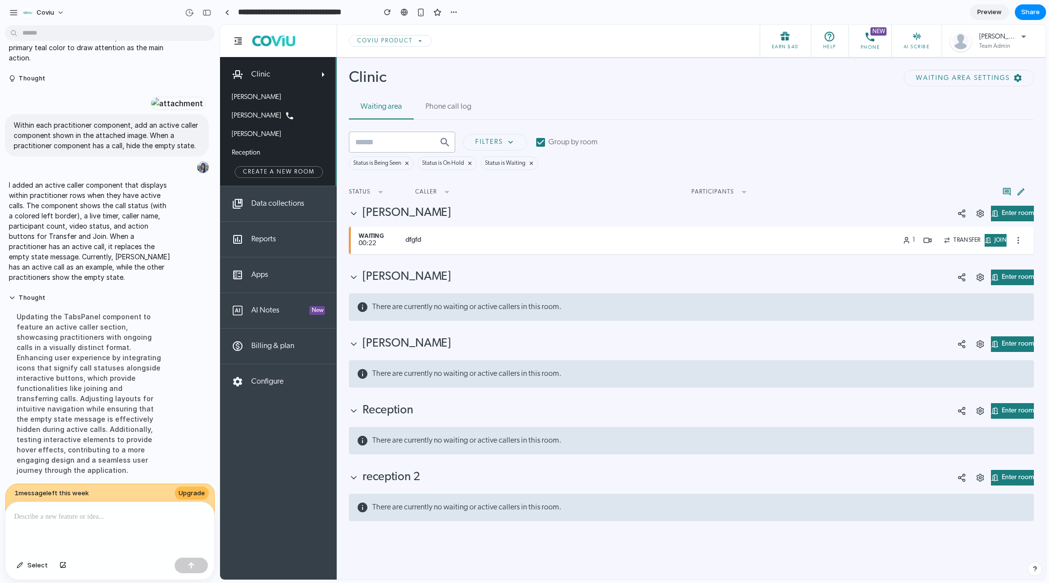
click at [355, 215] on icon at bounding box center [354, 214] width 10 height 10
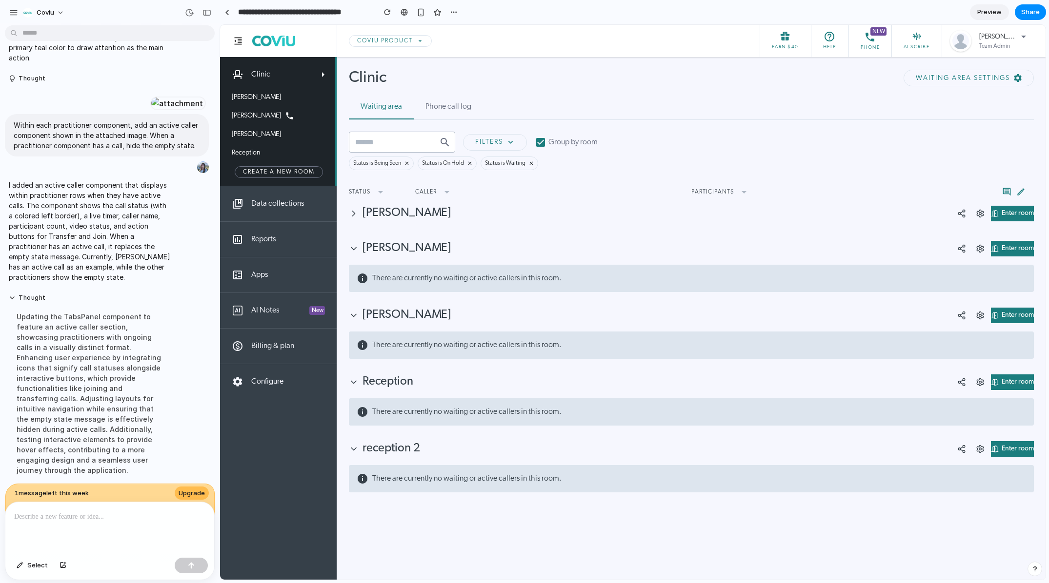
click at [355, 215] on icon at bounding box center [354, 214] width 10 height 10
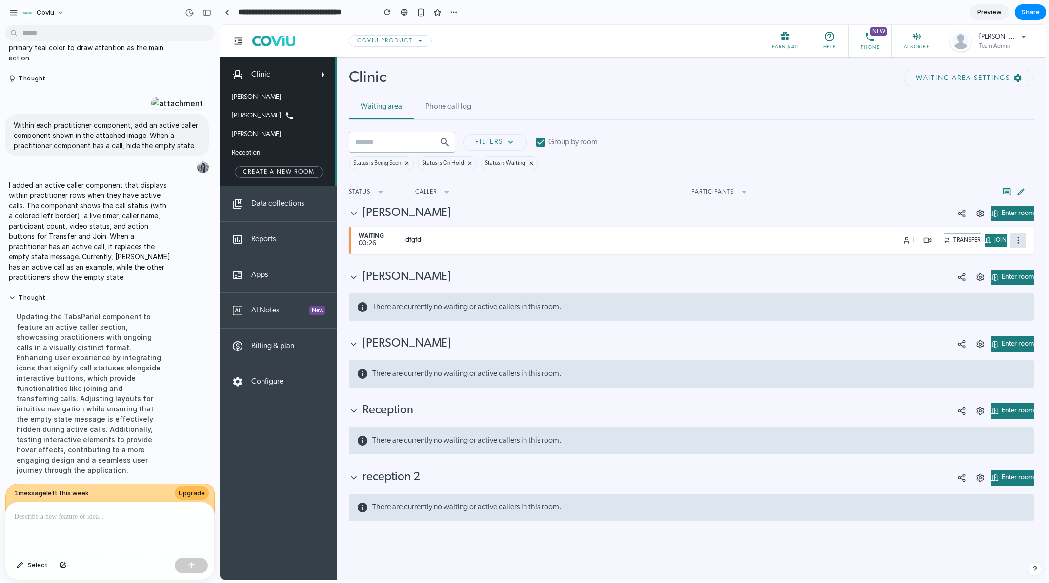
click at [1010, 241] on button at bounding box center [1018, 241] width 16 height 16
click at [98, 526] on div at bounding box center [109, 528] width 209 height 52
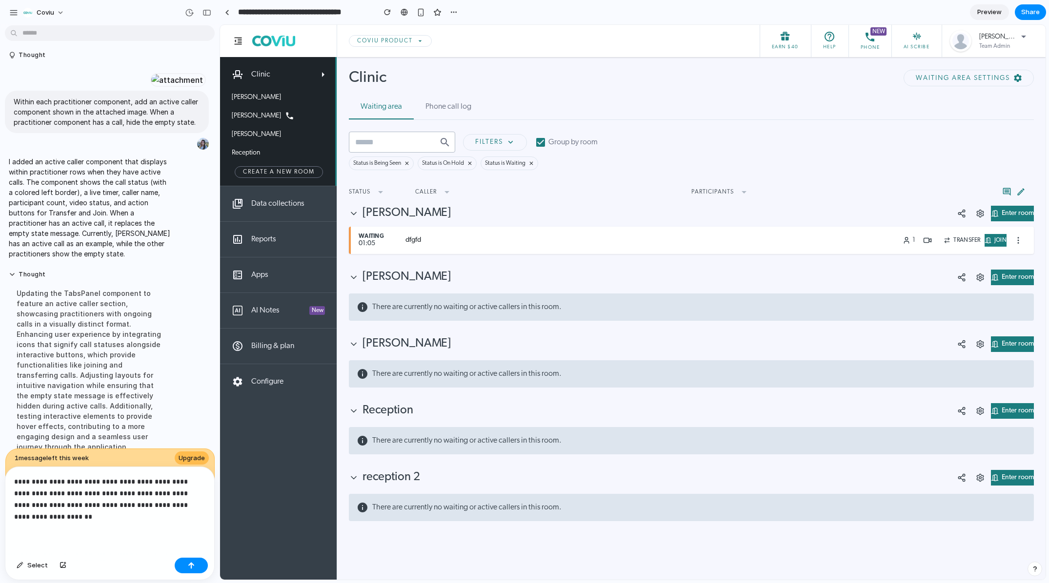
scroll to position [401, 0]
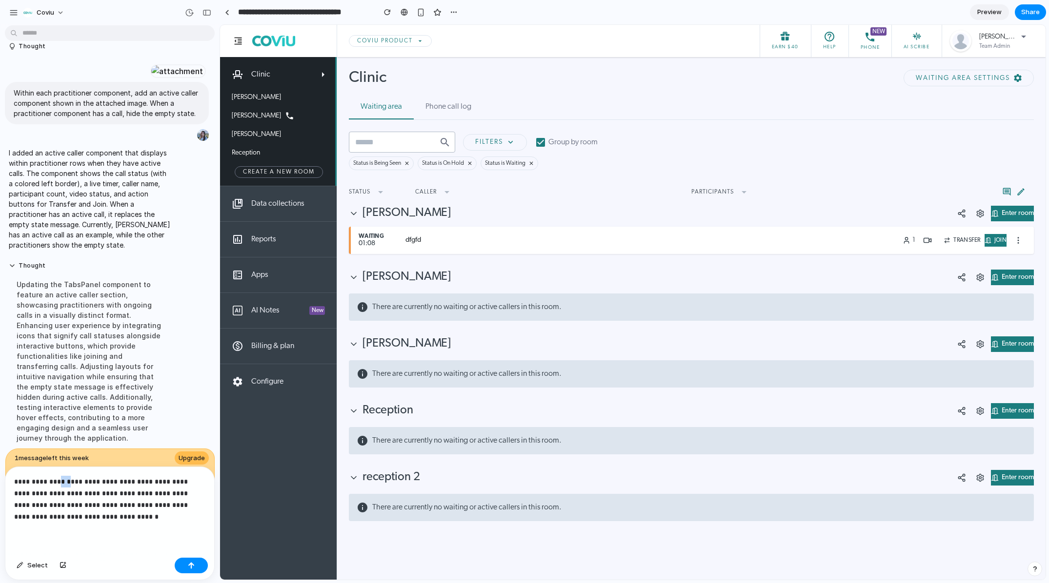
drag, startPoint x: 68, startPoint y: 479, endPoint x: 61, endPoint y: 480, distance: 7.5
click at [61, 480] on p "**********" at bounding box center [107, 499] width 187 height 47
drag, startPoint x: 104, startPoint y: 518, endPoint x: 110, endPoint y: 522, distance: 7.3
click at [104, 518] on p "**********" at bounding box center [107, 499] width 187 height 47
click at [195, 533] on button "button" at bounding box center [191, 566] width 33 height 16
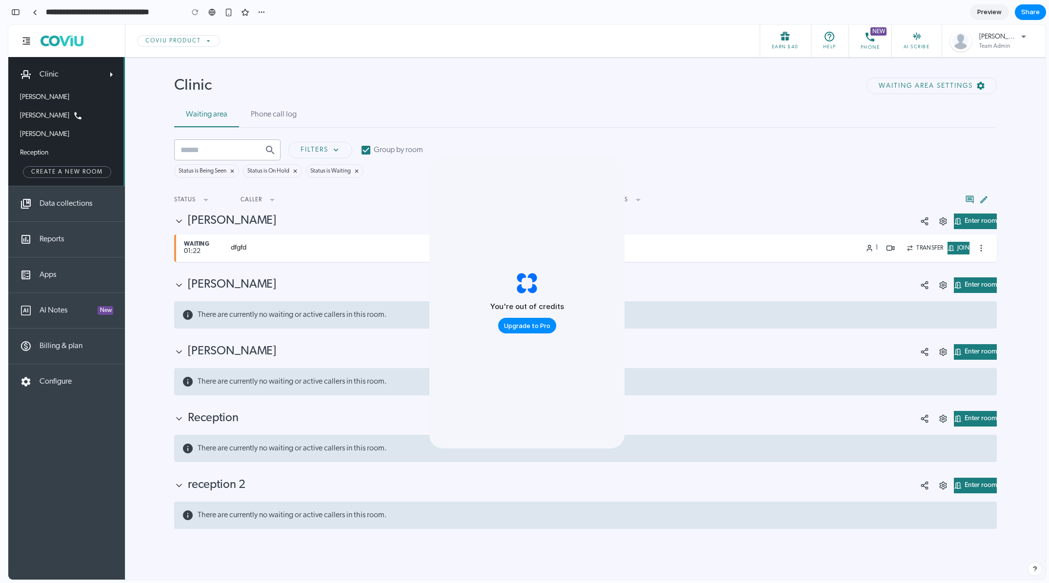
scroll to position [1384, 0]
click at [632, 203] on icon "button" at bounding box center [638, 200] width 12 height 12
click at [605, 224] on div "You're out of credits Upgrade to Pro" at bounding box center [526, 302] width 195 height 293
click at [661, 249] on div "dfgfd" at bounding box center [544, 248] width 627 height 7
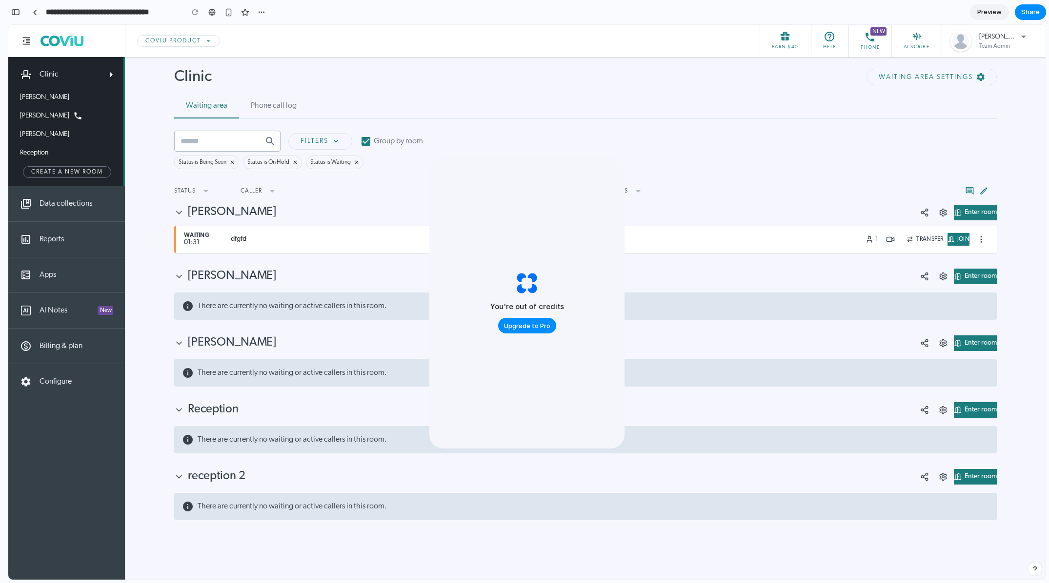
scroll to position [0, 0]
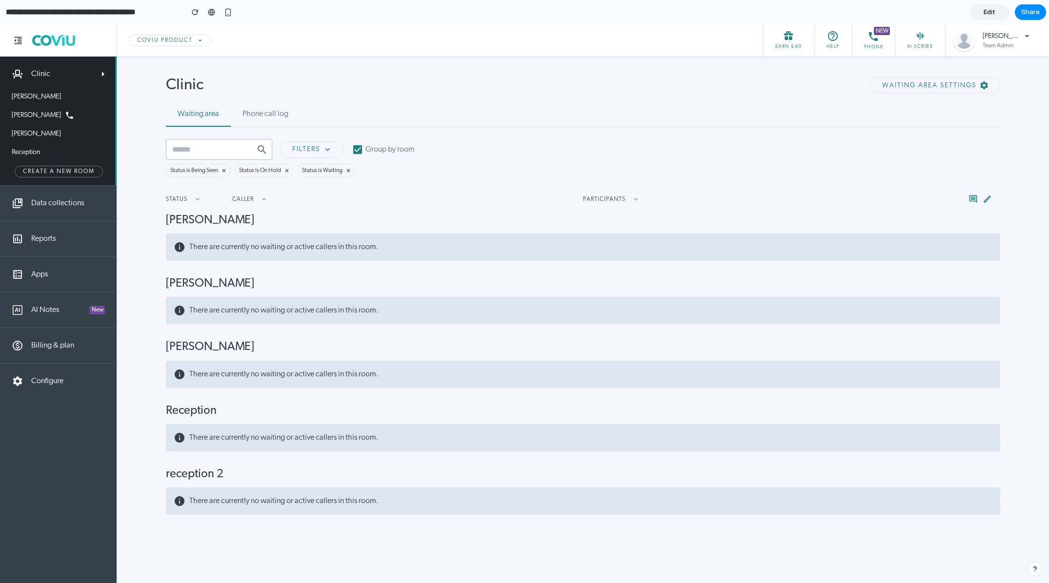
type input "**********"
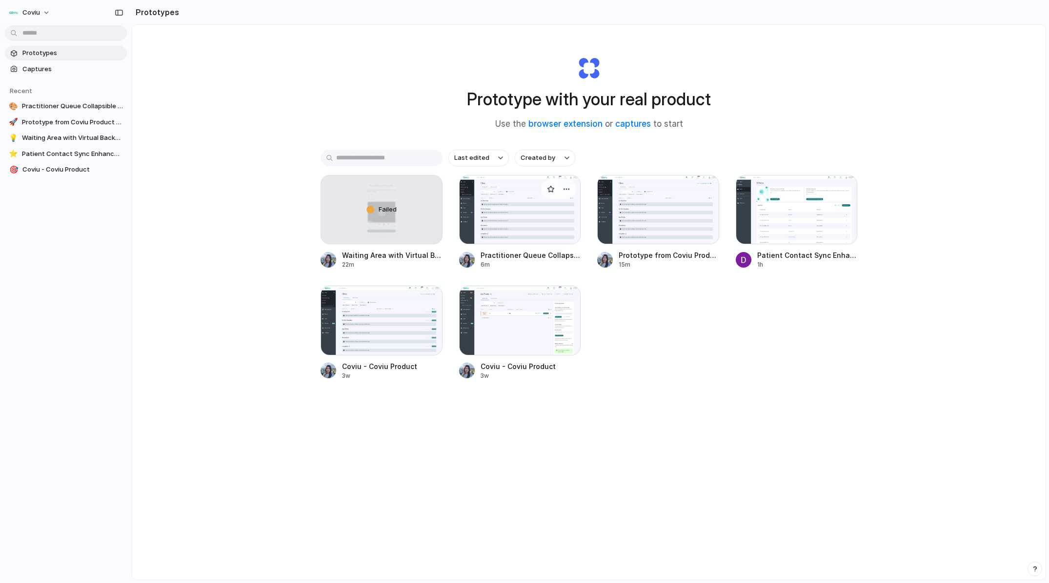
click at [478, 228] on div at bounding box center [520, 209] width 122 height 69
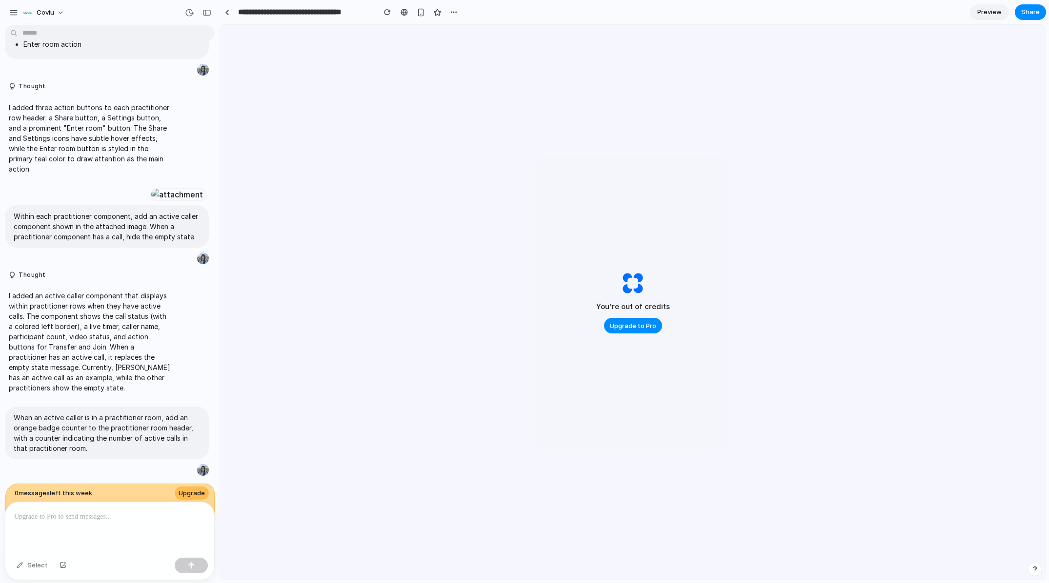
scroll to position [381, 0]
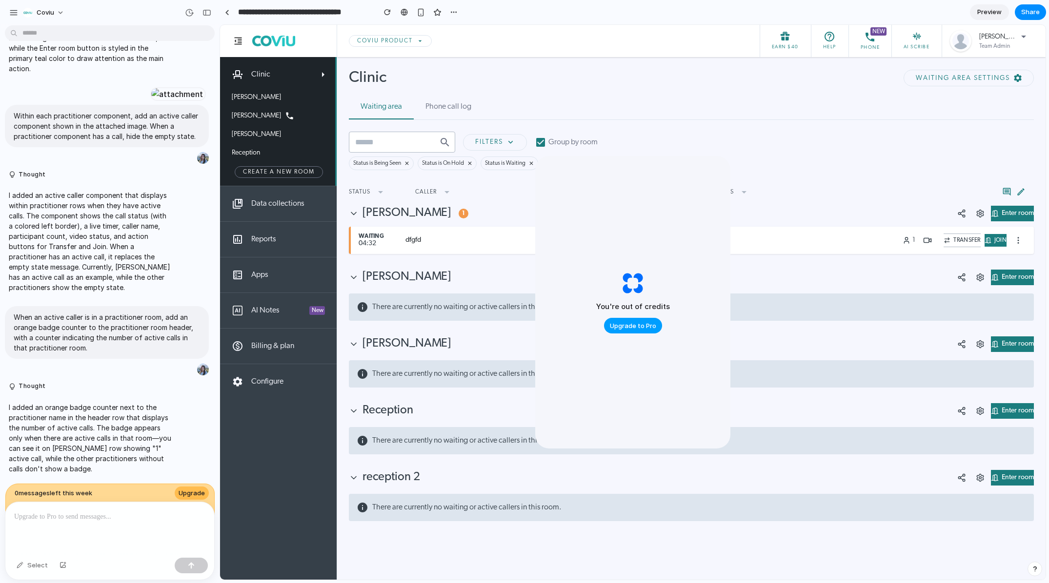
click at [640, 326] on span "Upgrade to Pro" at bounding box center [633, 326] width 46 height 10
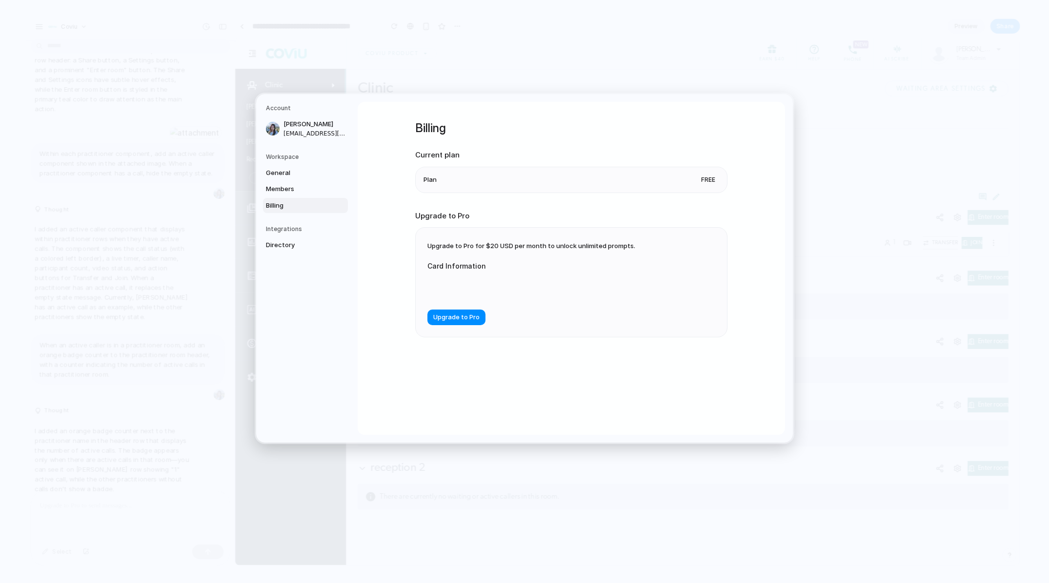
scroll to position [362, 0]
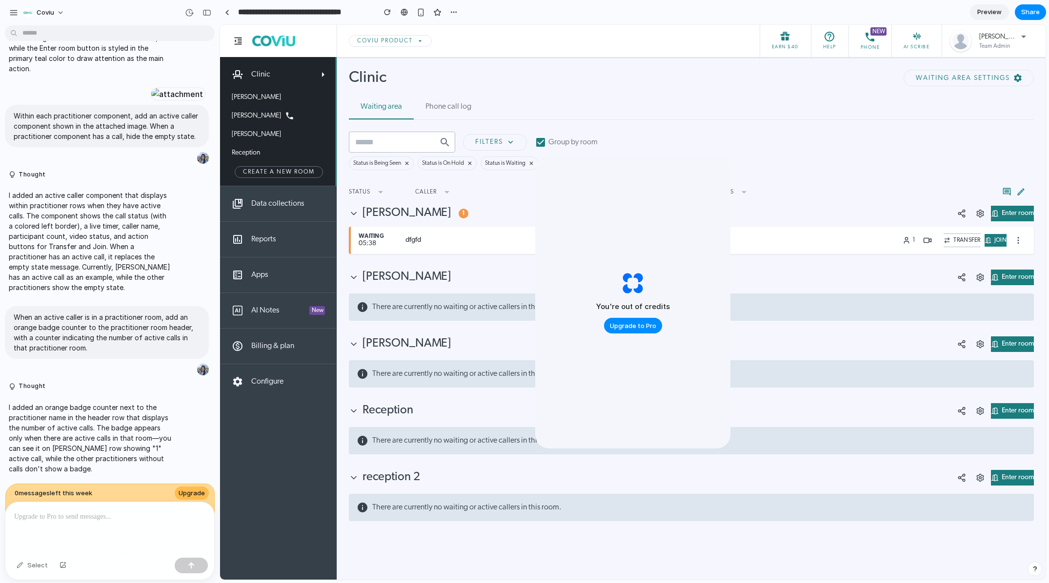
scroll to position [381, 0]
click at [987, 14] on span "Preview" at bounding box center [989, 12] width 24 height 10
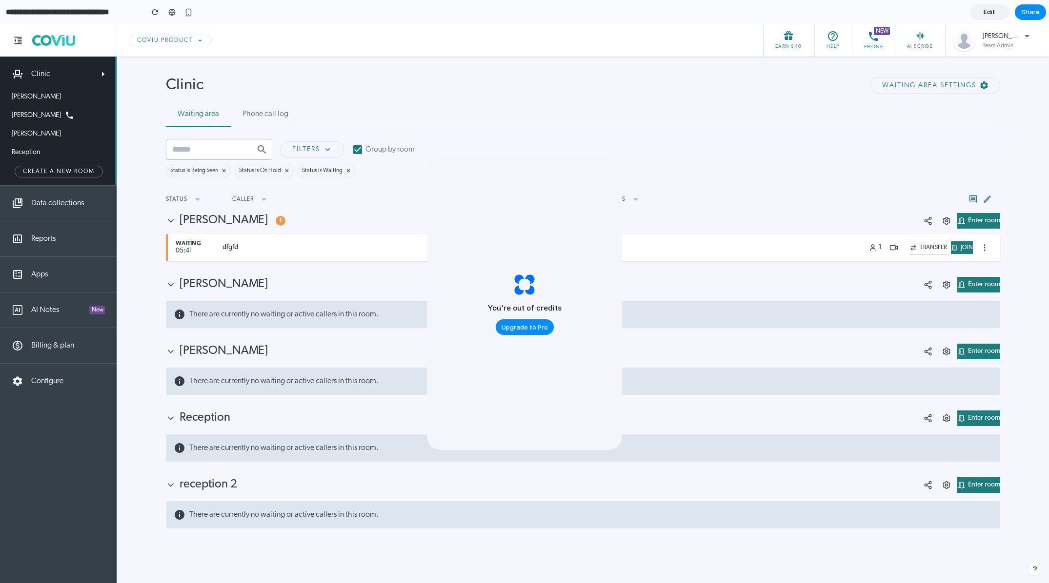
click at [986, 15] on span "Edit" at bounding box center [990, 12] width 12 height 10
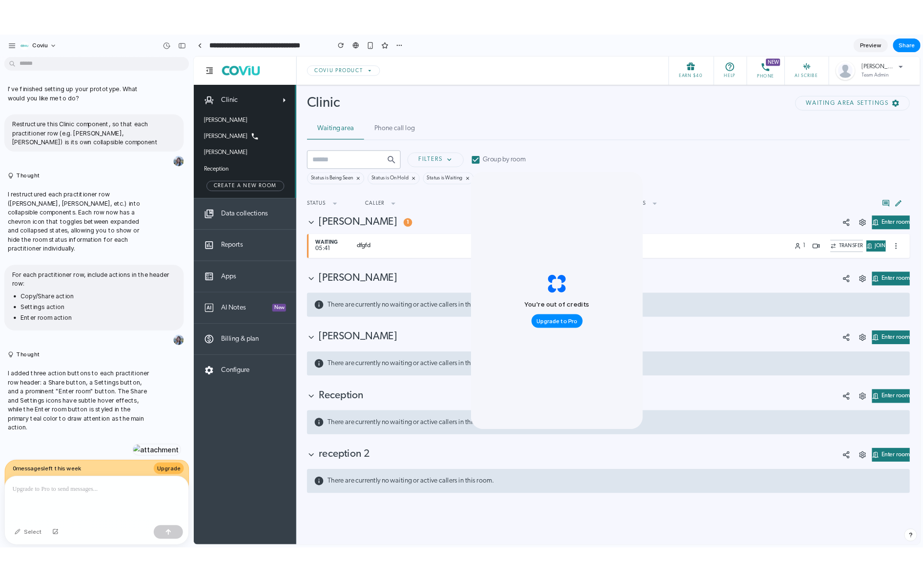
scroll to position [381, 0]
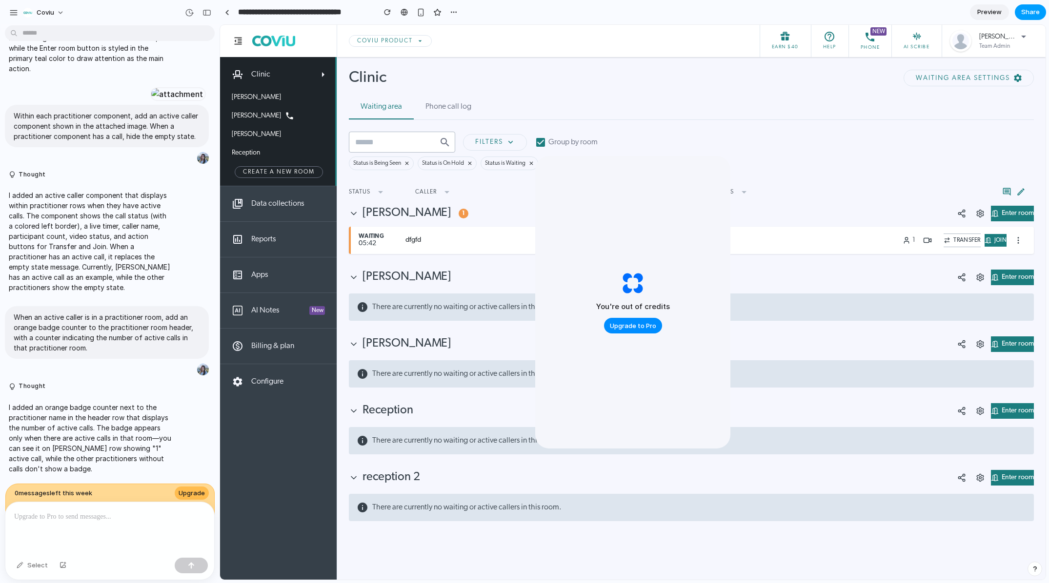
click at [1020, 14] on button "Share" at bounding box center [1030, 12] width 31 height 16
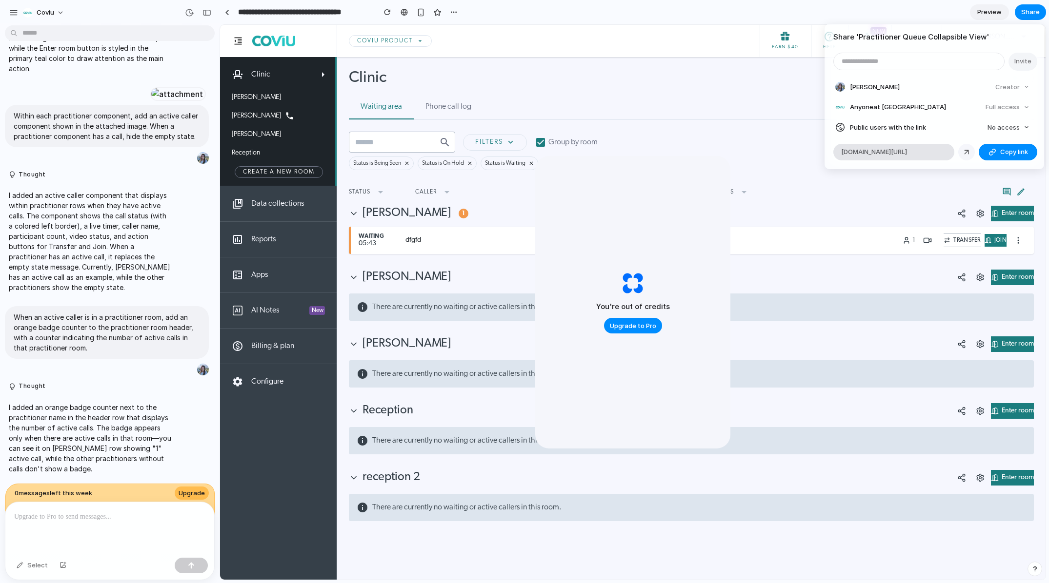
click at [971, 153] on link at bounding box center [966, 152] width 17 height 17
click at [376, 216] on div "Share ' Practitioner Queue Collapsible View ' Invite [PERSON_NAME] Creator Anyo…" at bounding box center [524, 291] width 1049 height 583
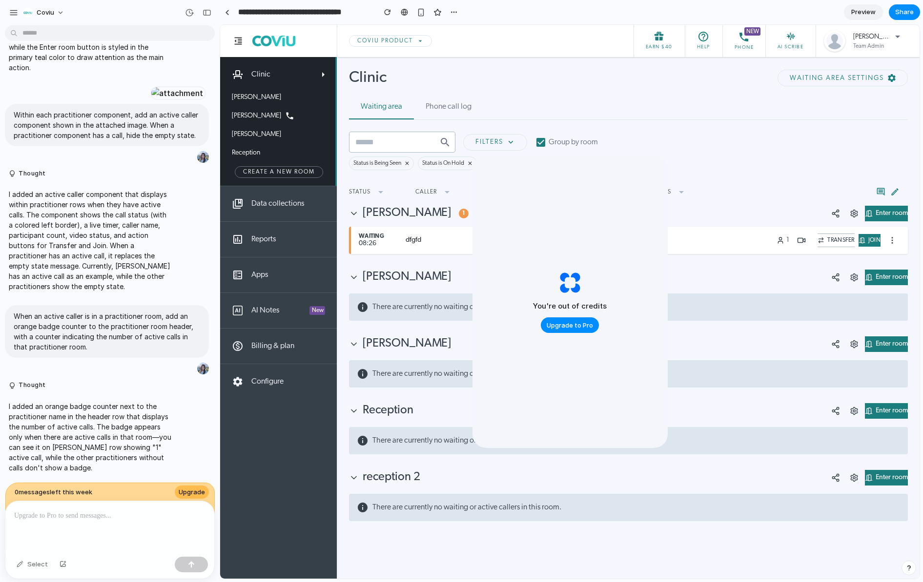
scroll to position [382, 0]
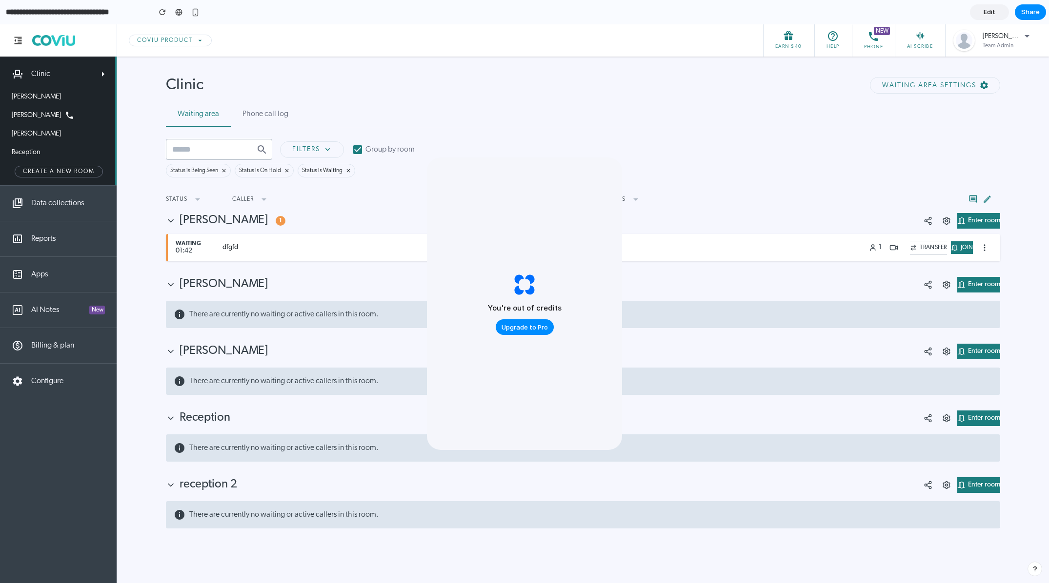
click at [166, 219] on icon at bounding box center [171, 221] width 10 height 10
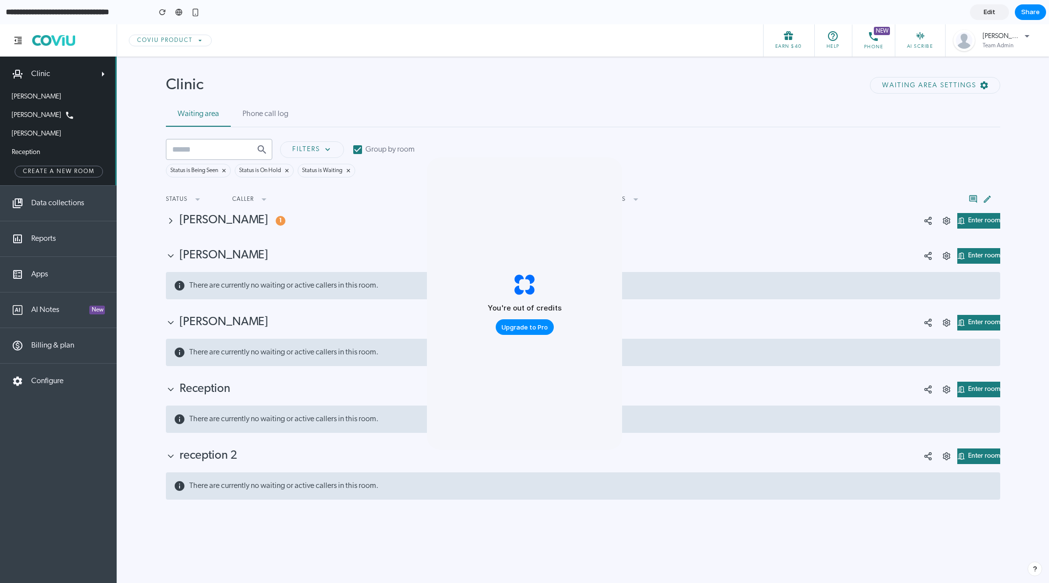
click at [166, 219] on icon at bounding box center [171, 221] width 10 height 10
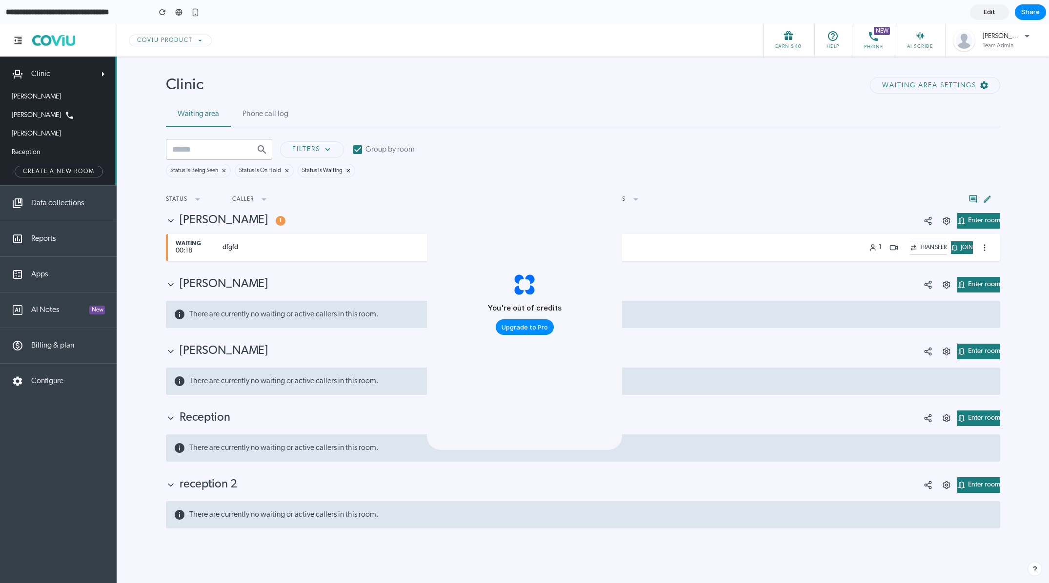
click at [510, 212] on div "You're out of credits Upgrade to Pro" at bounding box center [524, 304] width 195 height 293
click at [968, 219] on span "Enter room" at bounding box center [984, 221] width 32 height 7
click at [163, 225] on div "Clinic Waiting area settings Waiting area Phone call log Filters Group by room …" at bounding box center [583, 303] width 932 height 559
click at [168, 221] on icon at bounding box center [171, 221] width 10 height 10
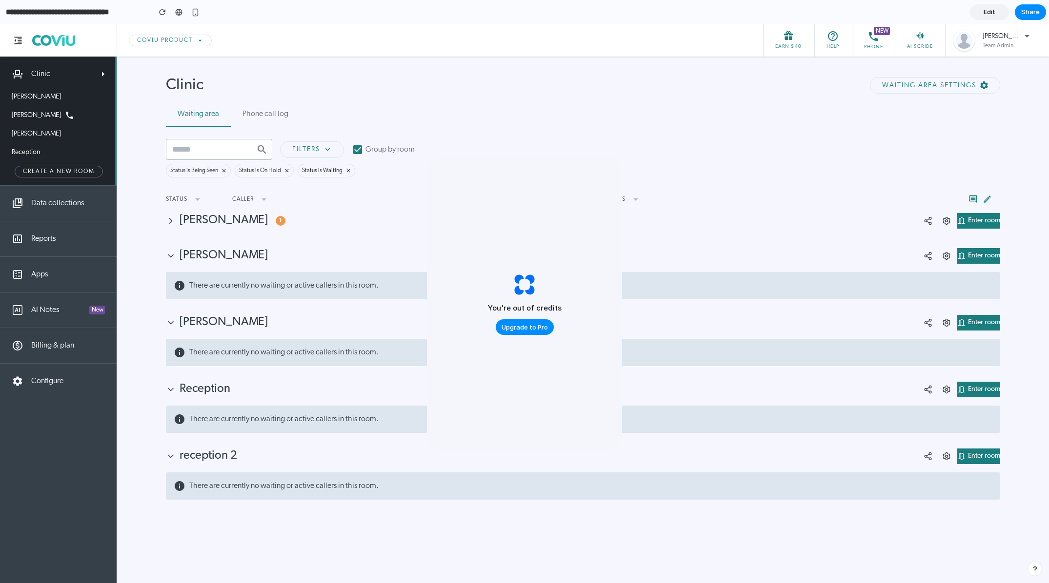
click at [169, 220] on icon at bounding box center [171, 221] width 10 height 10
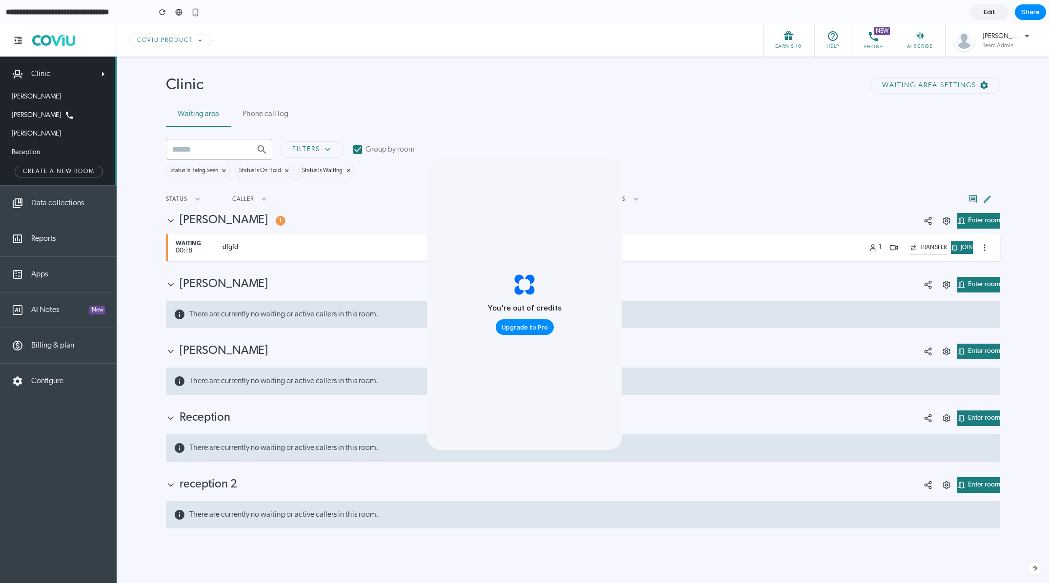
click at [169, 220] on icon at bounding box center [171, 221] width 10 height 10
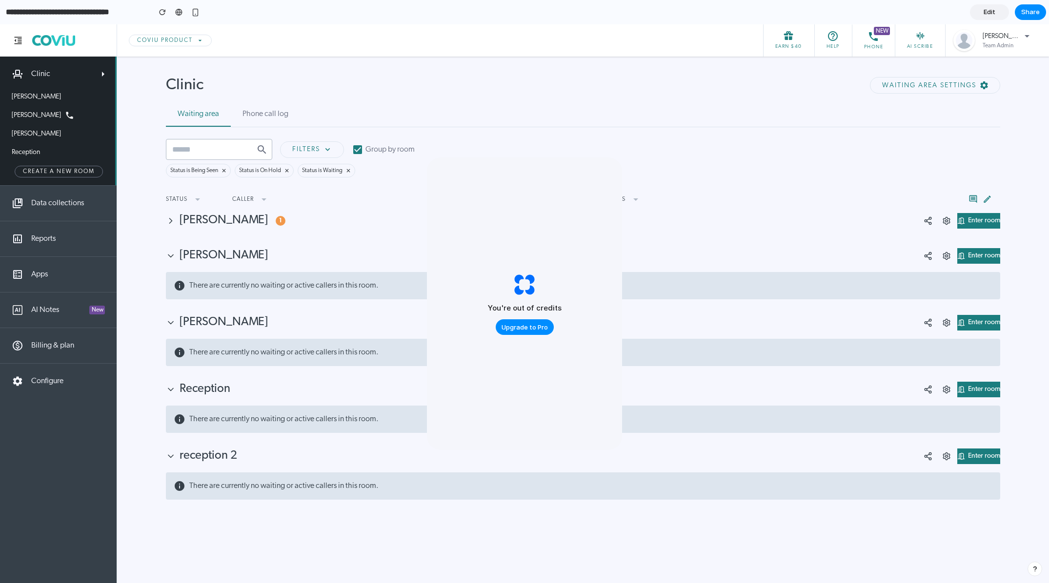
click at [171, 226] on icon at bounding box center [171, 221] width 10 height 10
